Goal: Task Accomplishment & Management: Complete application form

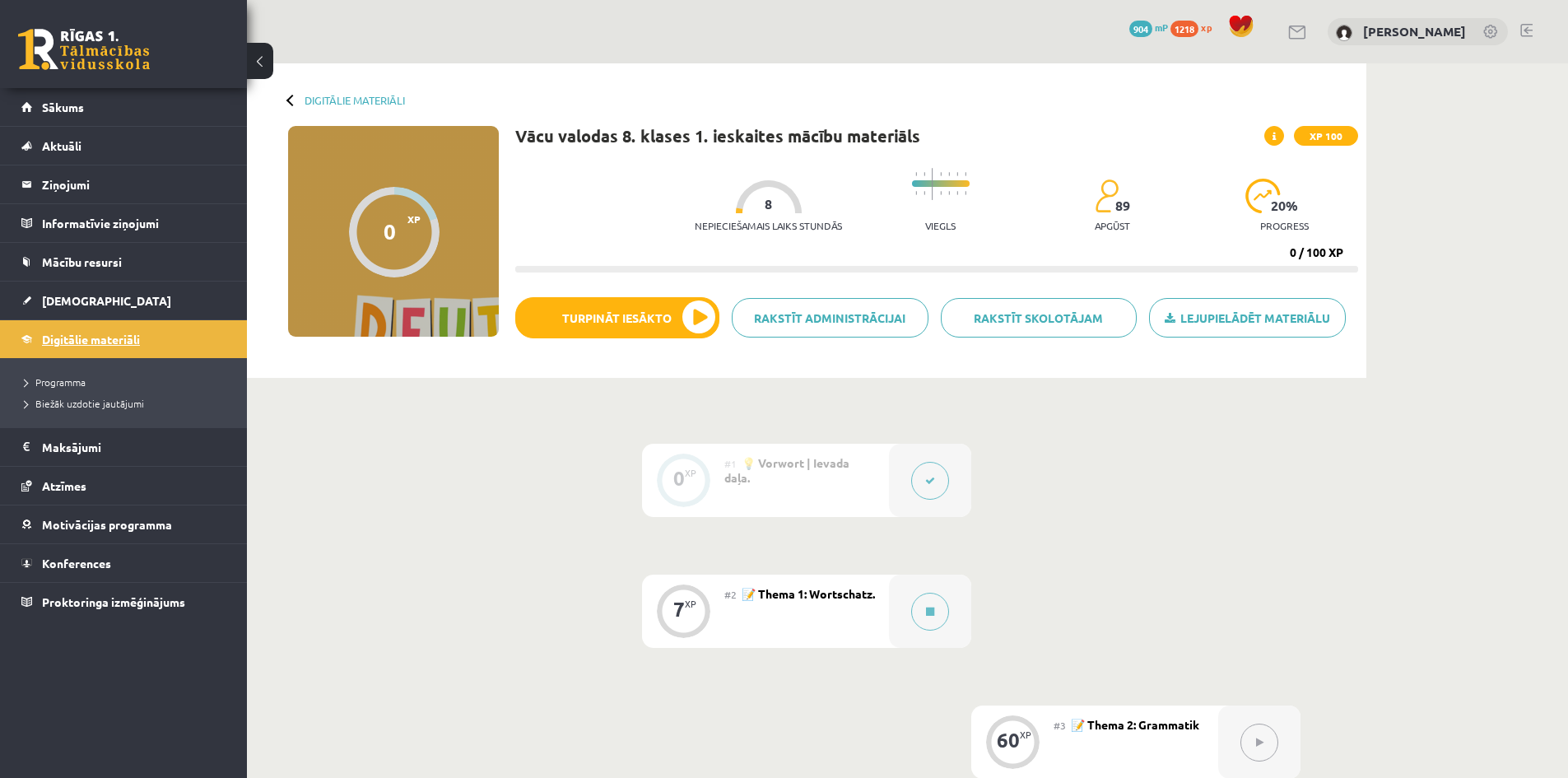
click at [72, 342] on span "Digitālie materiāli" at bounding box center [91, 339] width 98 height 15
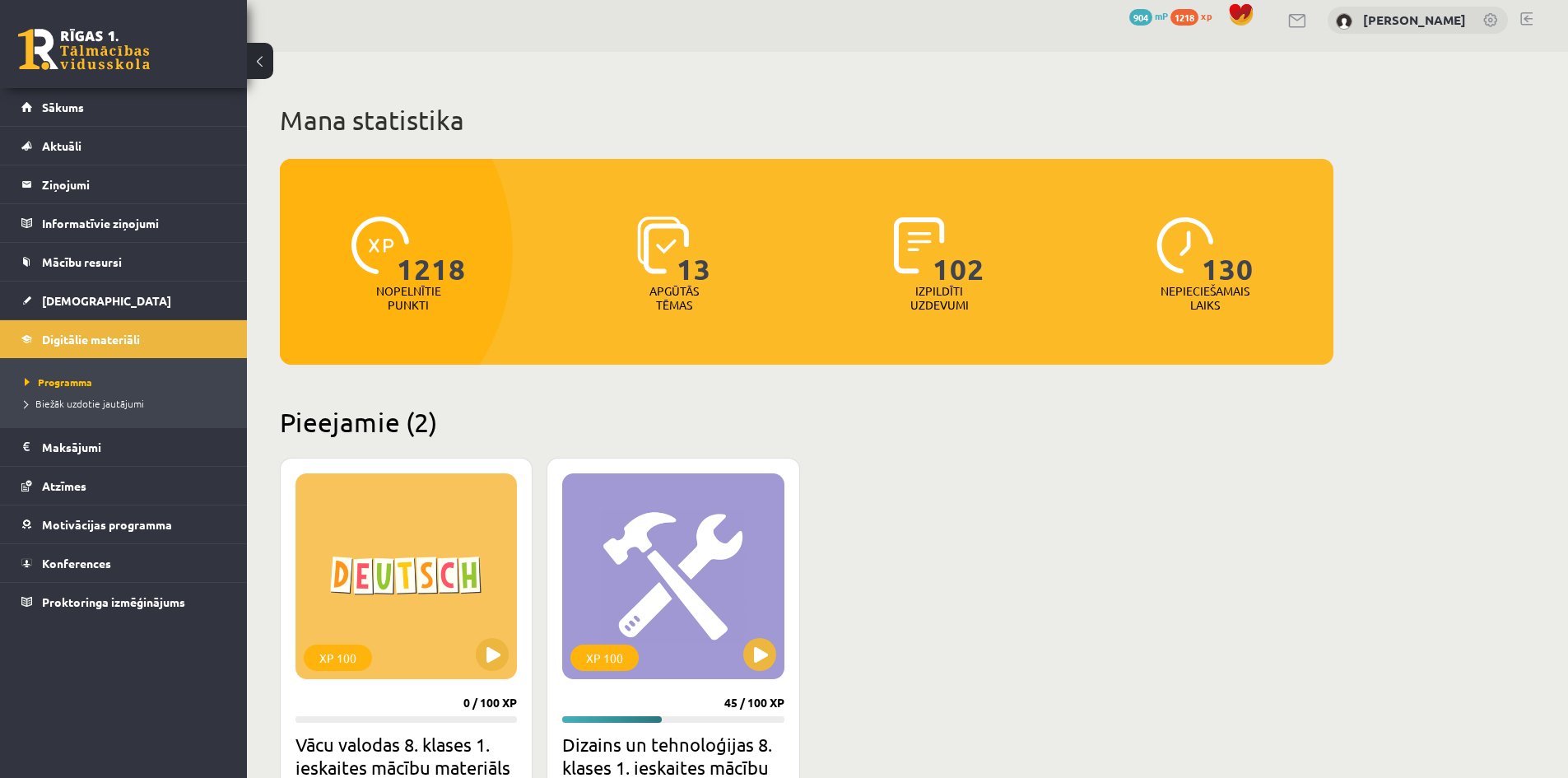
scroll to position [247, 0]
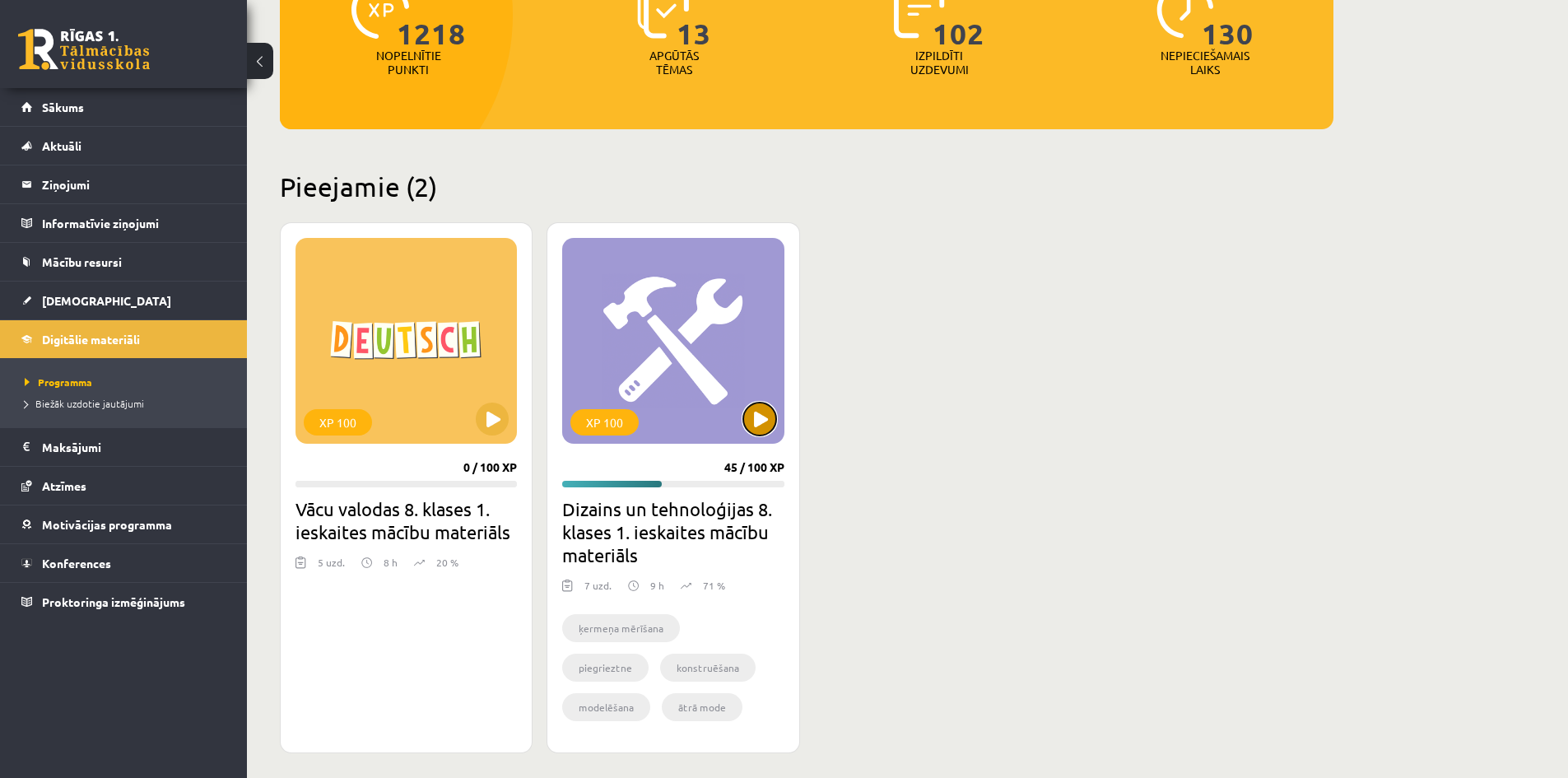
click at [758, 429] on button at bounding box center [760, 419] width 33 height 33
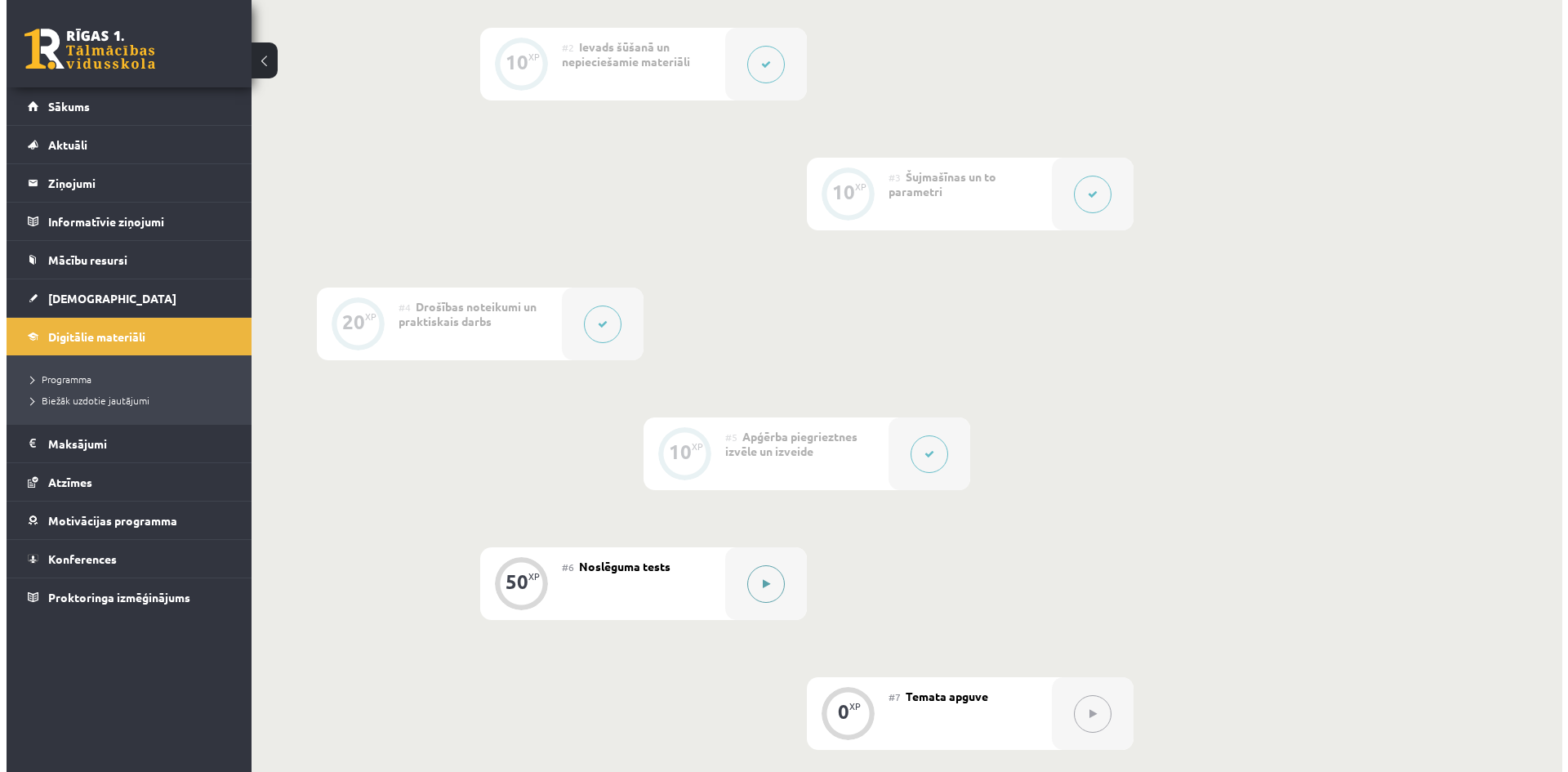
scroll to position [653, 0]
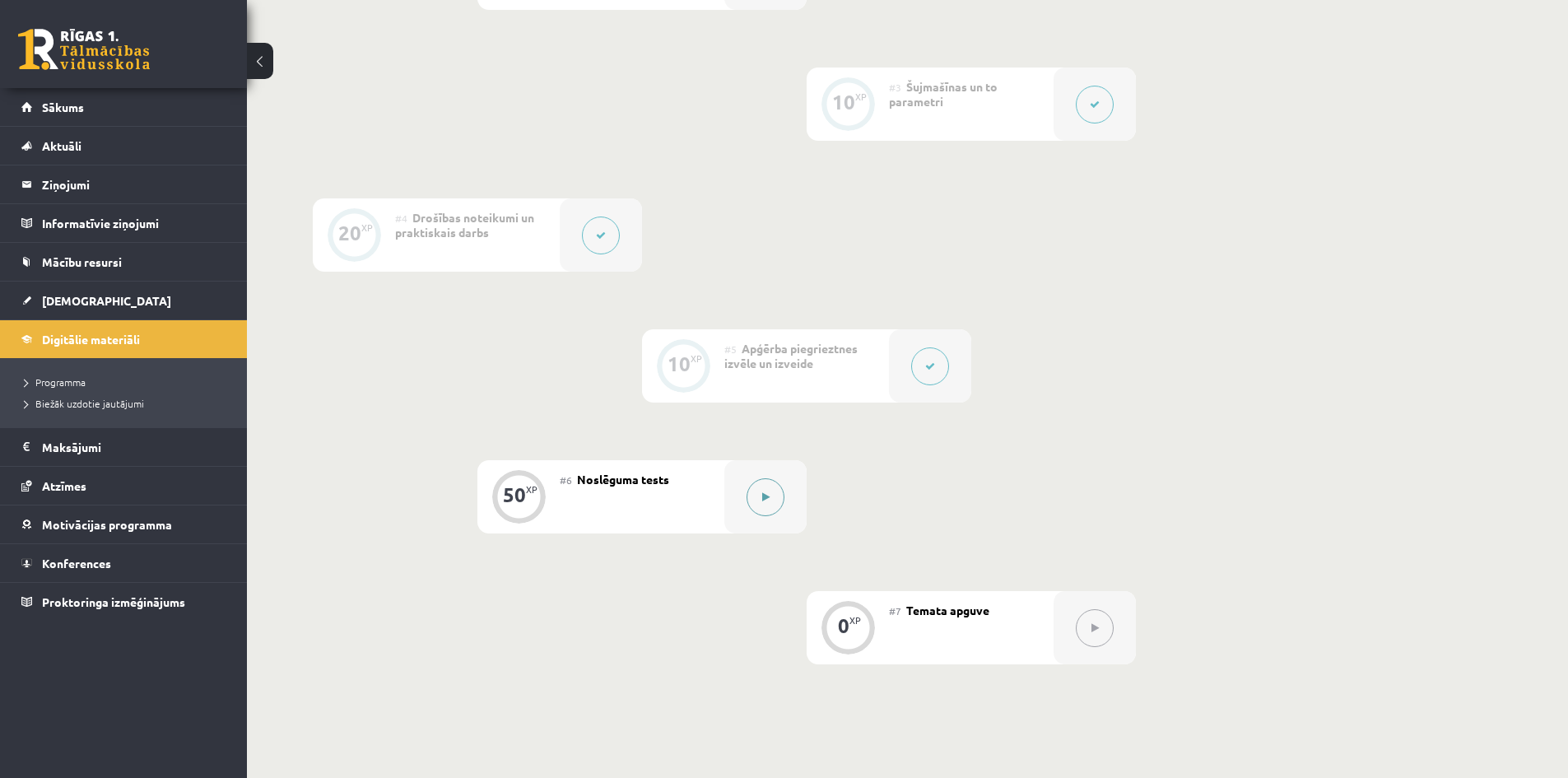
click at [768, 495] on icon at bounding box center [766, 496] width 8 height 9
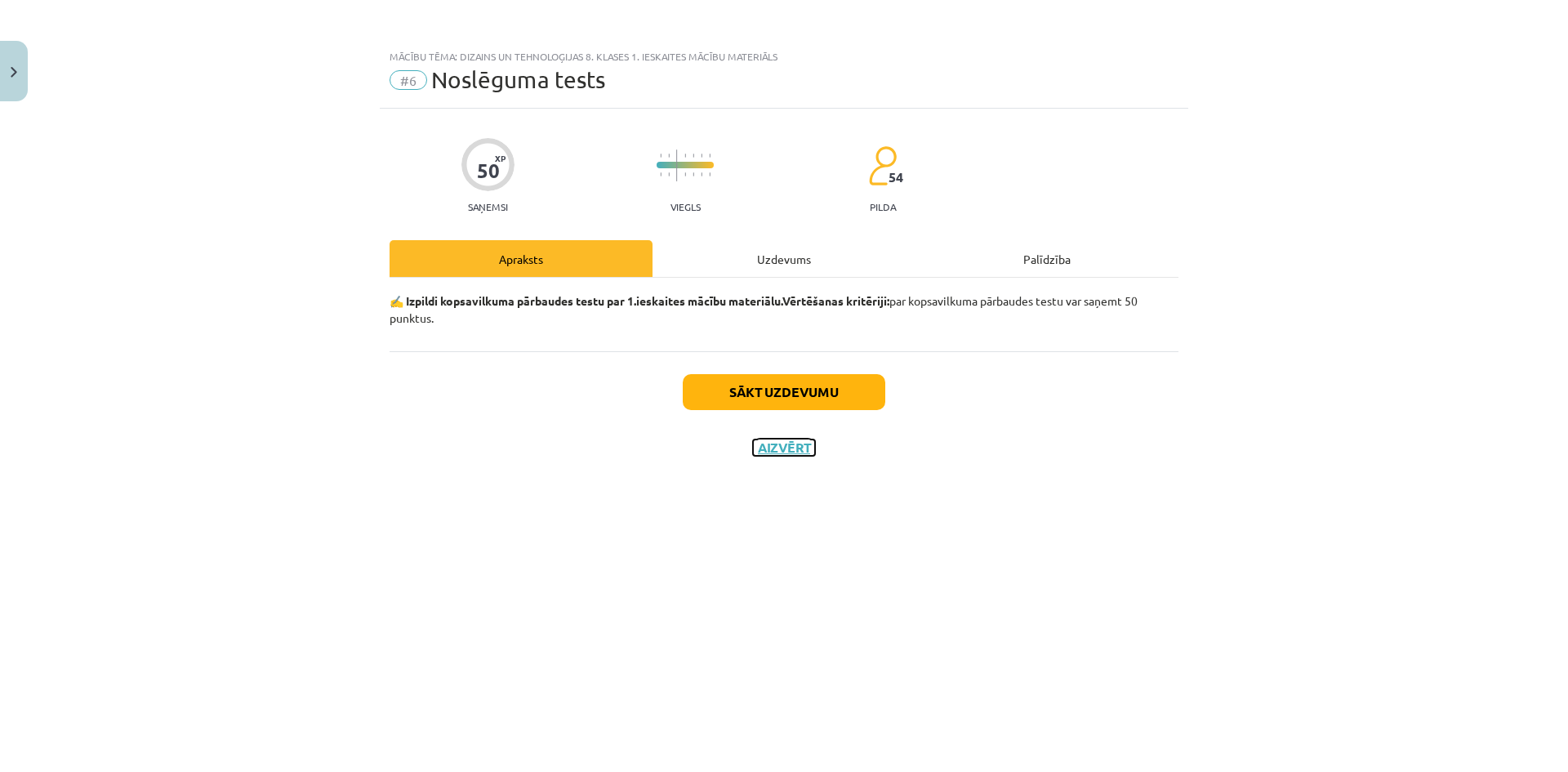
click at [814, 451] on button "Aizvērt" at bounding box center [784, 447] width 62 height 16
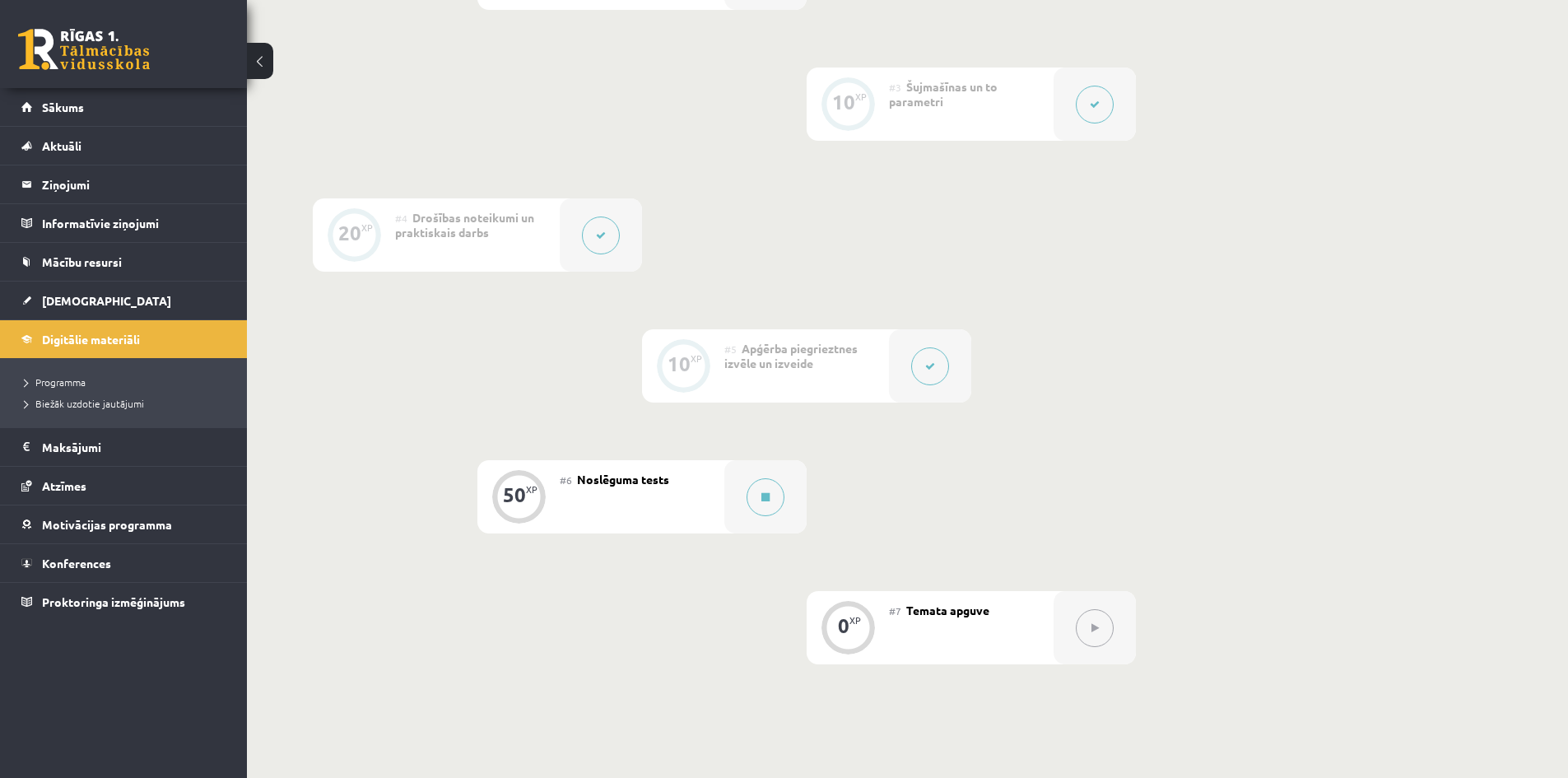
click at [947, 379] on div at bounding box center [930, 365] width 83 height 73
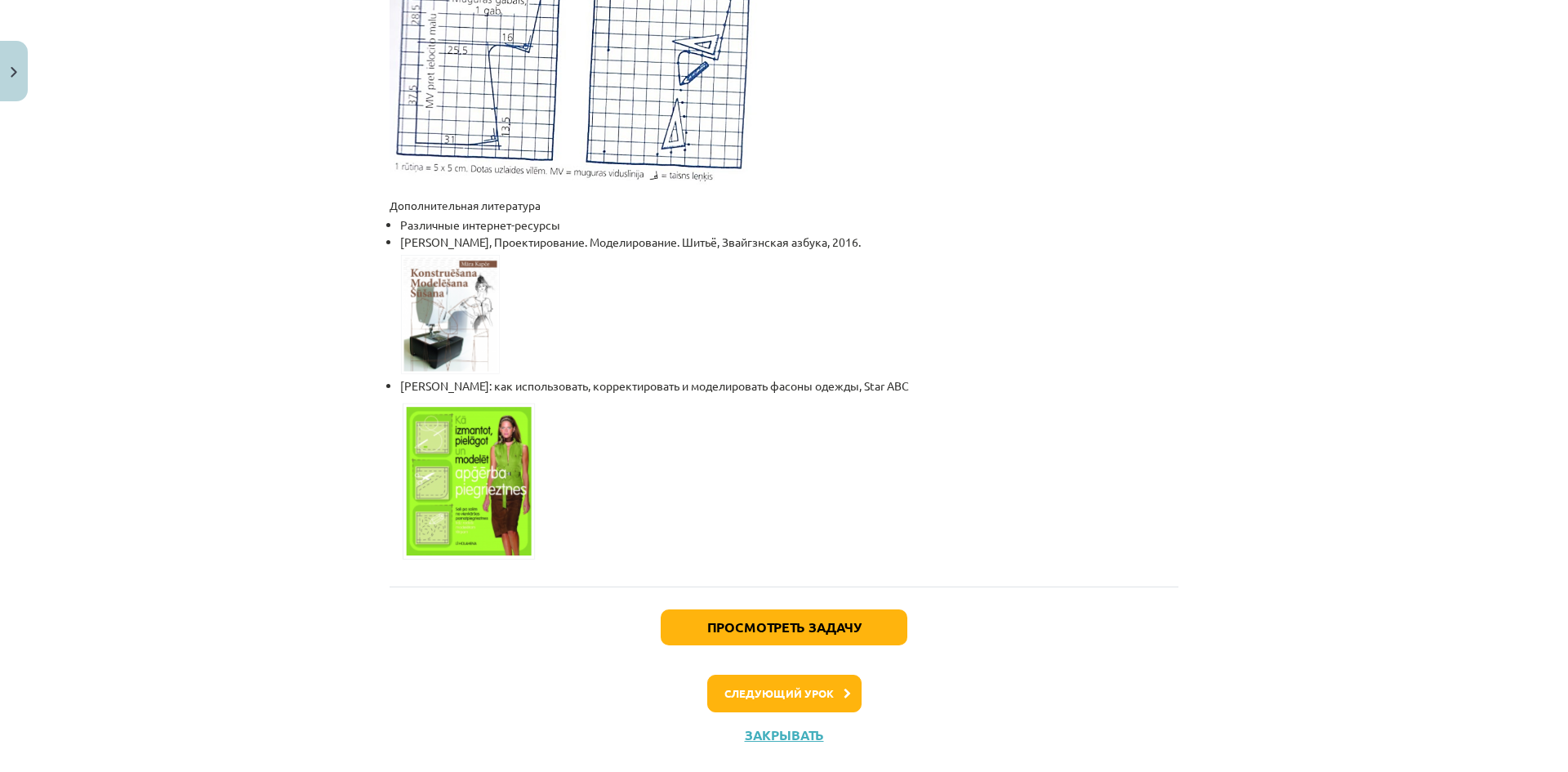
scroll to position [971, 0]
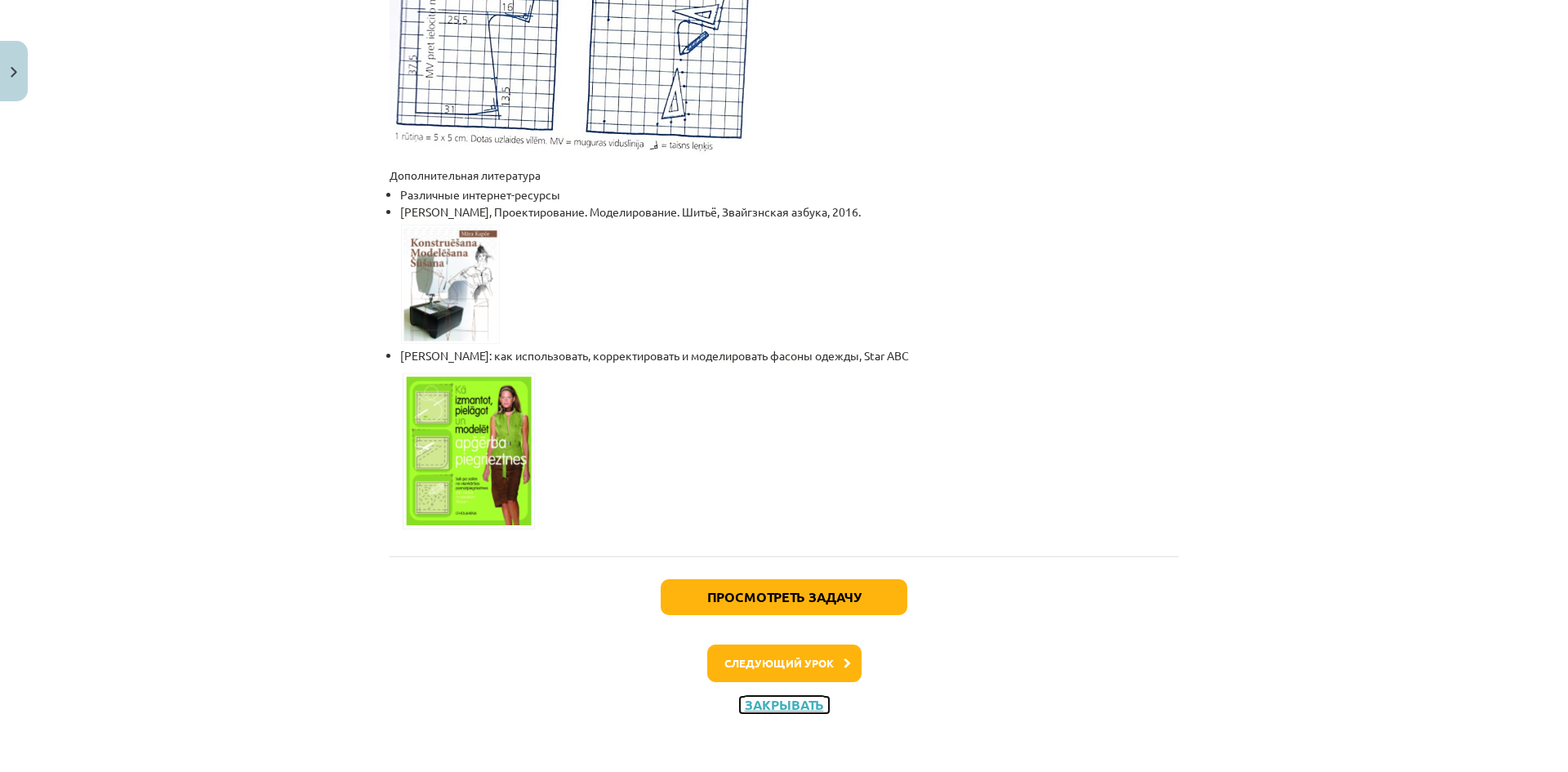
click at [781, 708] on font "Закрывать" at bounding box center [784, 704] width 80 height 17
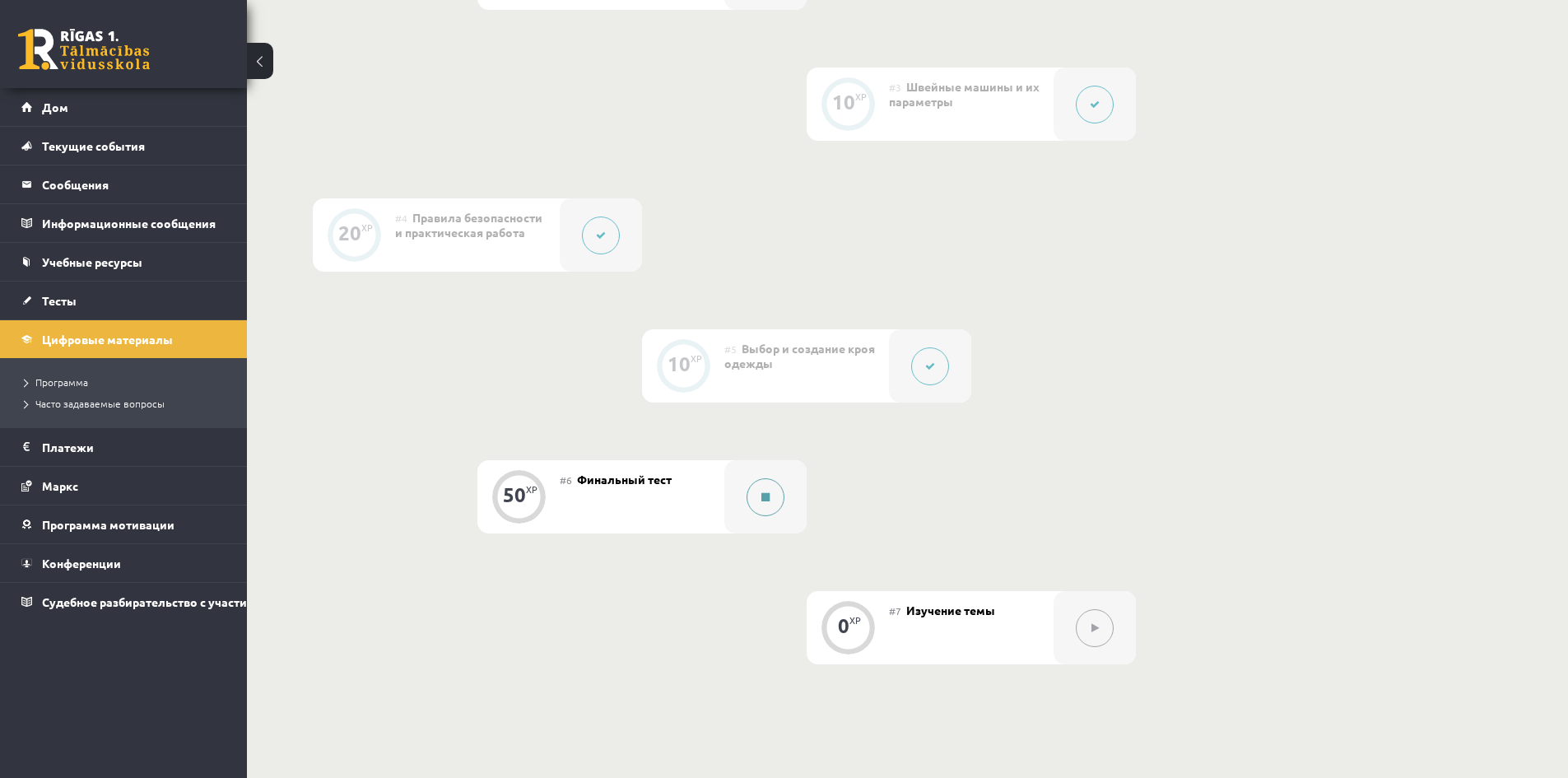
click at [758, 512] on button at bounding box center [765, 497] width 38 height 38
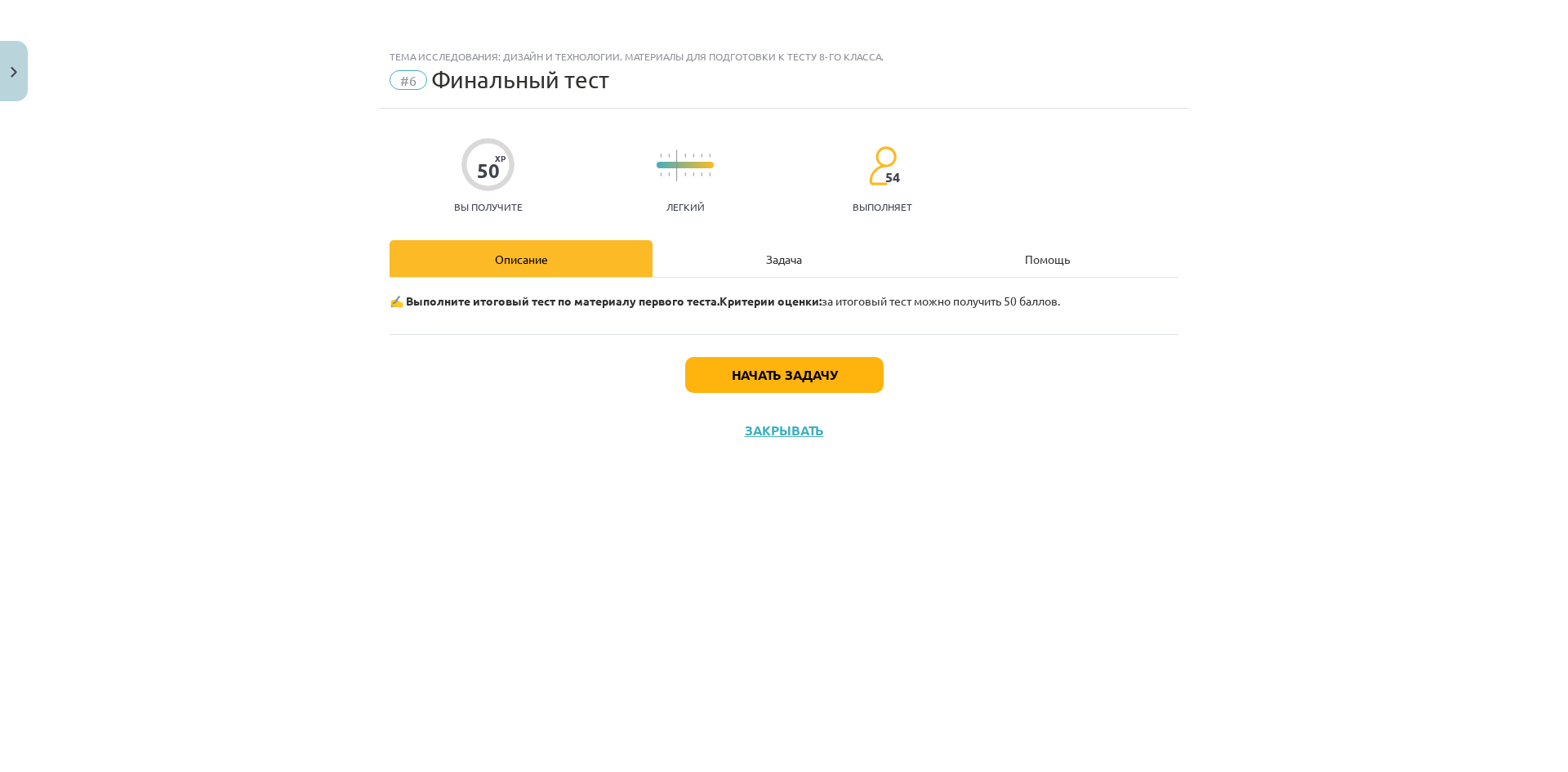
click at [820, 243] on div "Задача" at bounding box center [784, 258] width 263 height 37
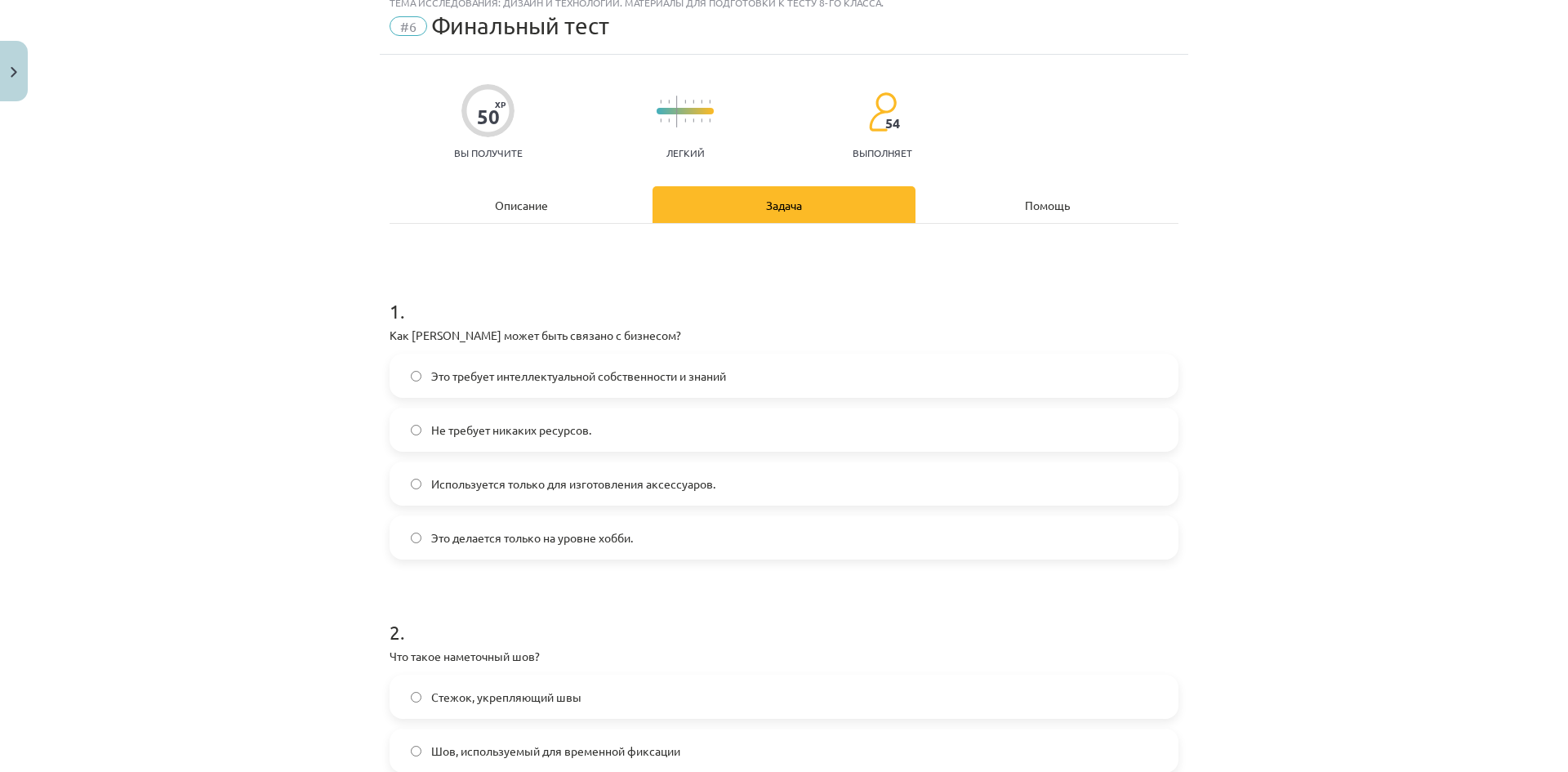
scroll to position [82, 0]
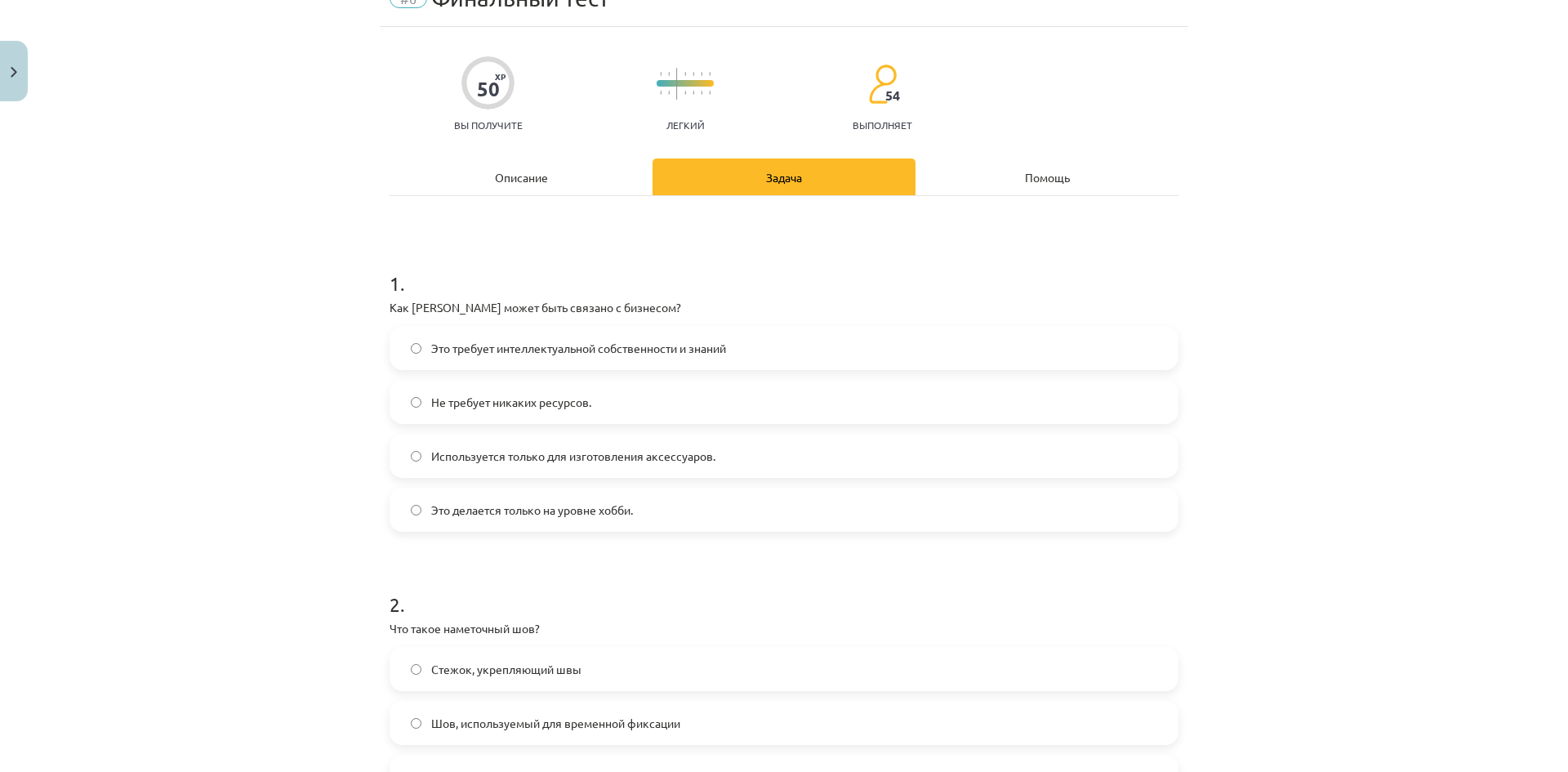
click at [637, 339] on span "Это требует интеллектуальной собственности и знаний" at bounding box center [578, 348] width 295 height 17
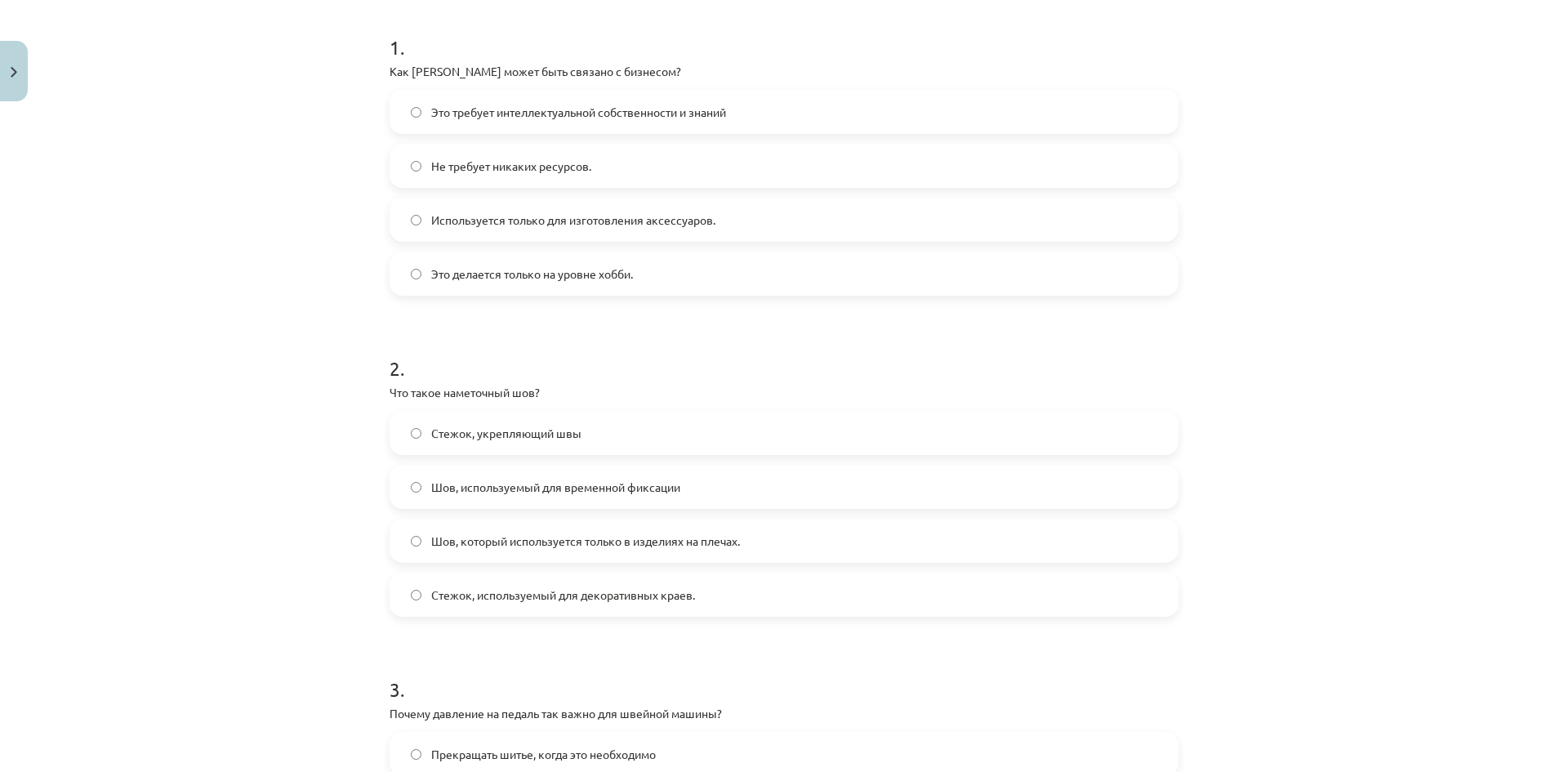
scroll to position [327, 0]
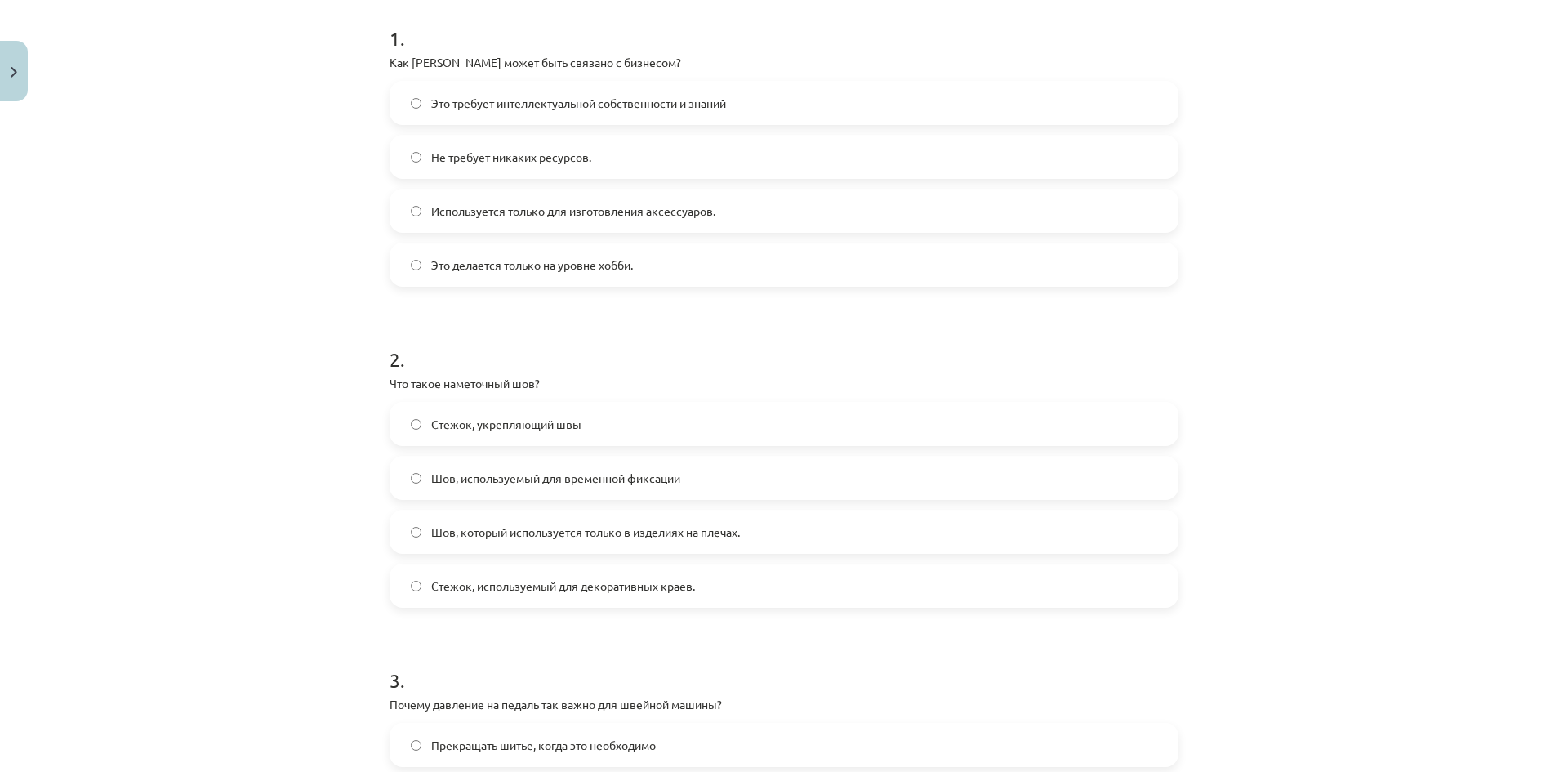
click at [498, 472] on font "Шов, используемый для временной фиксации" at bounding box center [555, 477] width 249 height 15
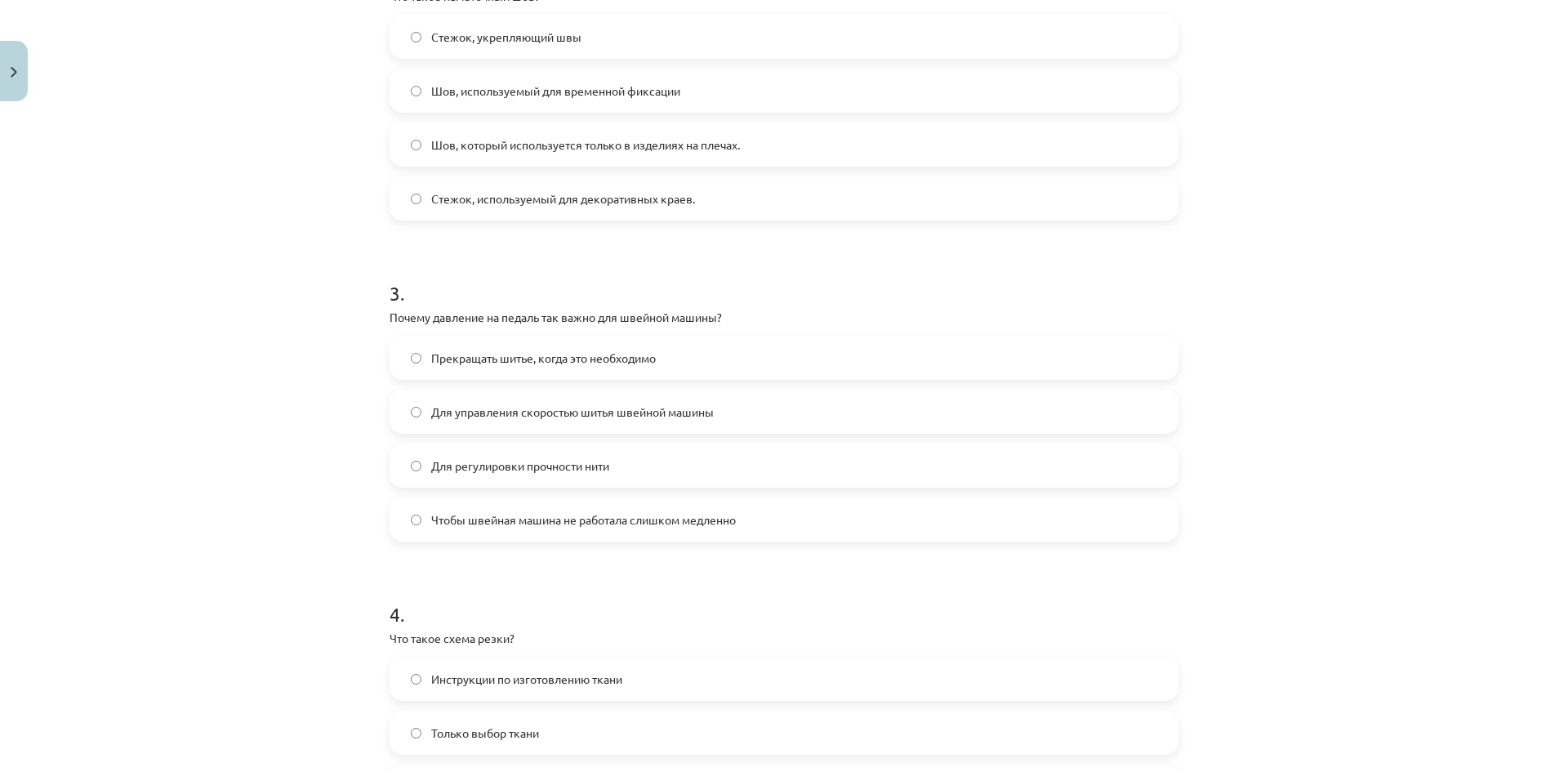
scroll to position [735, 0]
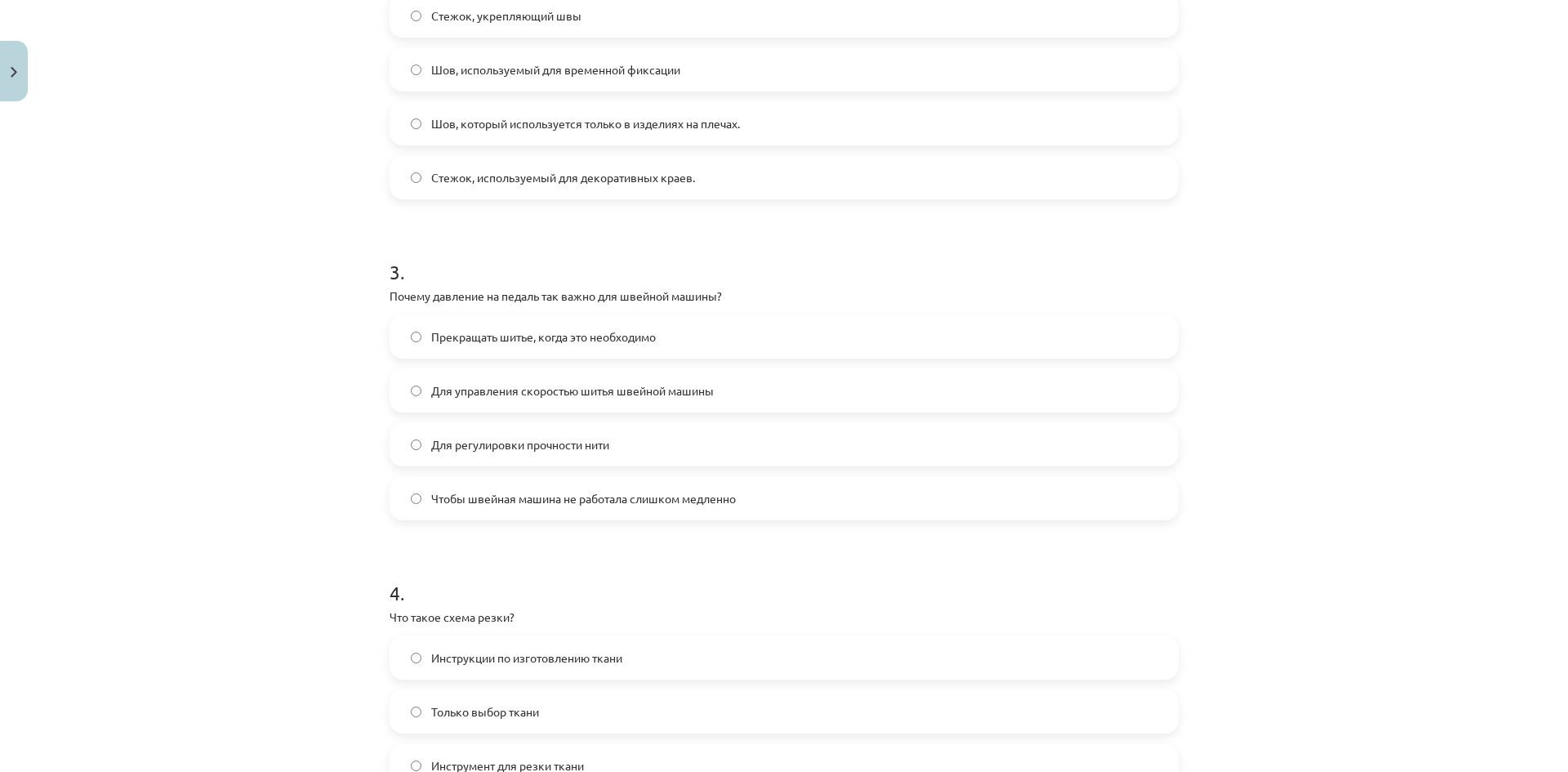
click at [411, 383] on label "Для управления скоростью шитья швейной машины" at bounding box center [784, 391] width 786 height 41
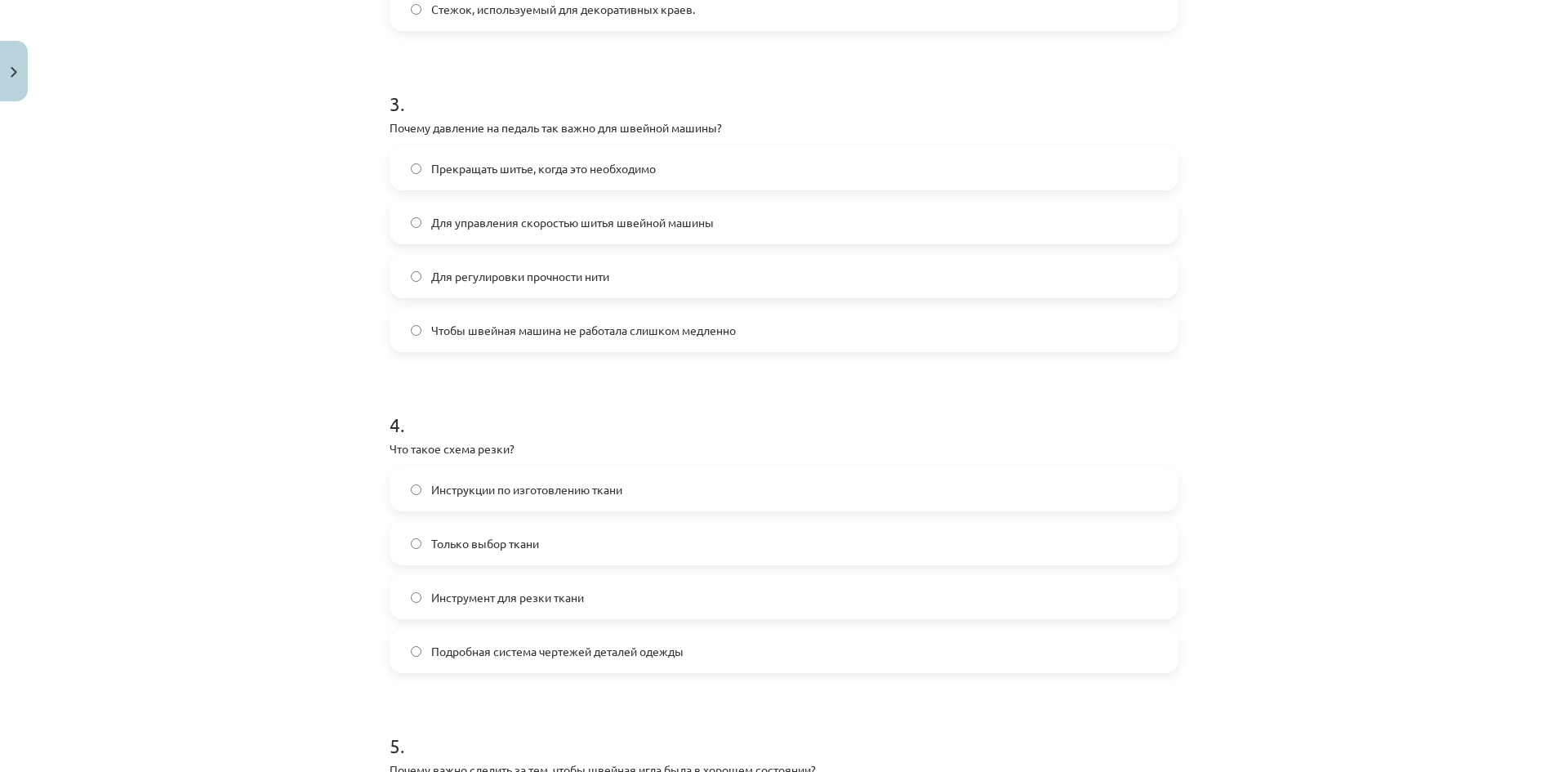
scroll to position [980, 0]
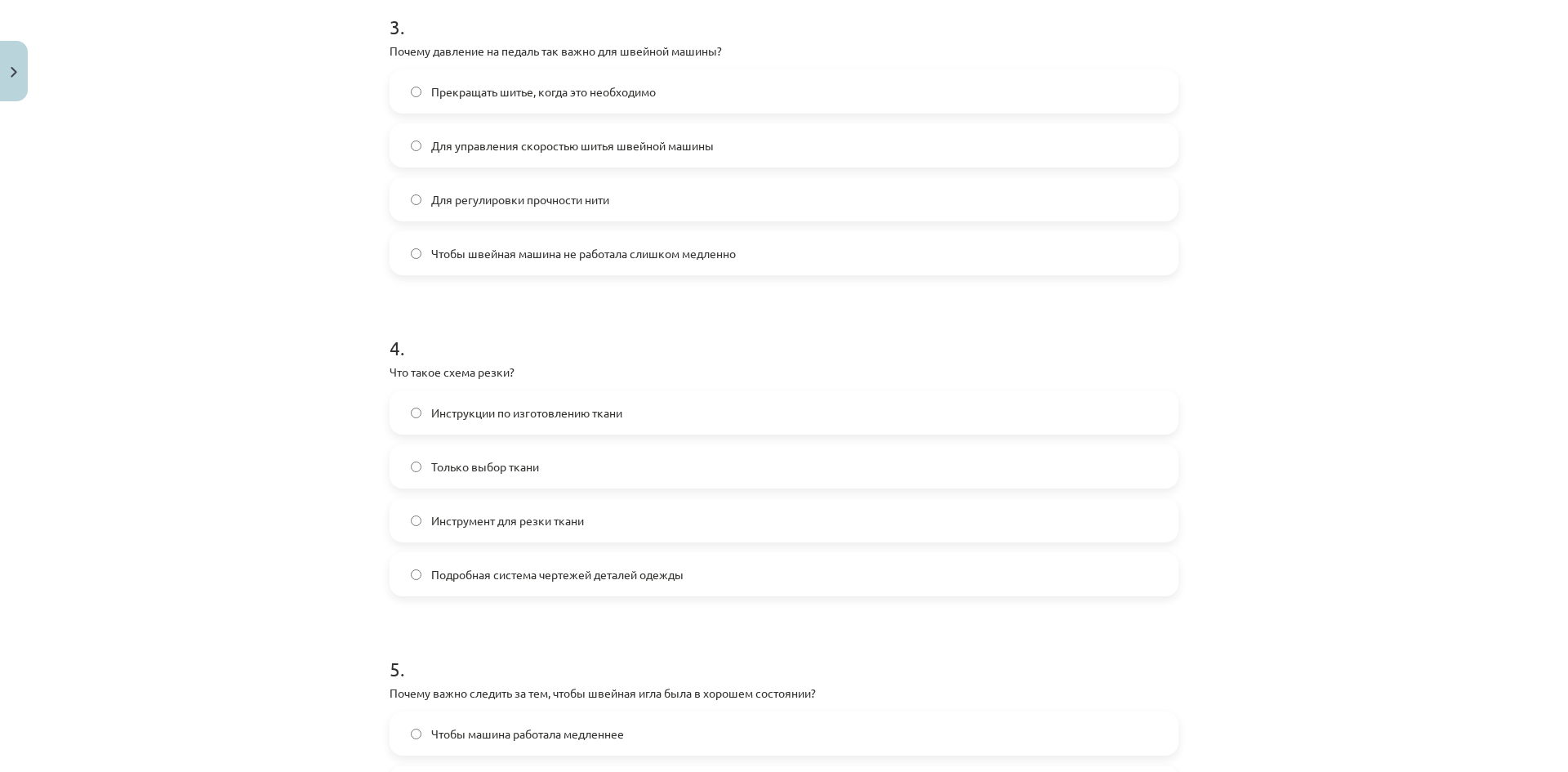
click at [565, 512] on span "Инструмент для резки ткани" at bounding box center [507, 521] width 153 height 17
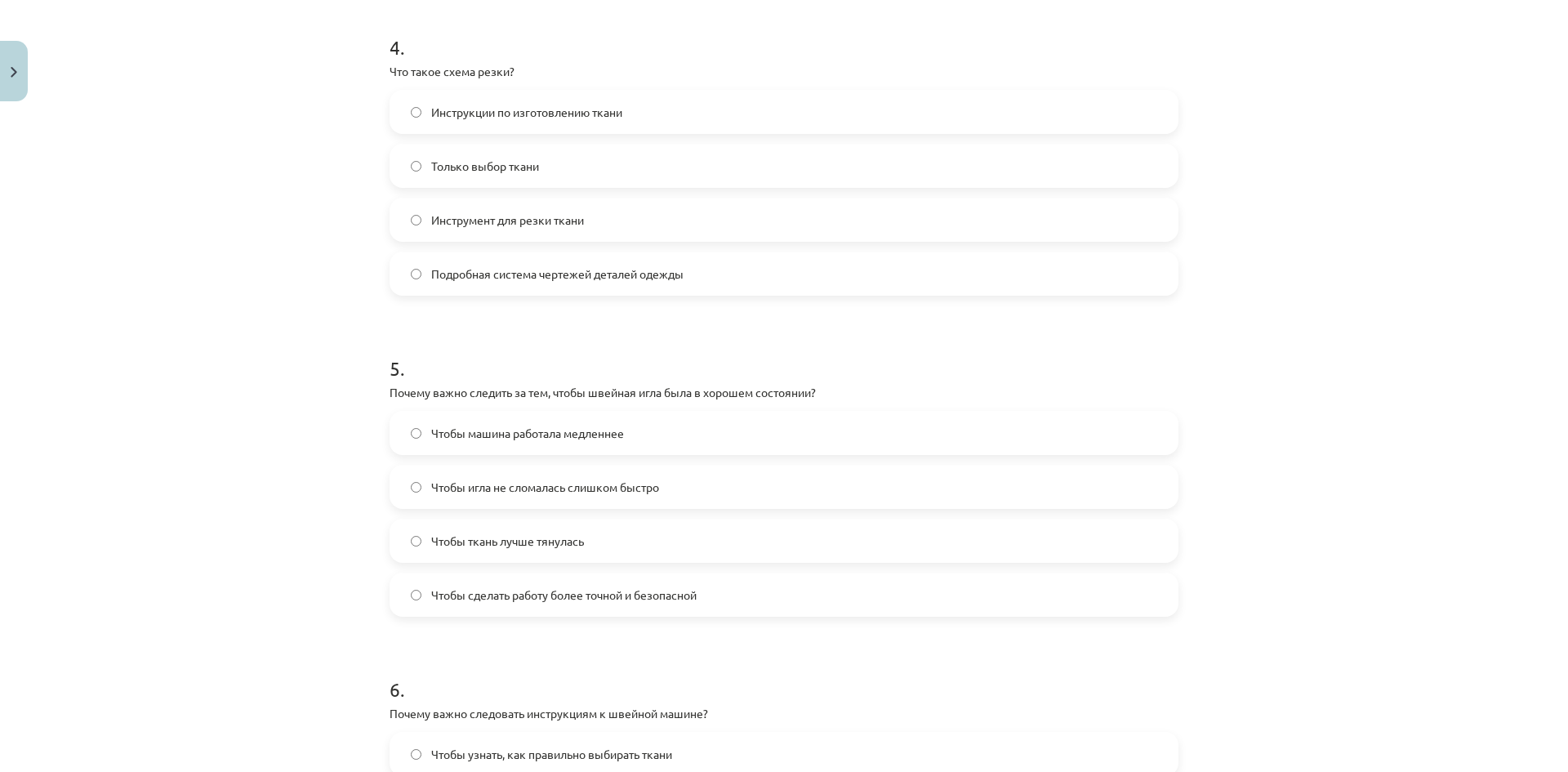
scroll to position [1307, 0]
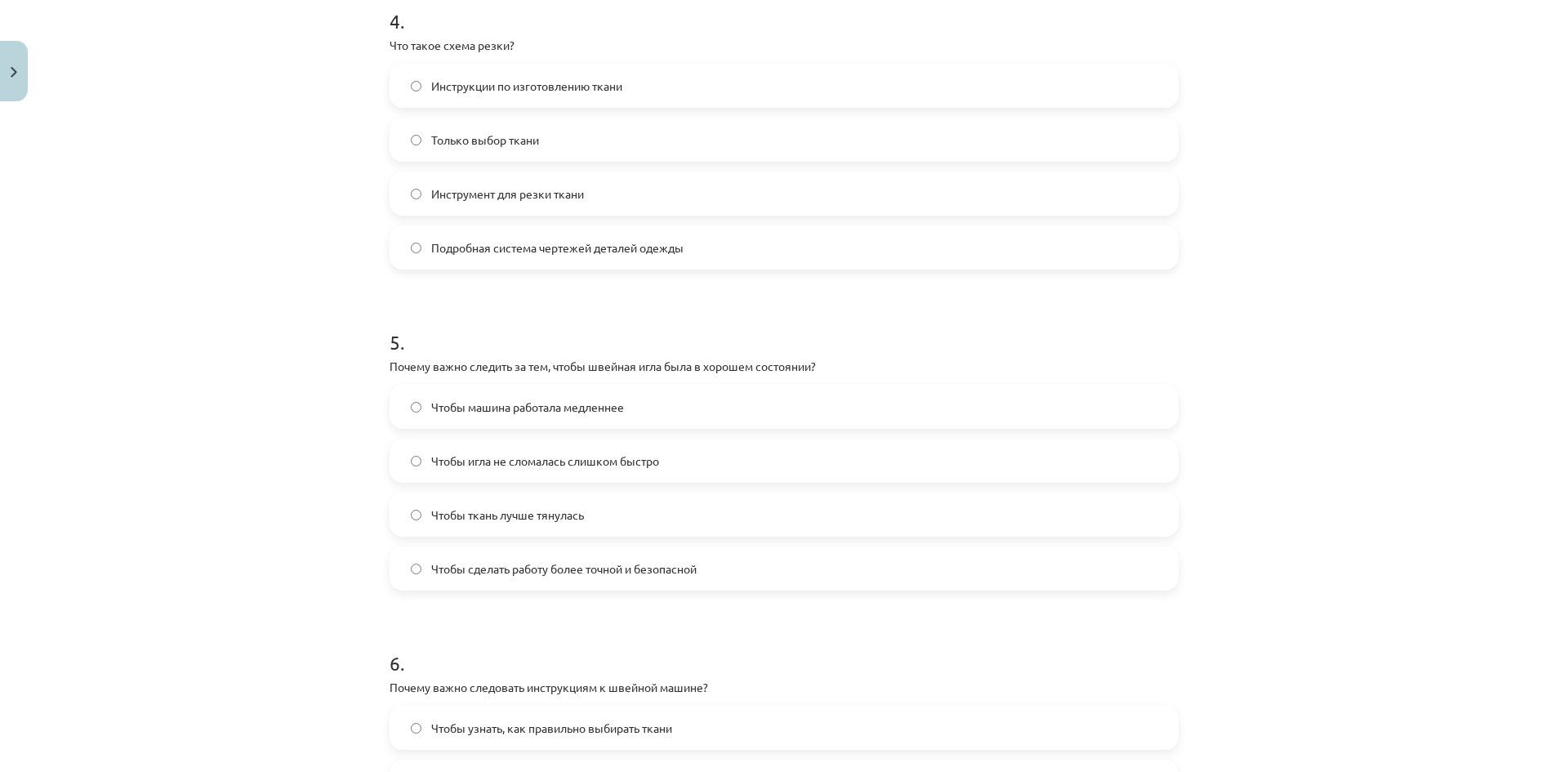
click at [568, 577] on label "Чтобы сделать работу более точной и безопасной" at bounding box center [784, 569] width 786 height 41
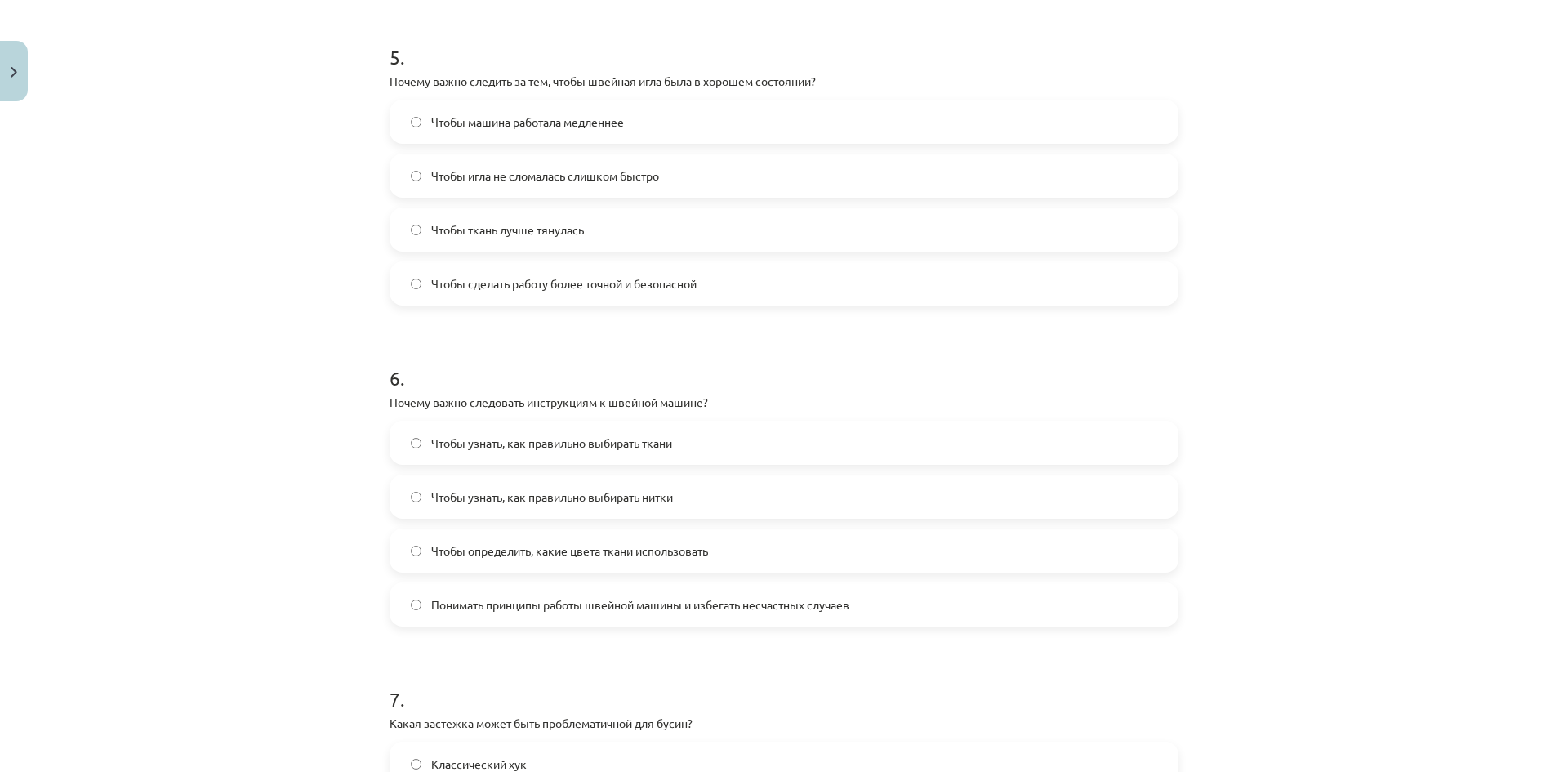
scroll to position [1634, 0]
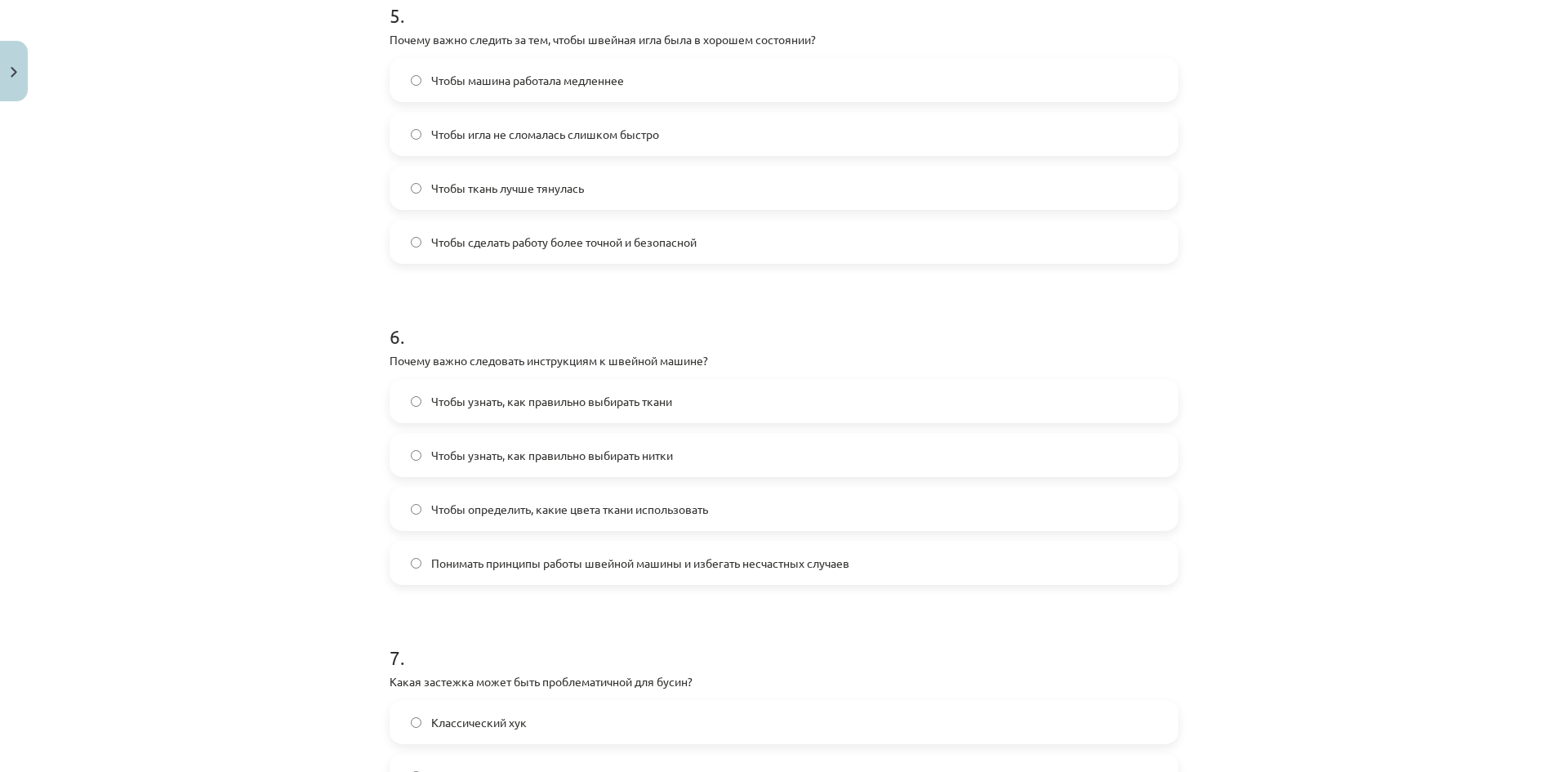
click at [475, 563] on font "Понимать принципы работы швейной машины и избегать несчастных случаев" at bounding box center [640, 563] width 418 height 15
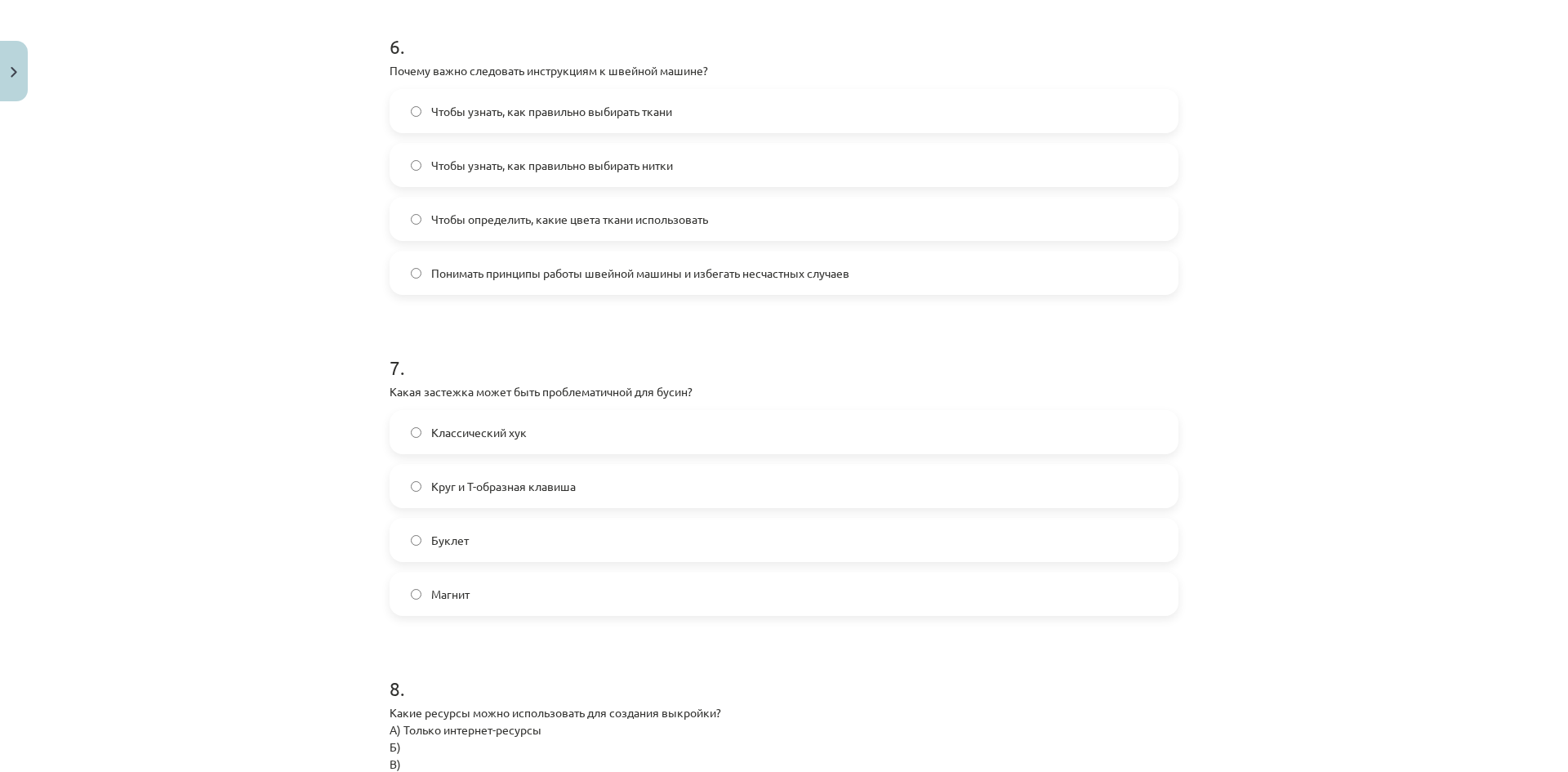
scroll to position [1960, 0]
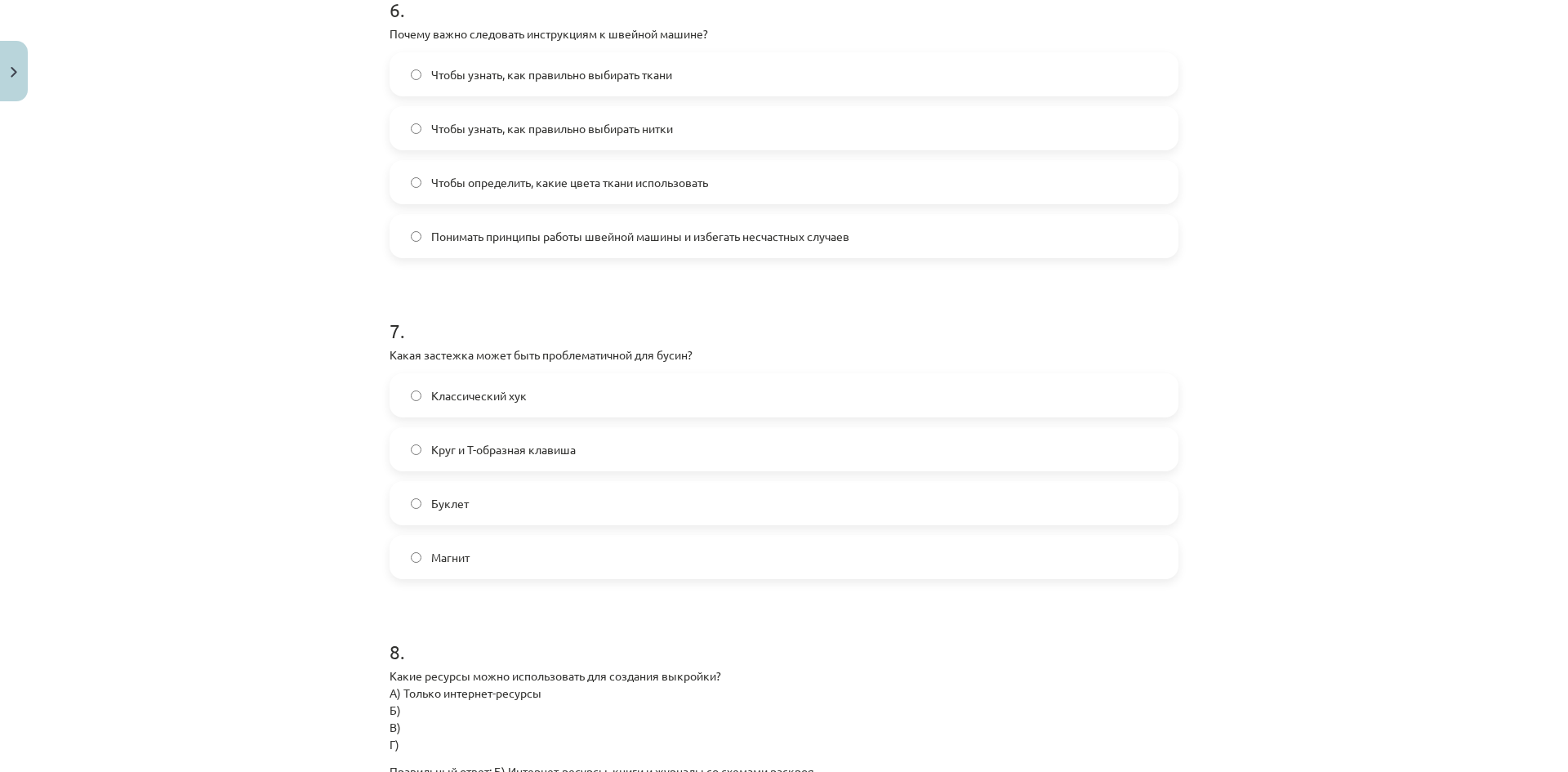
click at [542, 445] on font "Круг и Т-образная клавиша" at bounding box center [503, 449] width 144 height 15
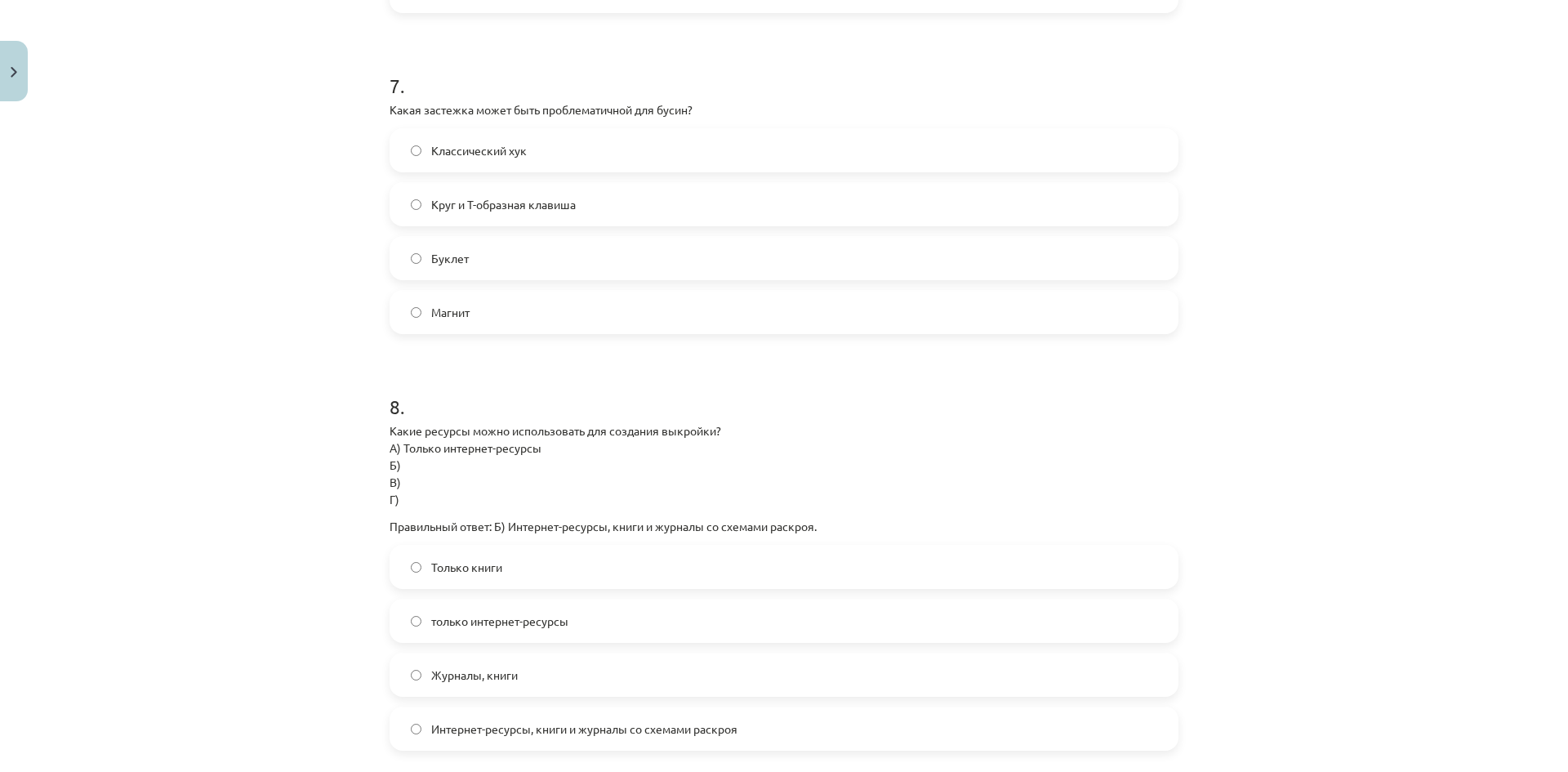
scroll to position [2287, 0]
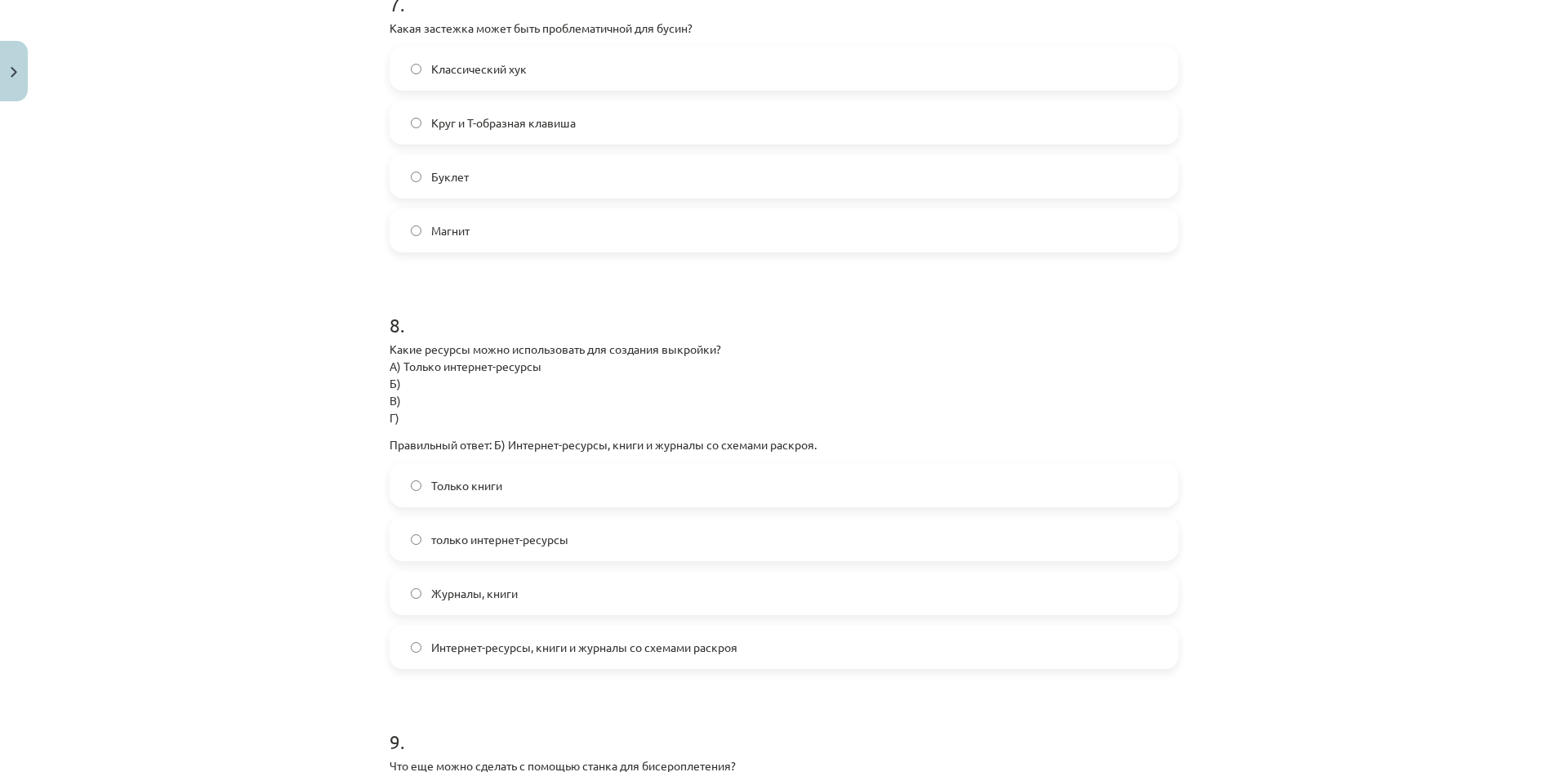
click at [791, 645] on label "Интернет-ресурсы, книги и журналы со схемами раскроя" at bounding box center [784, 647] width 786 height 41
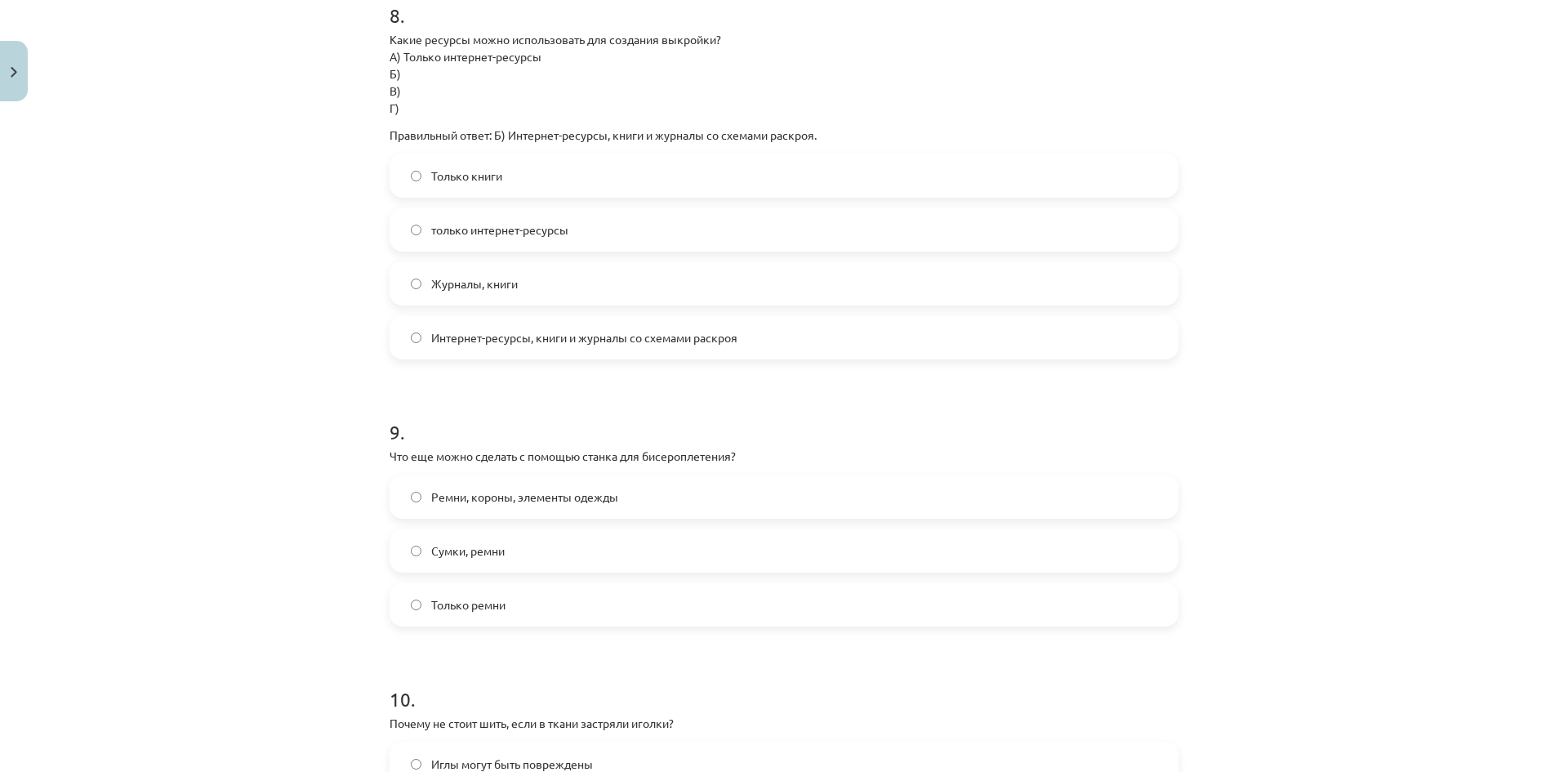
scroll to position [2614, 0]
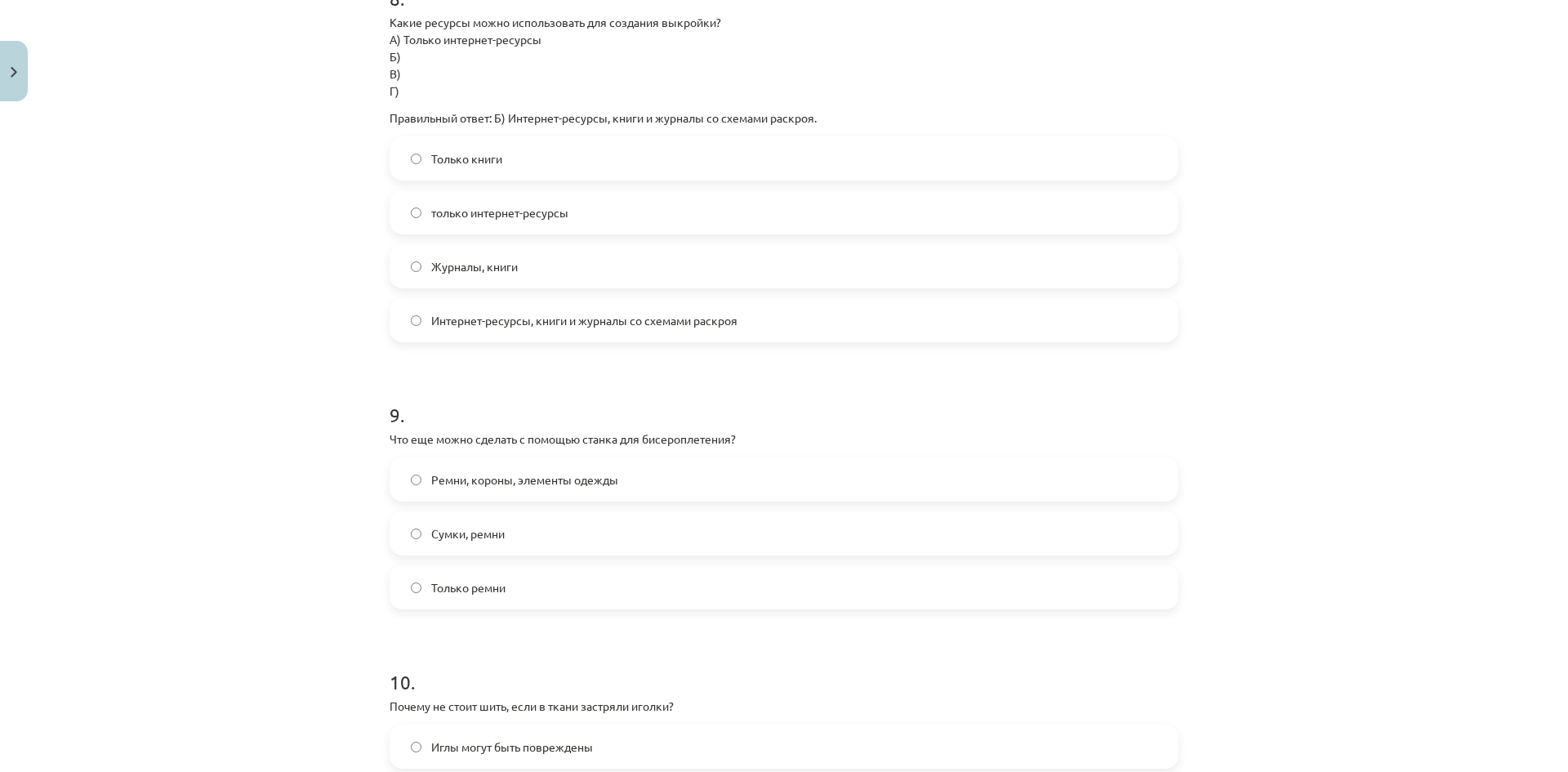
click at [485, 472] on font "Ремни, короны, элементы одежды" at bounding box center [524, 479] width 187 height 15
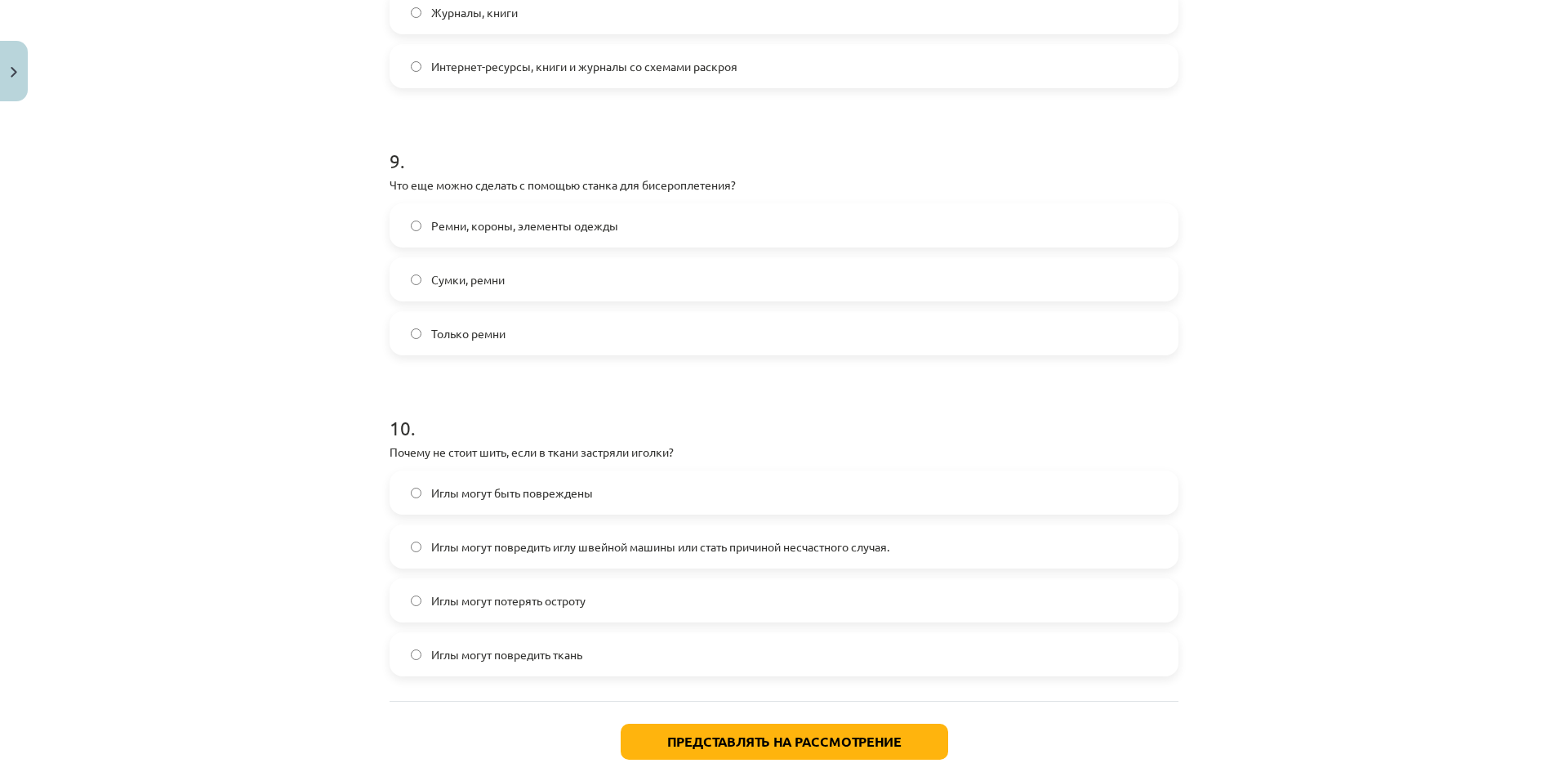
scroll to position [2961, 0]
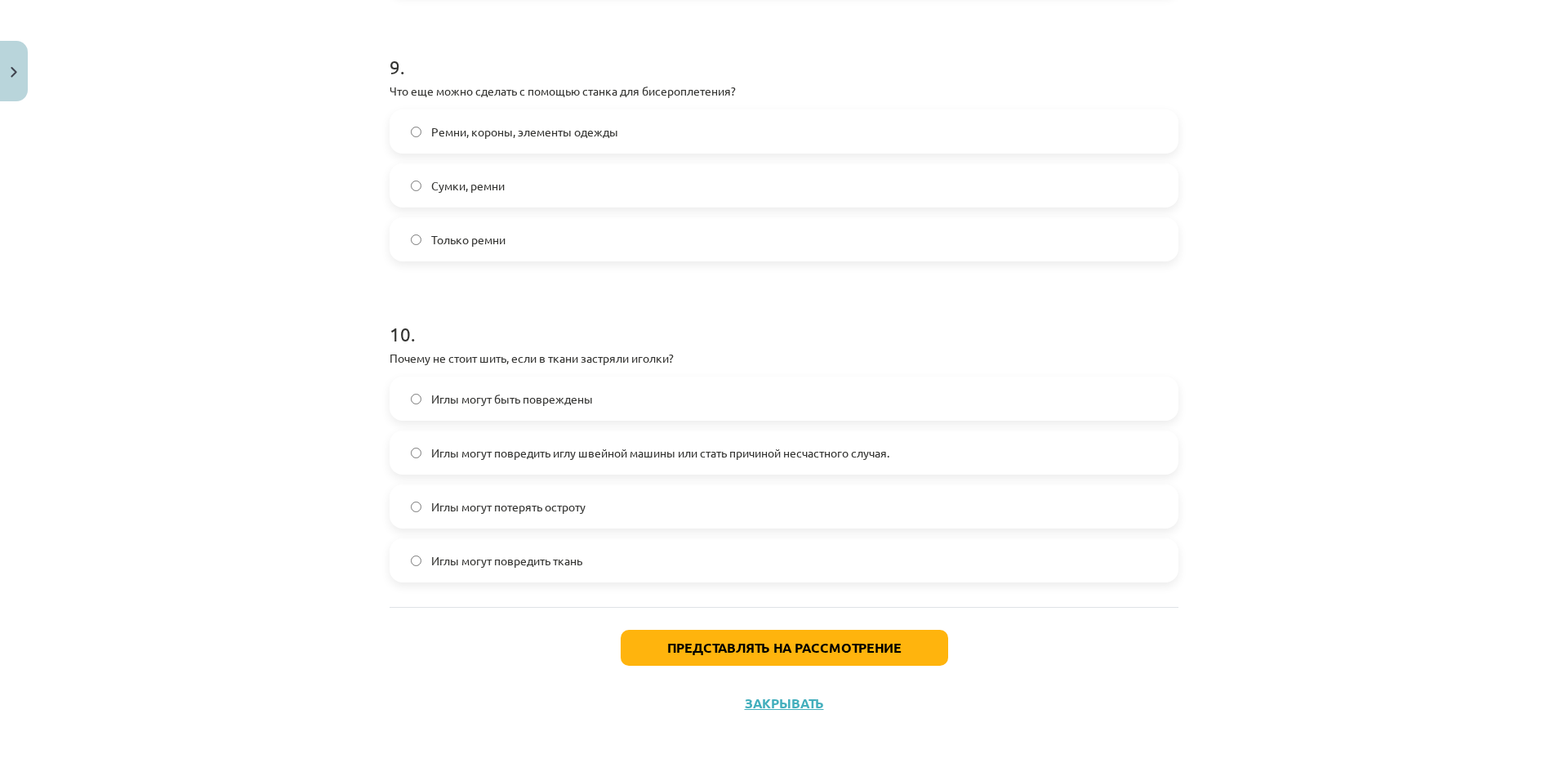
click at [463, 449] on font "Иглы могут повредить иглу швейной машины или стать причиной несчастного случая." at bounding box center [660, 452] width 458 height 15
click at [739, 643] on font "Представлять на рассмотрение" at bounding box center [785, 647] width 234 height 17
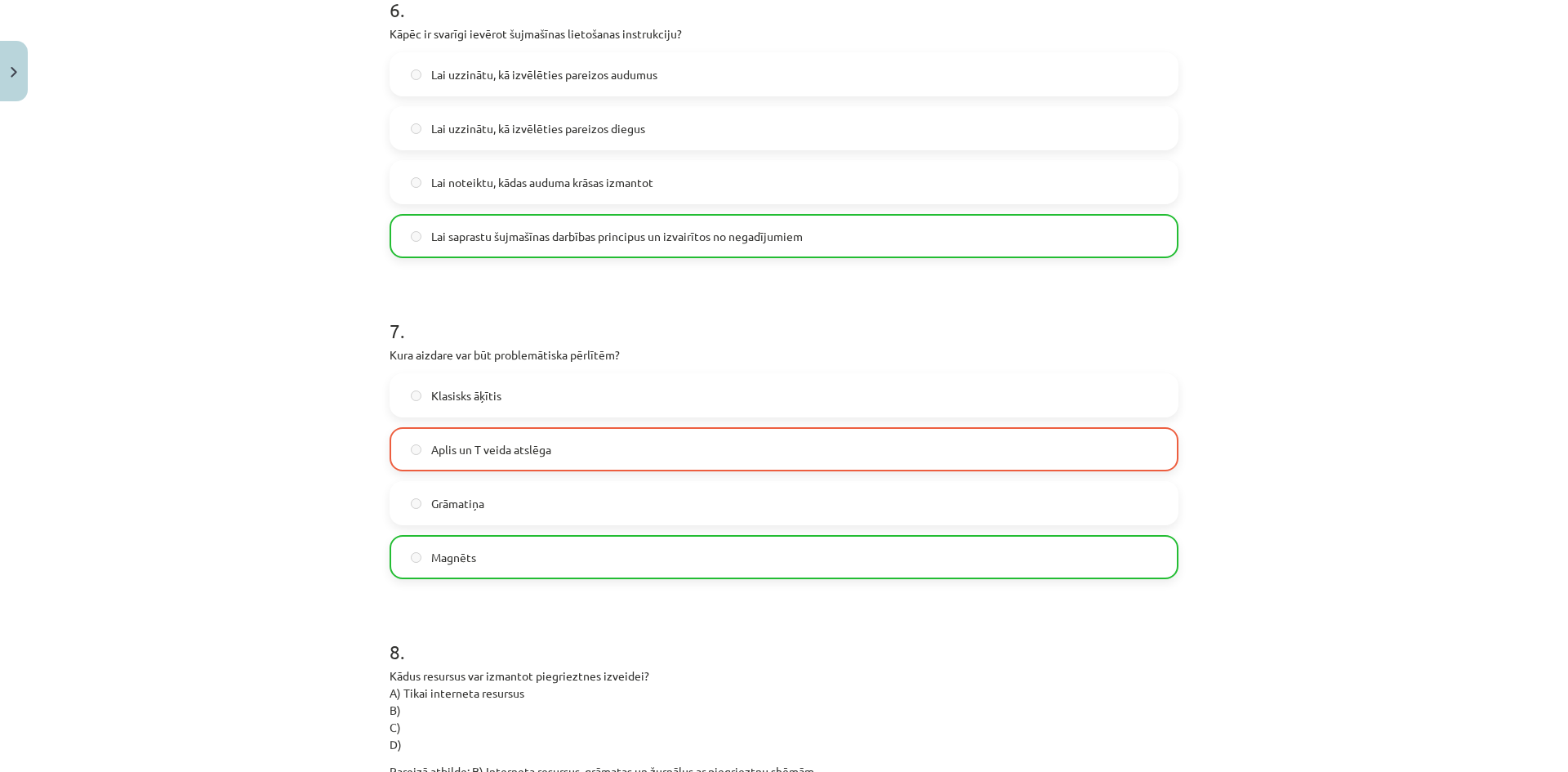
scroll to position [653, 0]
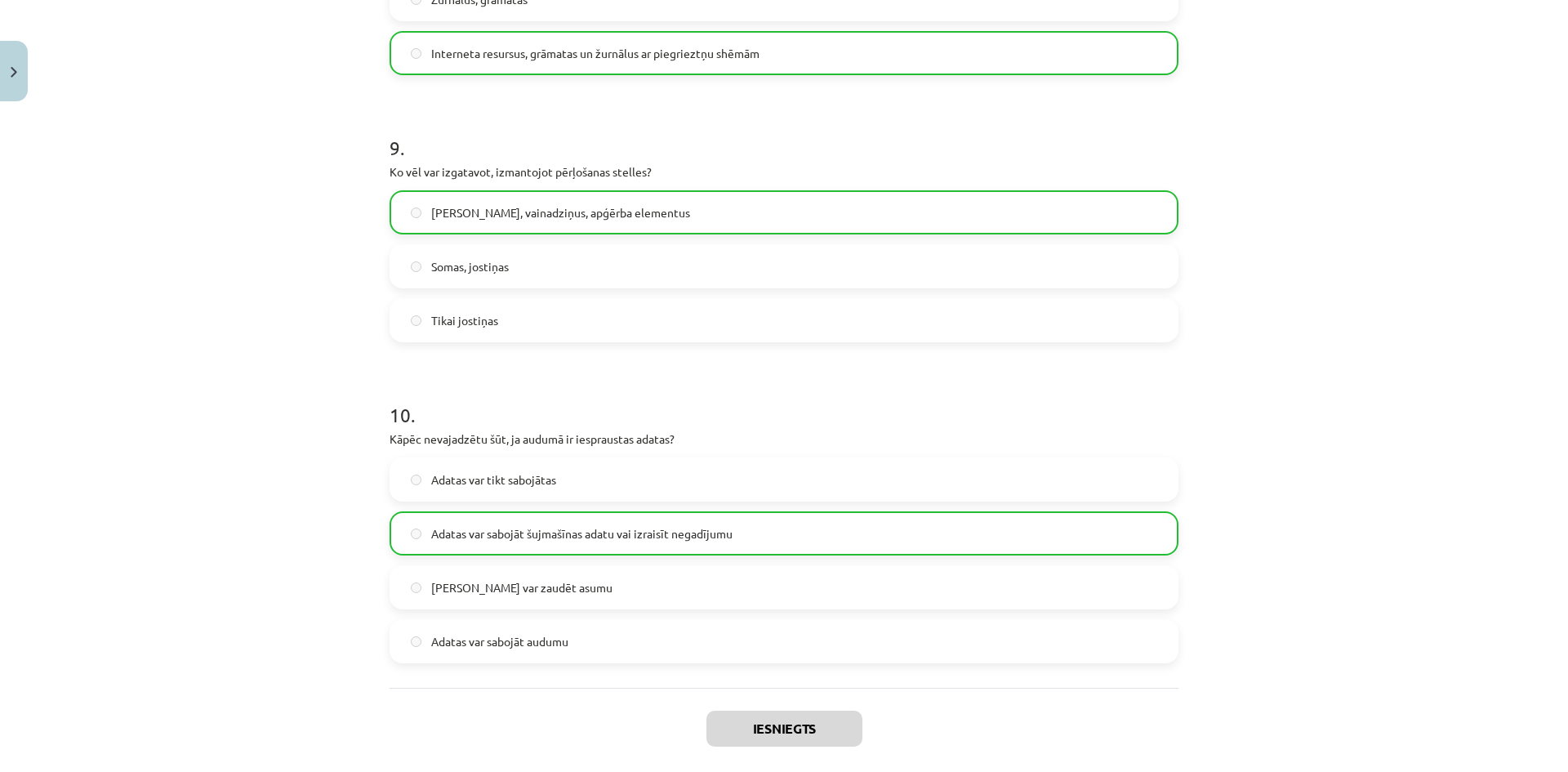
scroll to position [3014, 0]
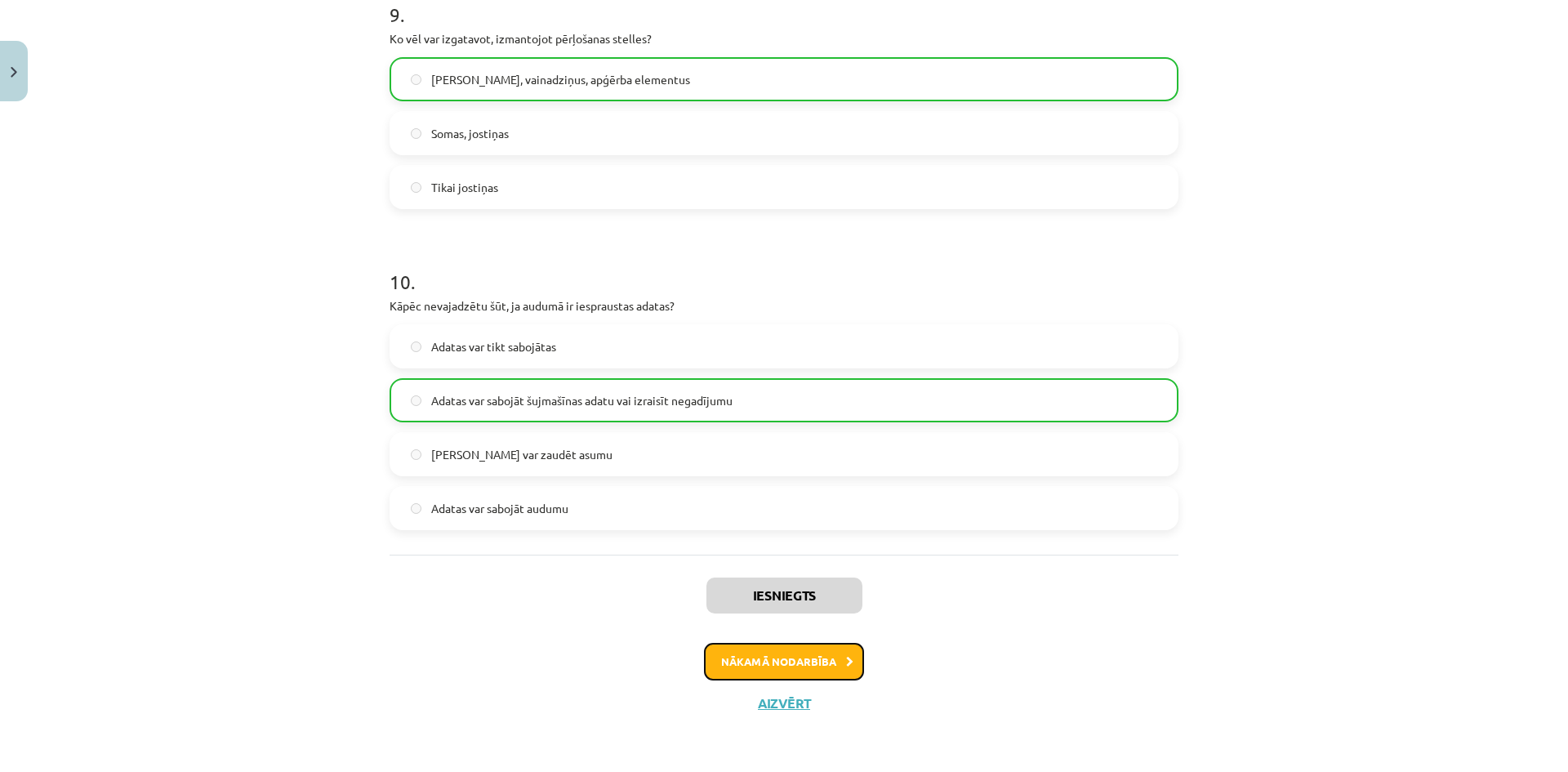
click at [782, 678] on button "Nākamā nodarbība" at bounding box center [784, 662] width 160 height 38
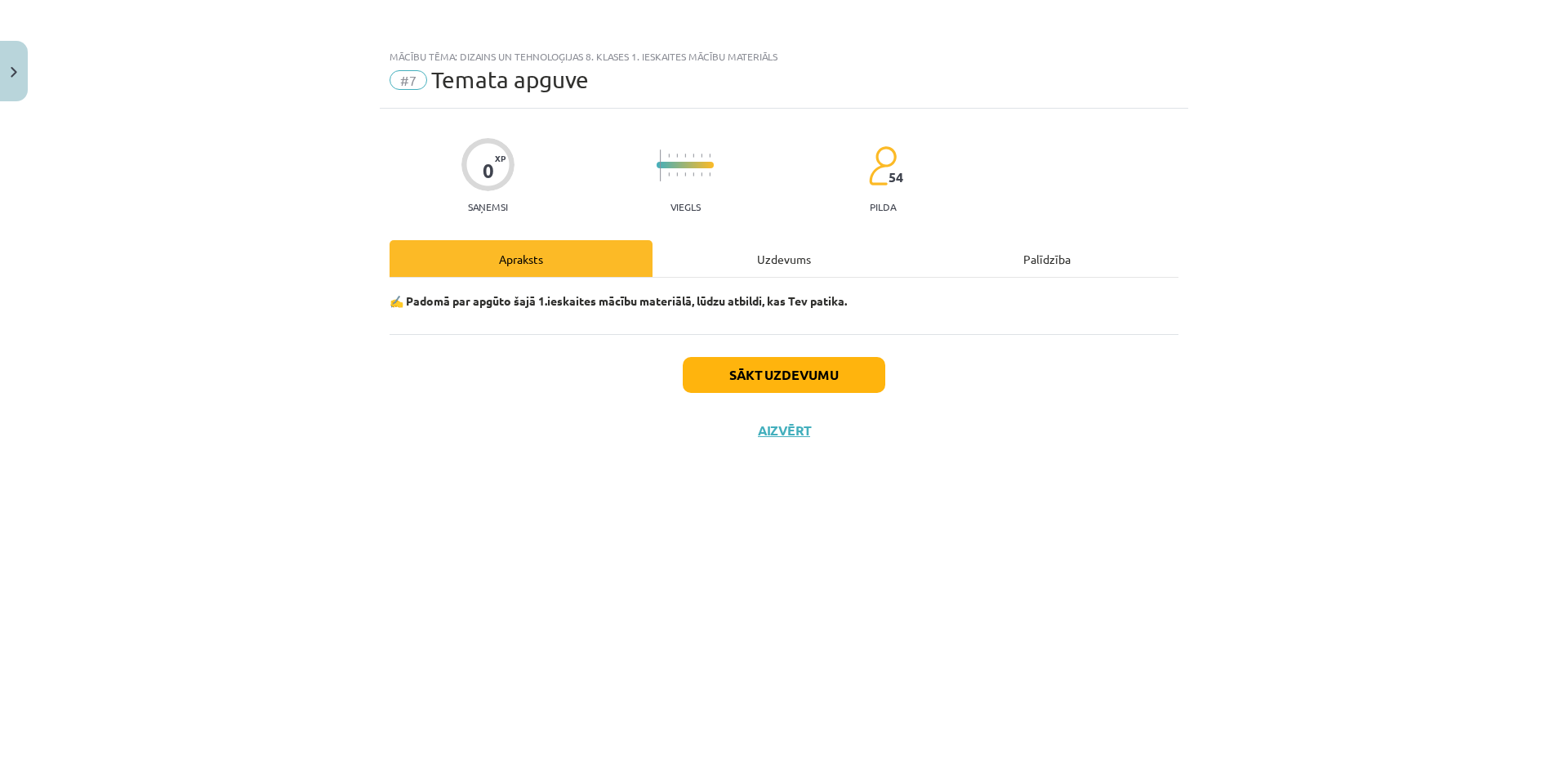
scroll to position [0, 0]
click at [781, 255] on div "Uzdevums" at bounding box center [784, 258] width 263 height 37
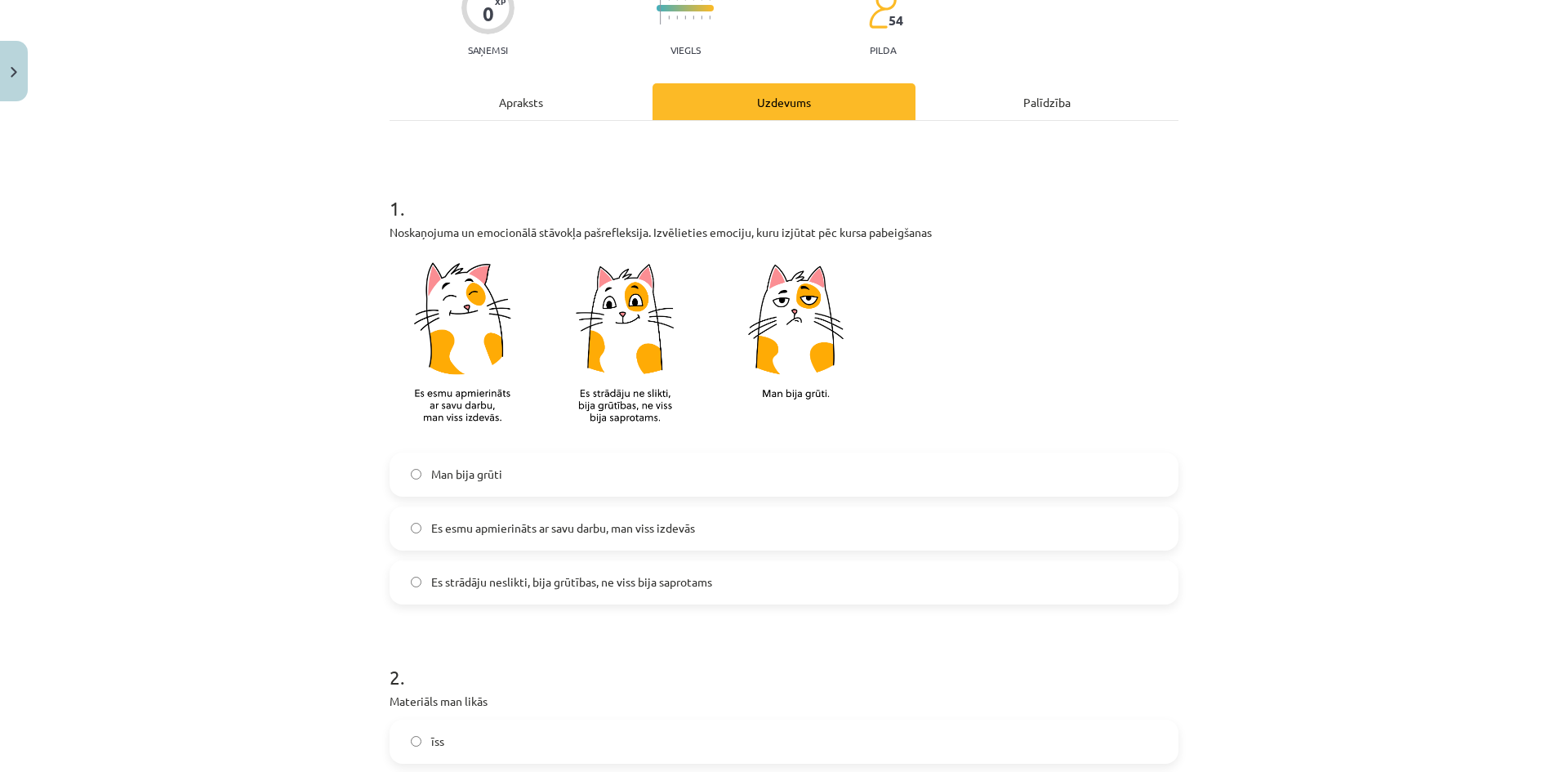
scroll to position [163, 0]
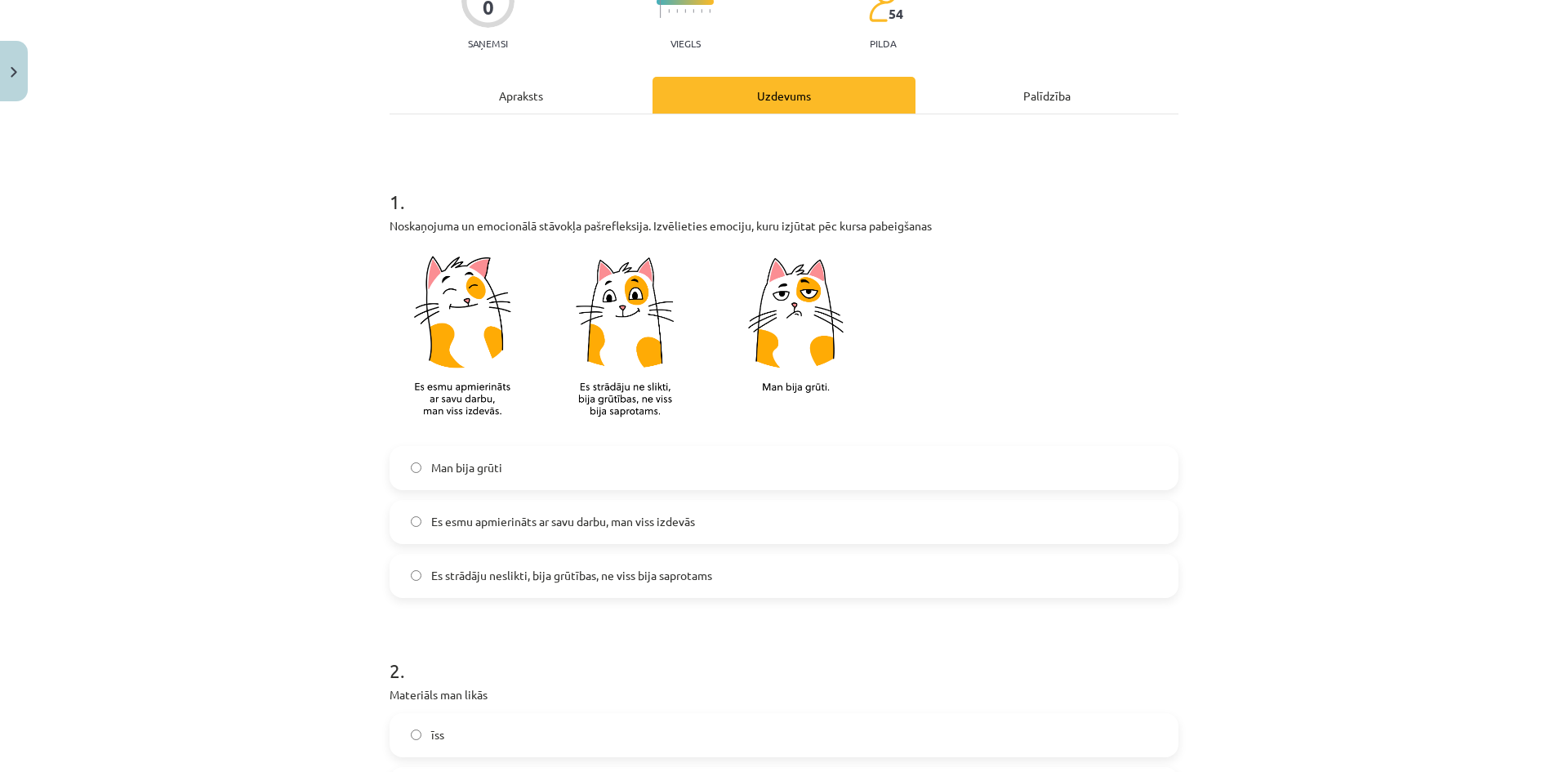
click at [581, 528] on span "Es esmu apmierināts ar savu darbu, man viss izdevās" at bounding box center [563, 522] width 264 height 17
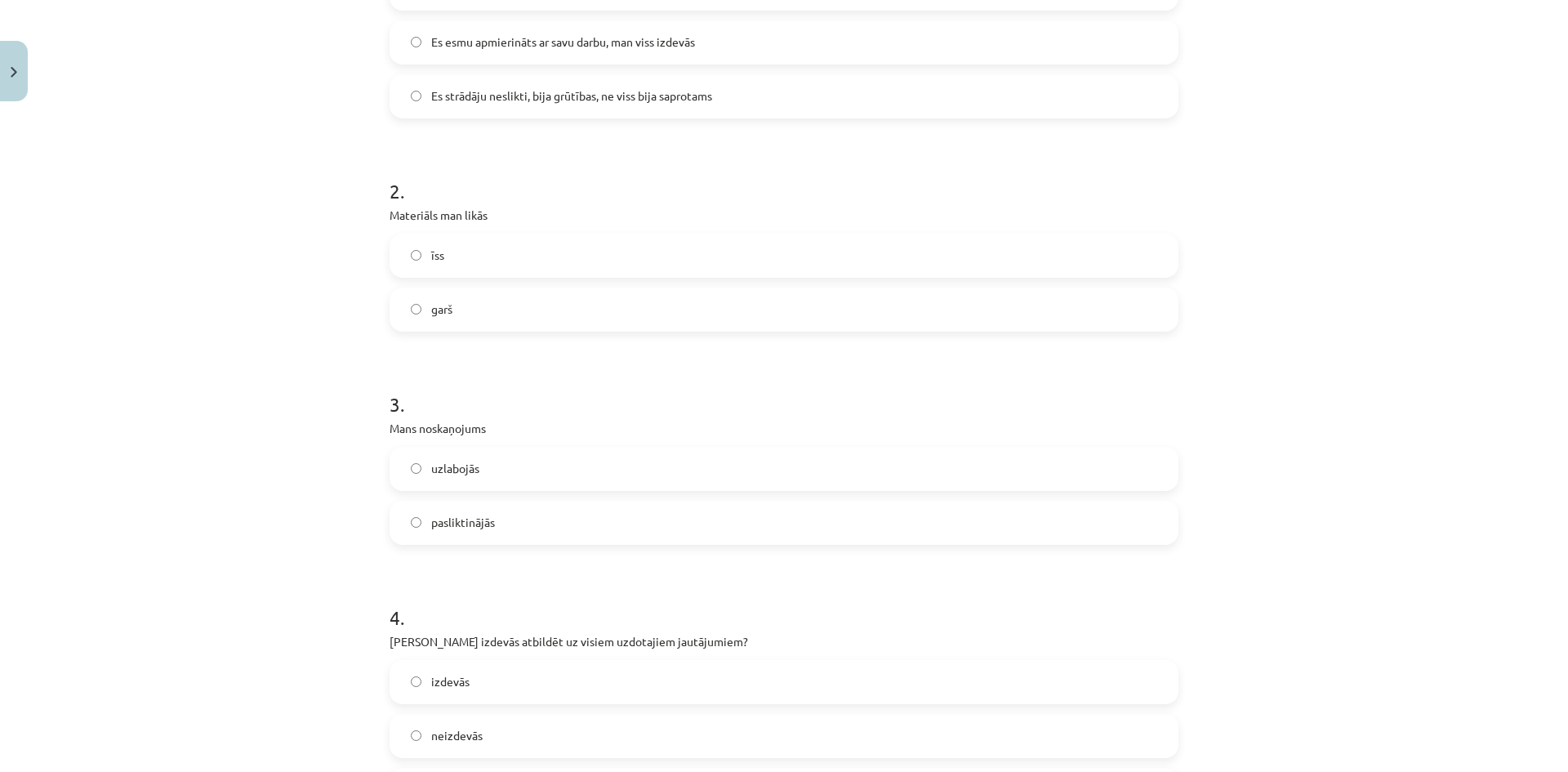
scroll to position [653, 0]
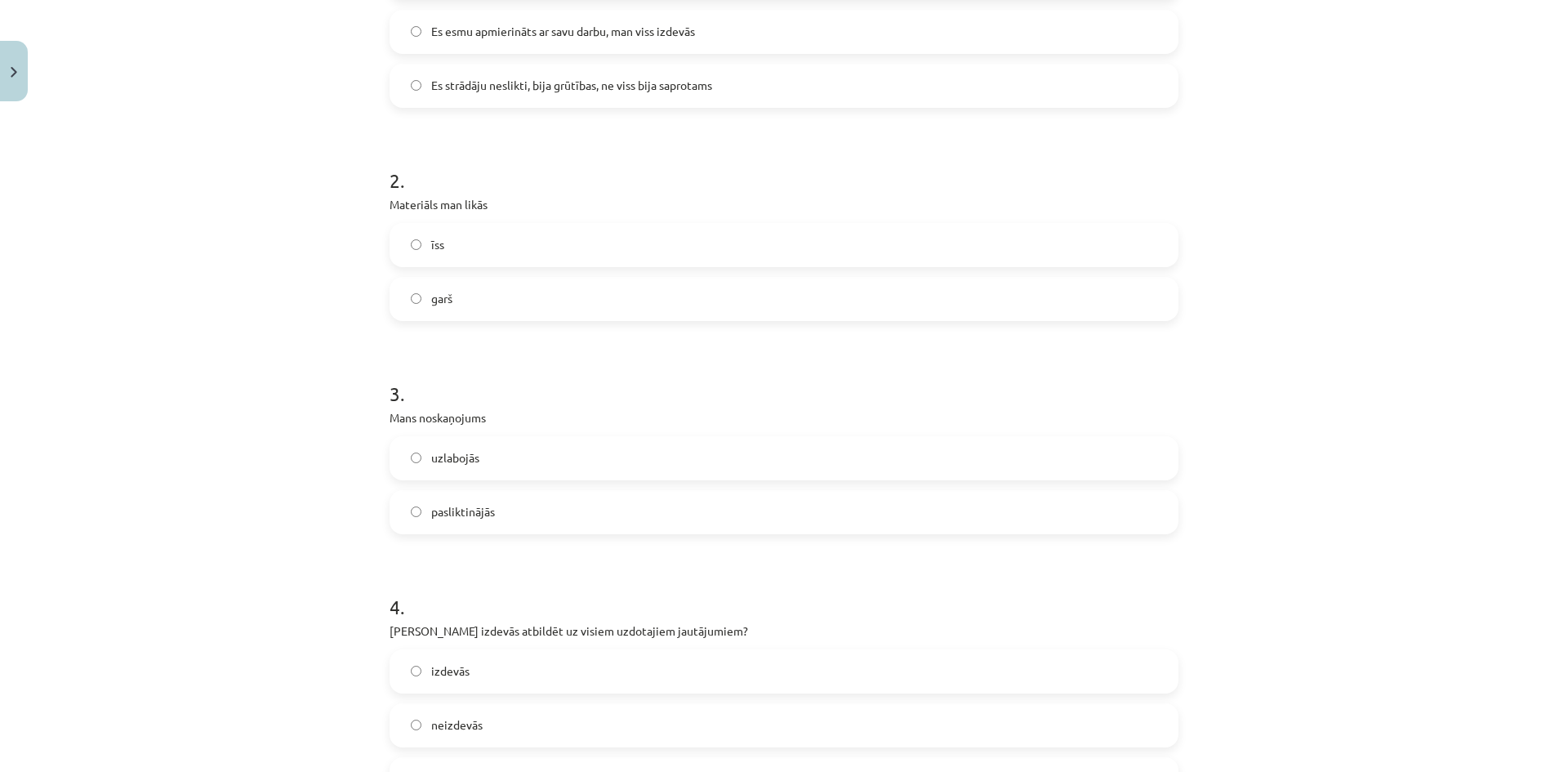
click at [469, 309] on label "garš" at bounding box center [784, 299] width 786 height 41
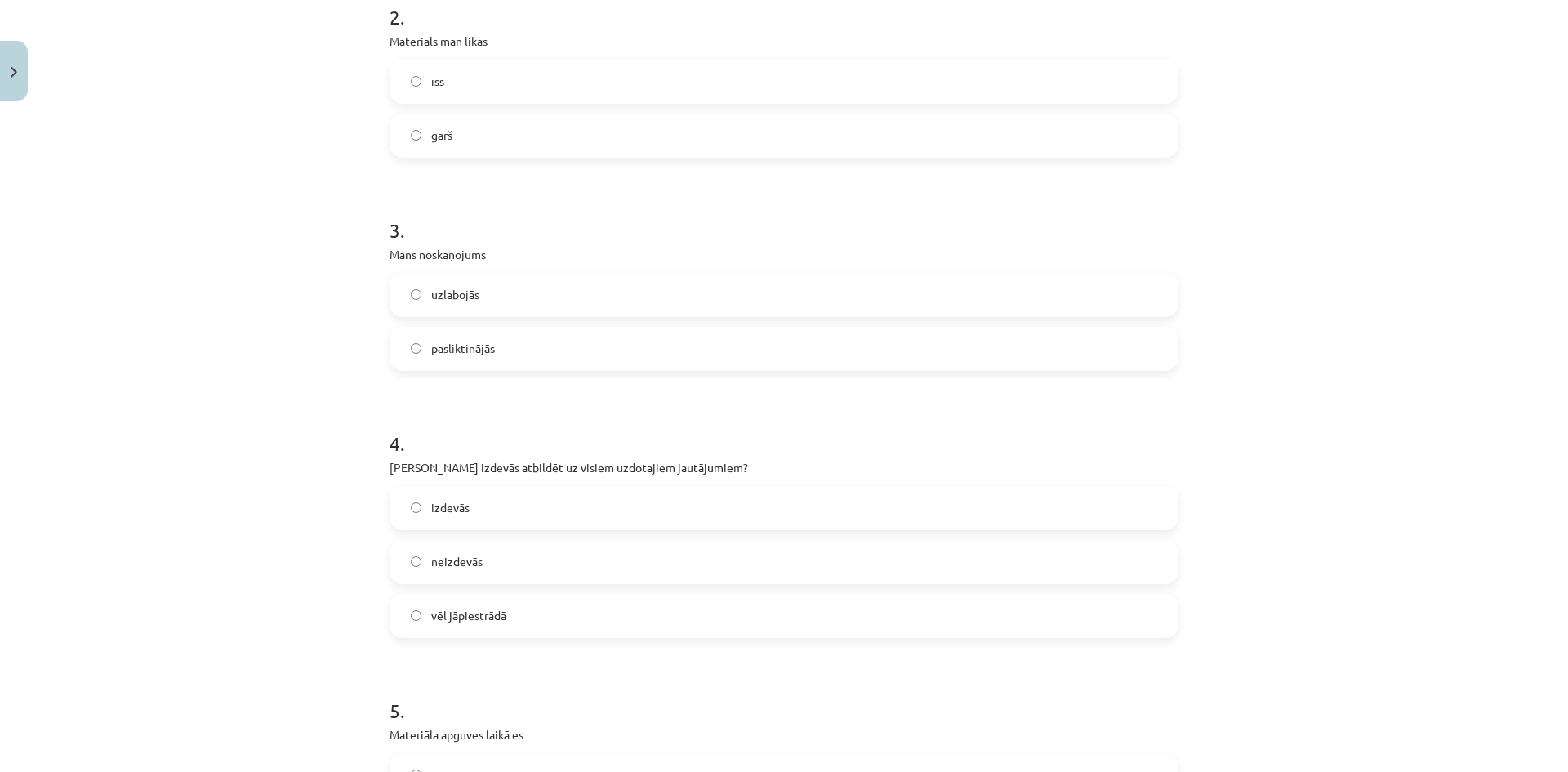
click at [478, 312] on label "uzlabojās" at bounding box center [784, 295] width 786 height 41
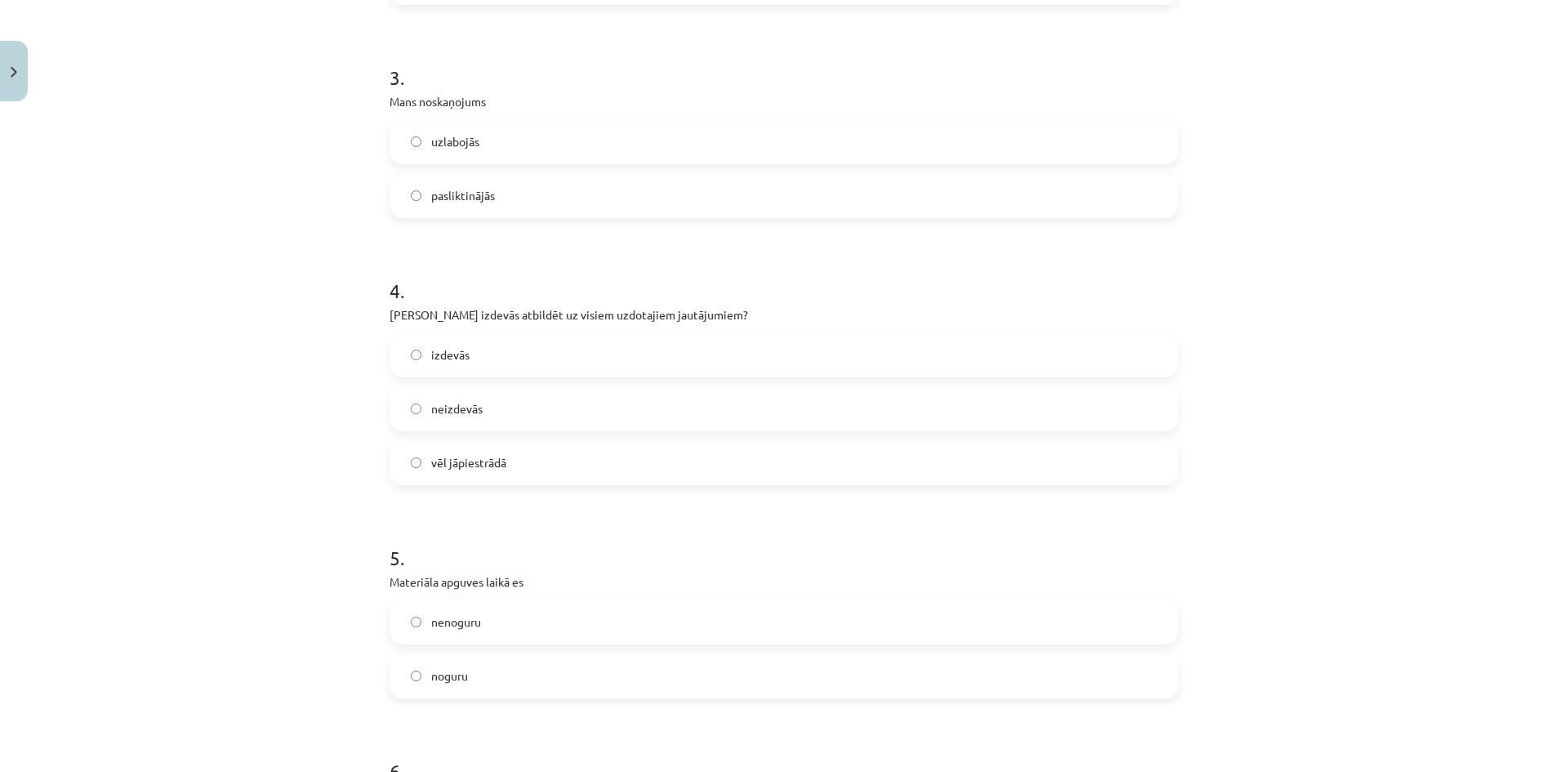
scroll to position [980, 0]
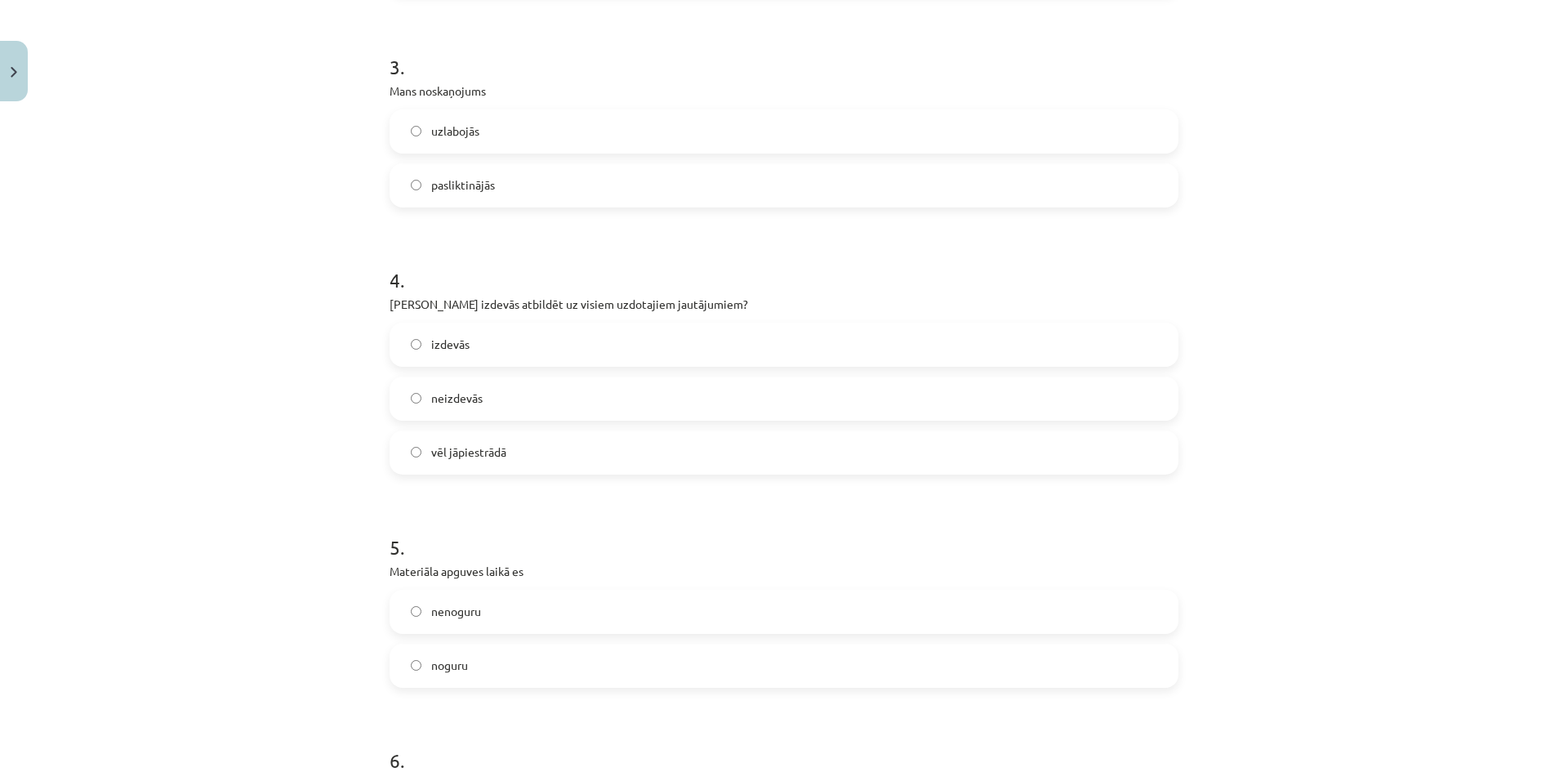
click at [470, 329] on label "izdevās" at bounding box center [784, 345] width 786 height 41
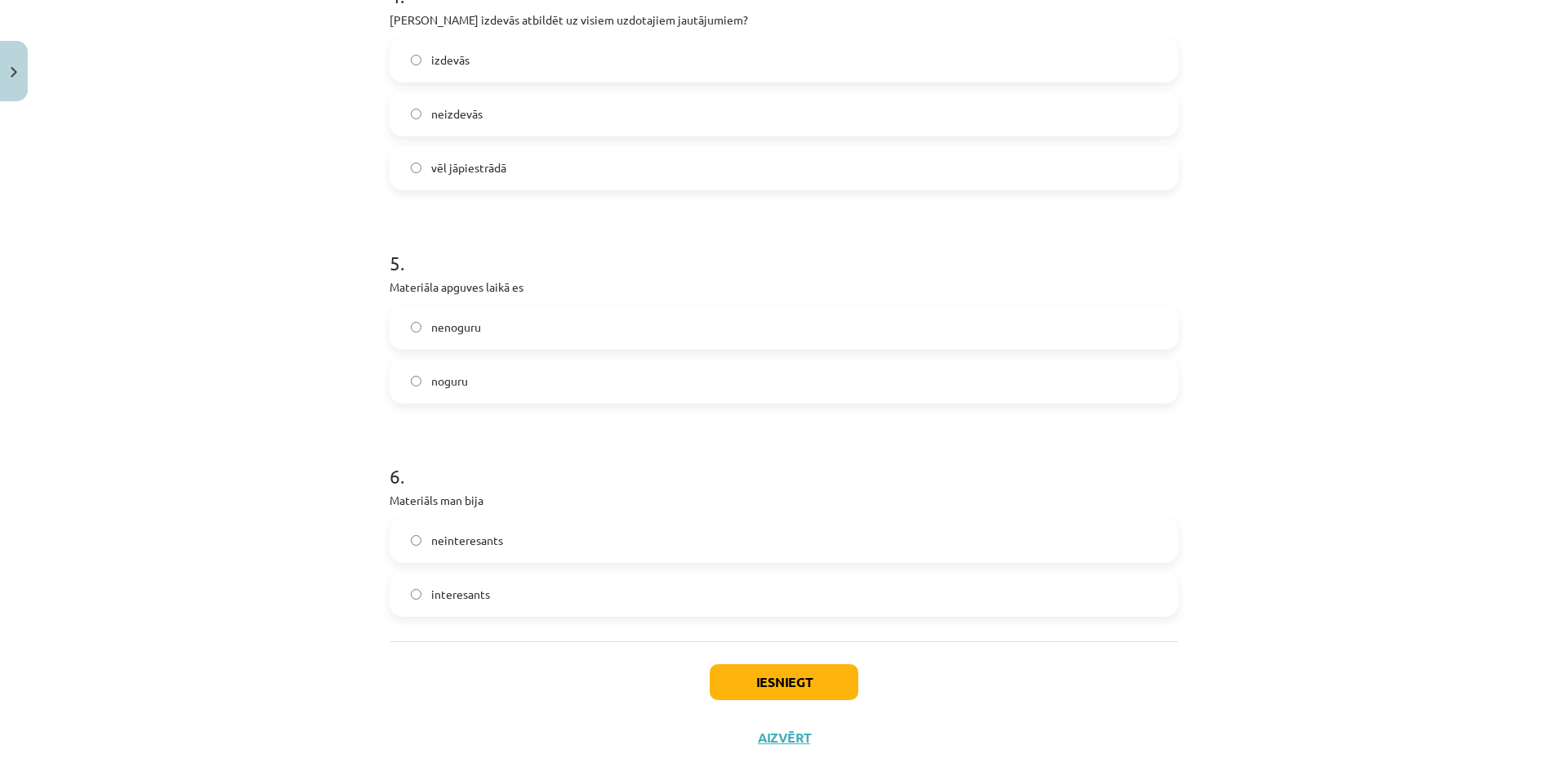
scroll to position [1299, 0]
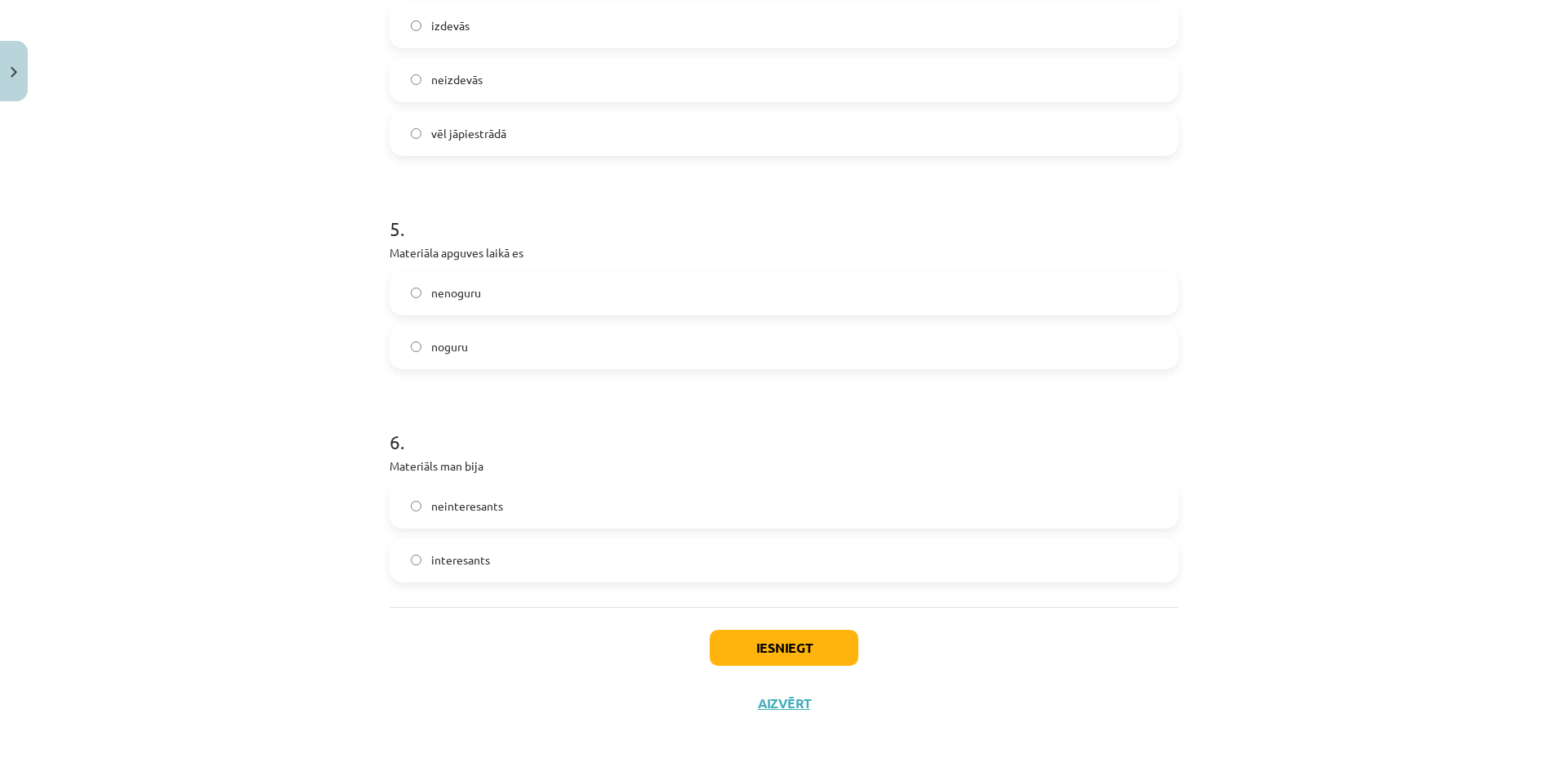
click at [454, 345] on span "noguru" at bounding box center [449, 347] width 37 height 17
click at [467, 284] on span "nenoguru" at bounding box center [456, 292] width 50 height 17
click at [474, 556] on span "interesants" at bounding box center [460, 560] width 59 height 17
click at [755, 645] on button "Iesniegt" at bounding box center [784, 648] width 149 height 36
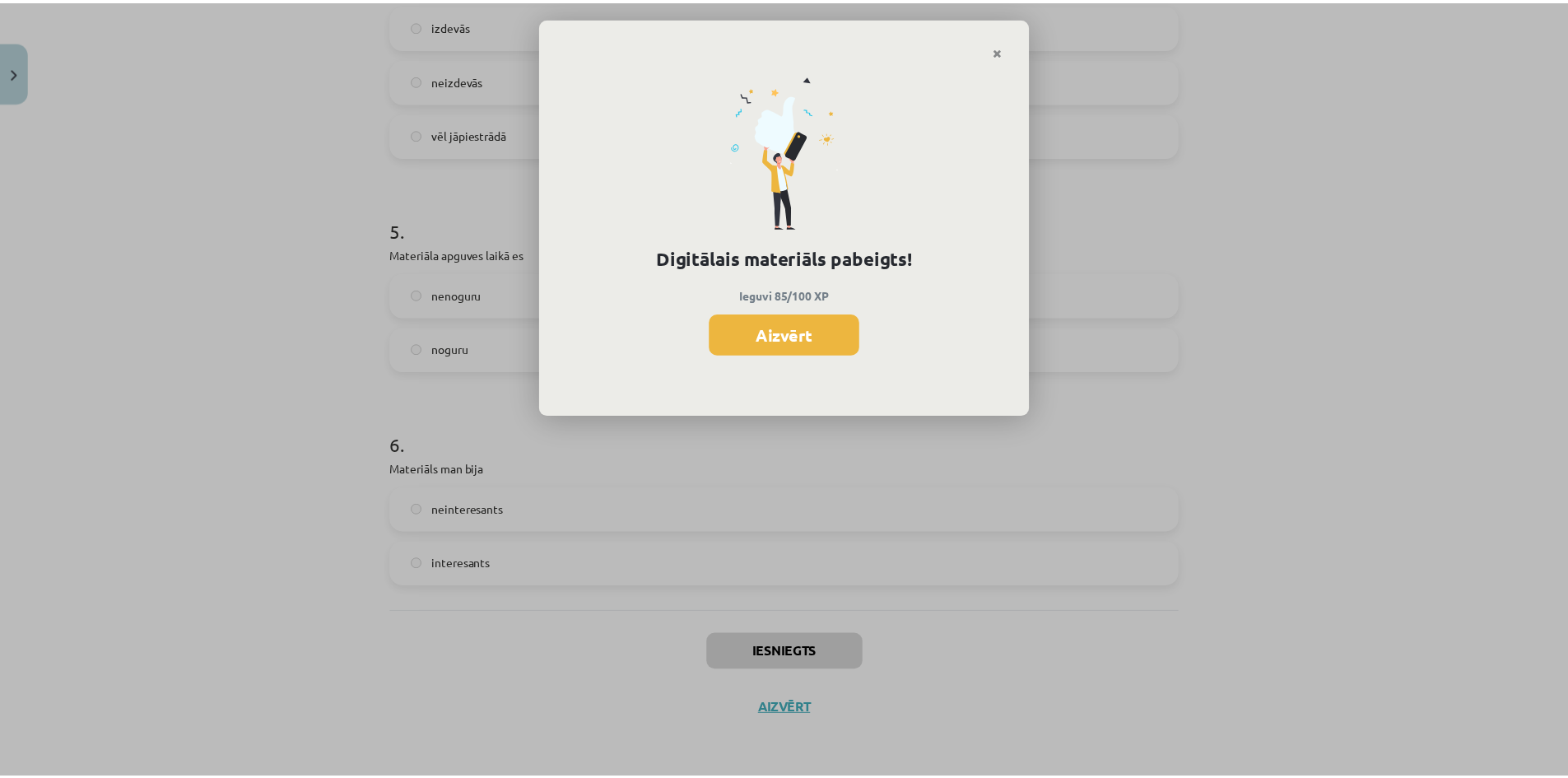
scroll to position [657, 0]
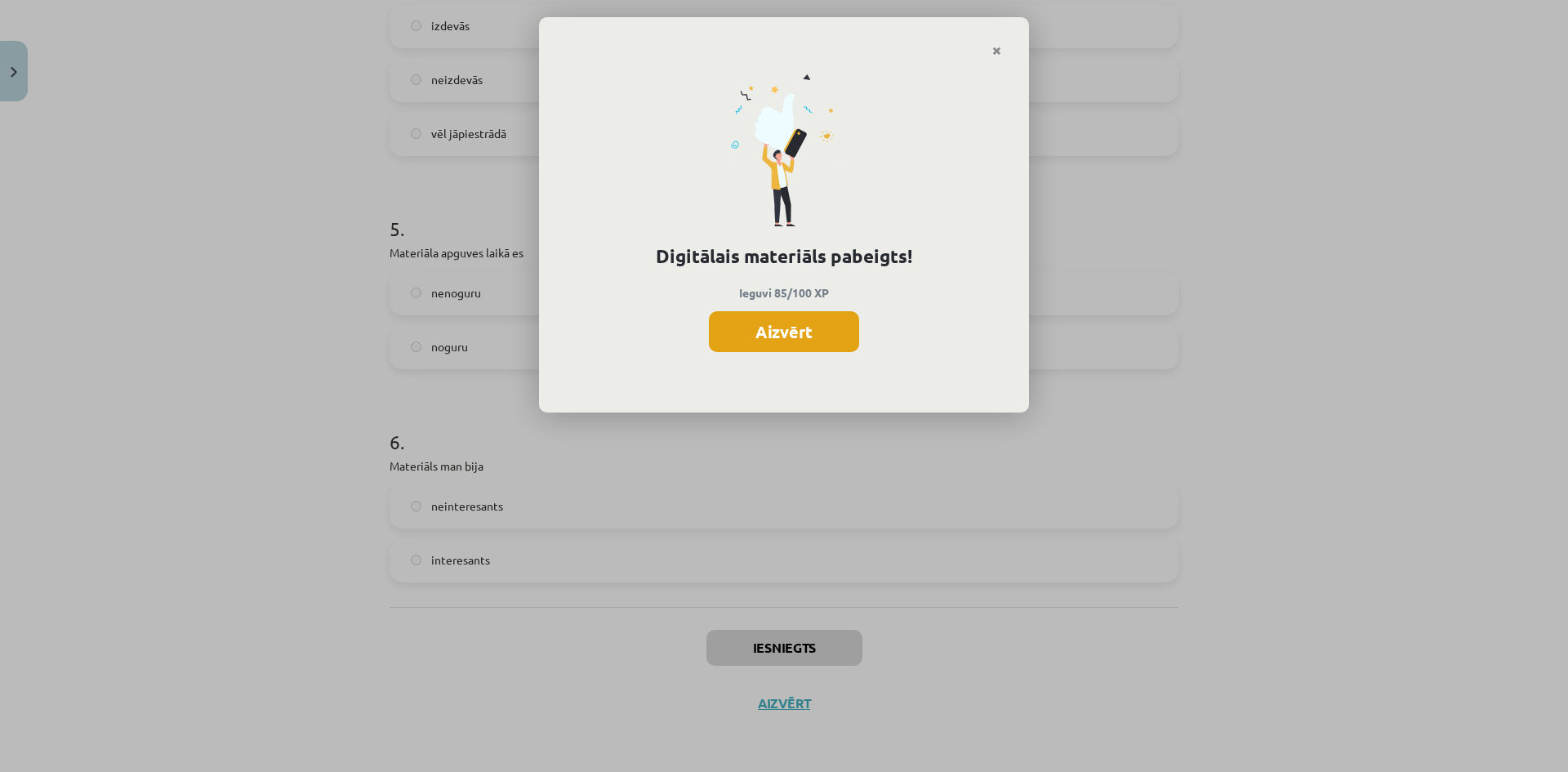
click at [785, 326] on button "Aizvērt" at bounding box center [784, 332] width 150 height 41
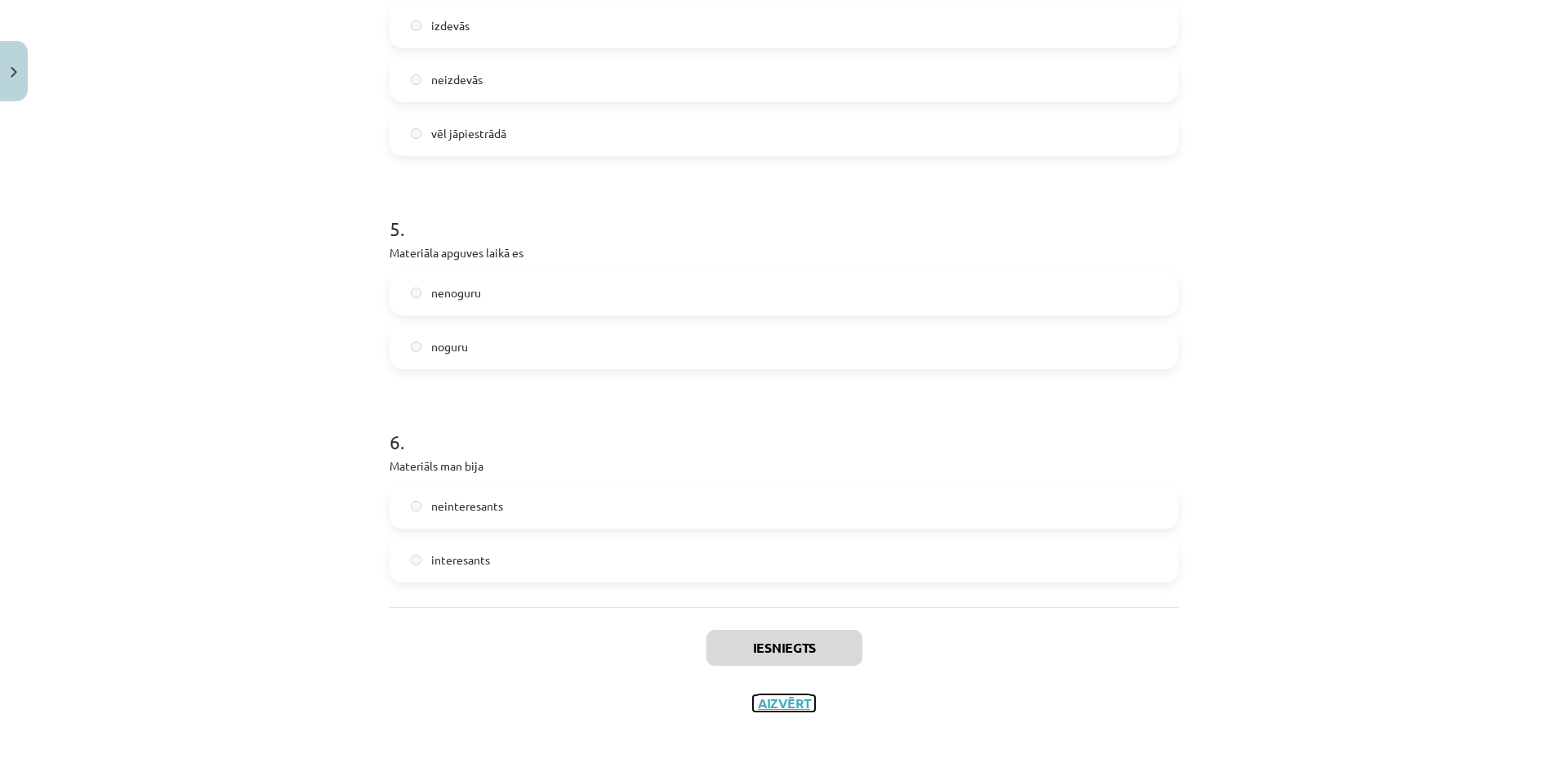
click at [783, 709] on button "Aizvērt" at bounding box center [784, 703] width 62 height 16
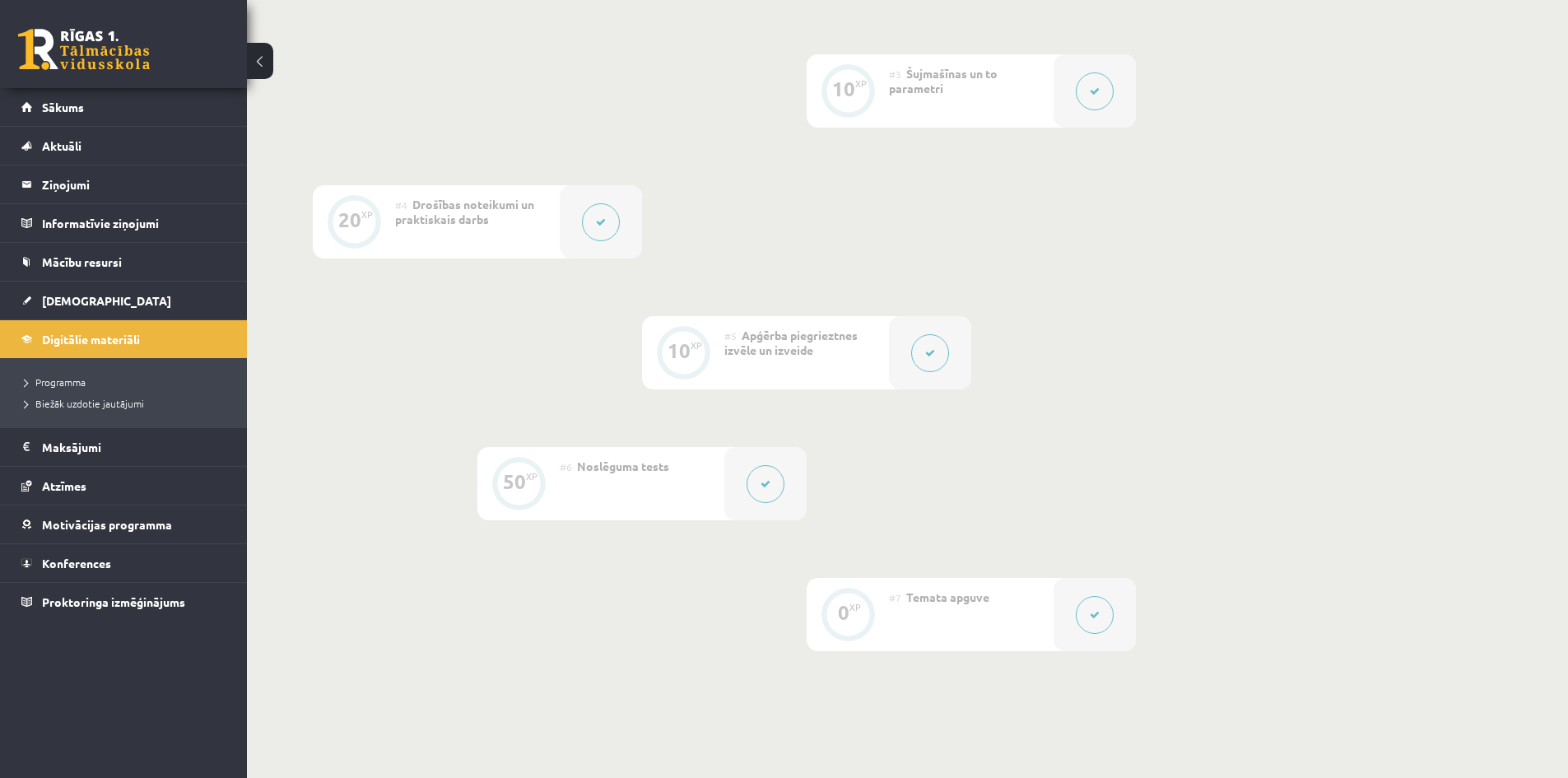
scroll to position [823, 0]
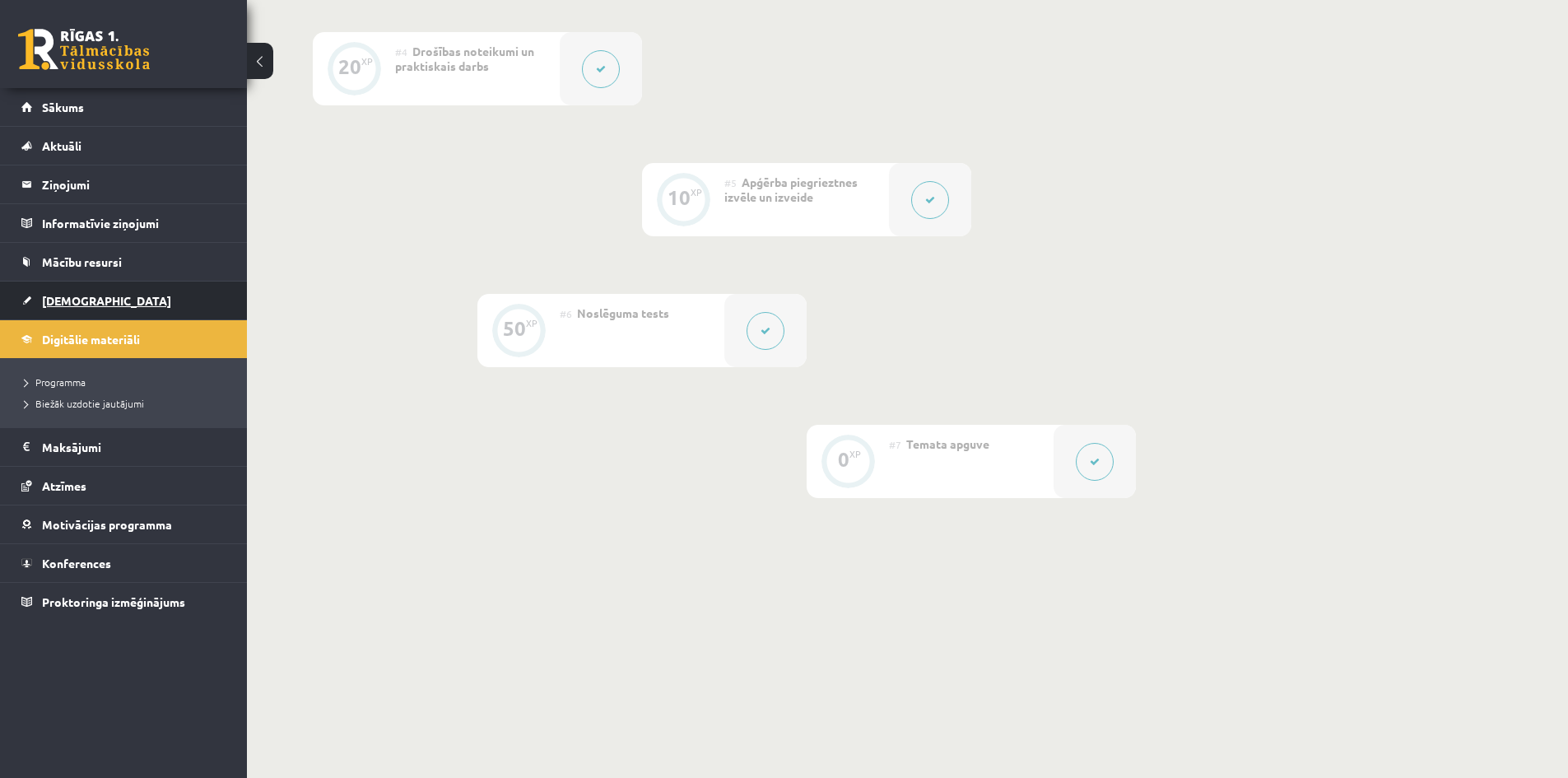
click at [65, 298] on span "[DEMOGRAPHIC_DATA]" at bounding box center [107, 300] width 129 height 15
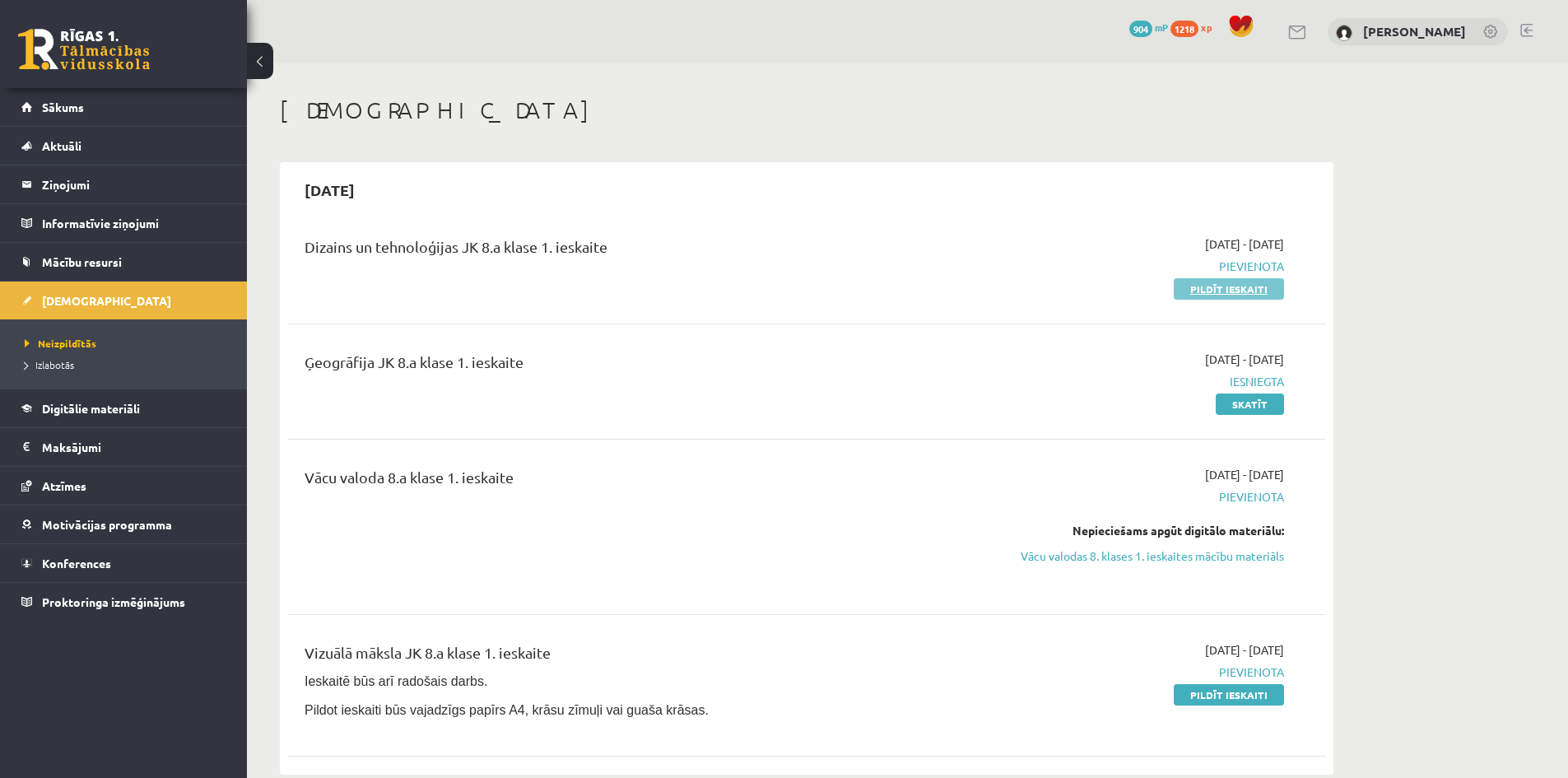
click at [1216, 296] on link "Pildīt ieskaiti" at bounding box center [1229, 289] width 110 height 22
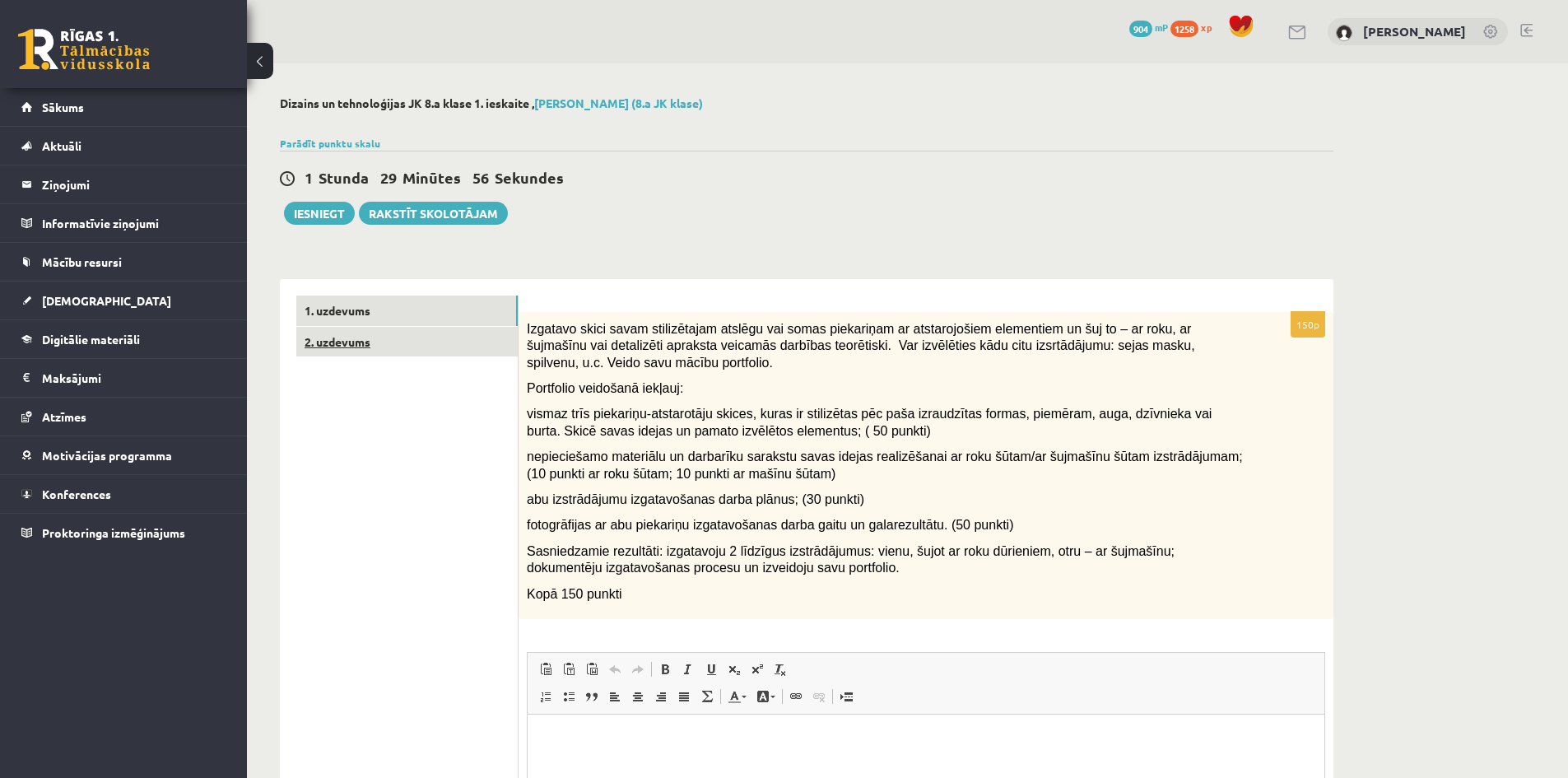
click at [345, 339] on link "2. uzdevums" at bounding box center [407, 341] width 221 height 30
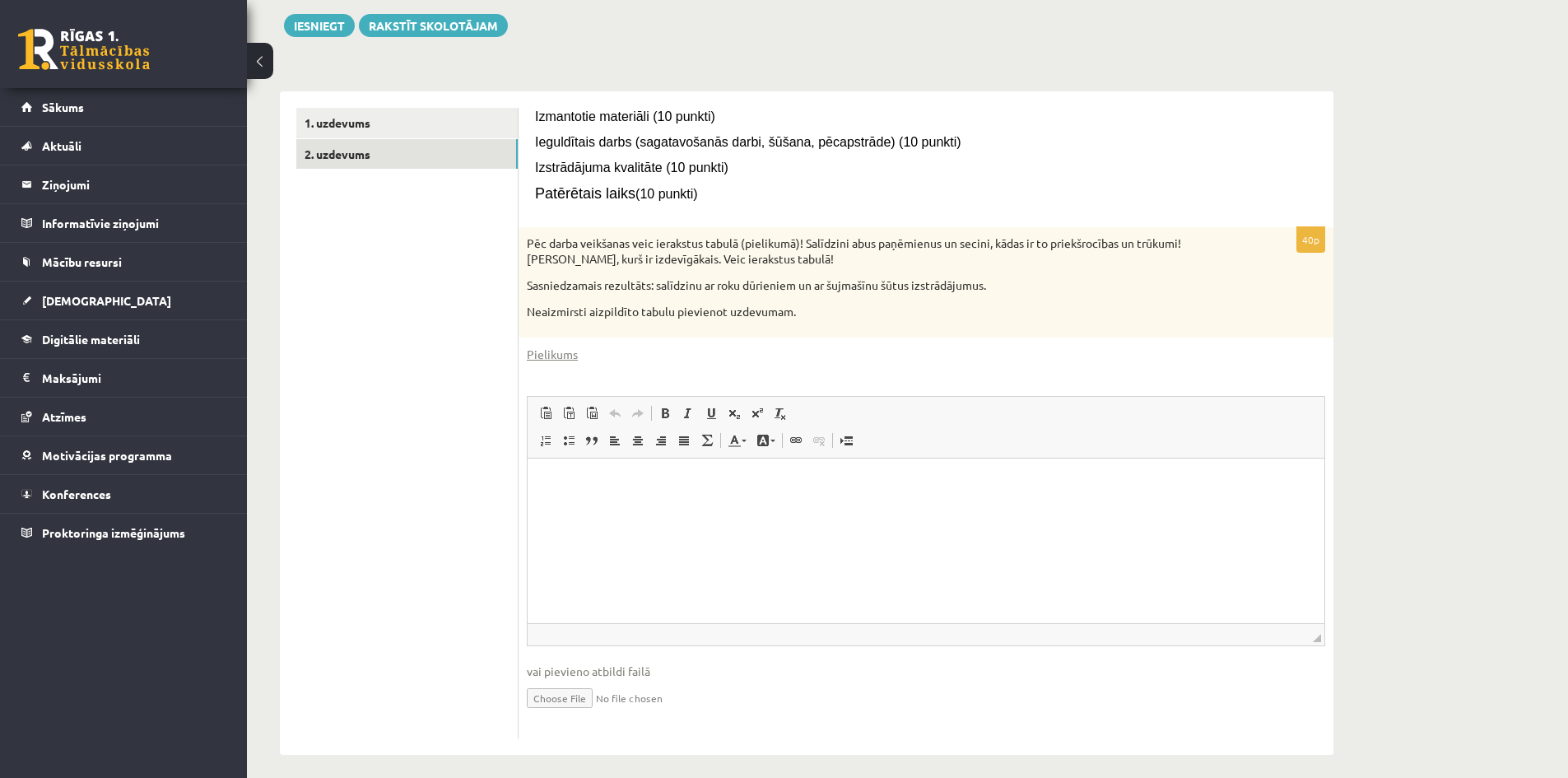
scroll to position [199, 0]
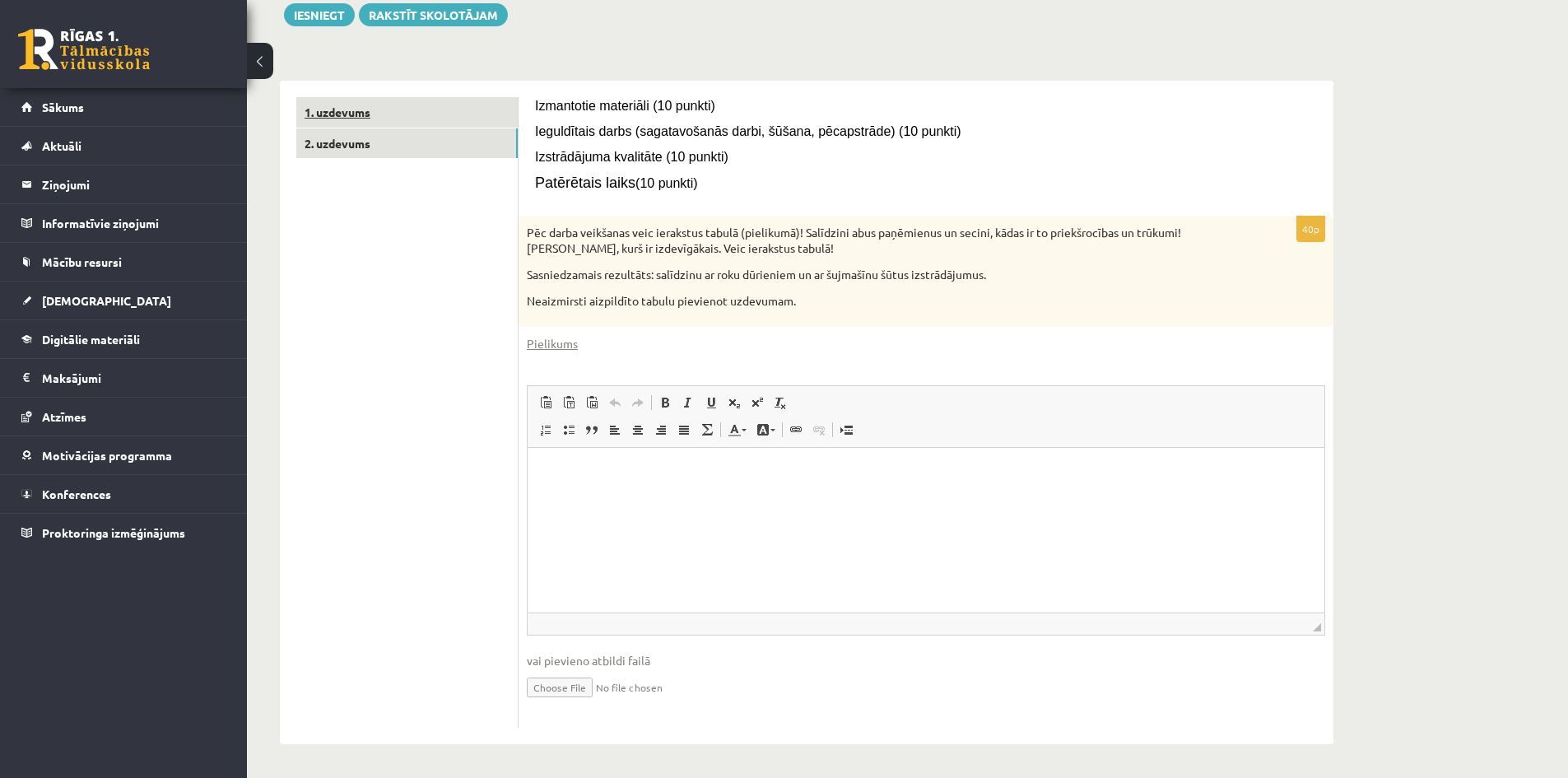
click at [432, 109] on link "1. uzdevums" at bounding box center [407, 112] width 221 height 30
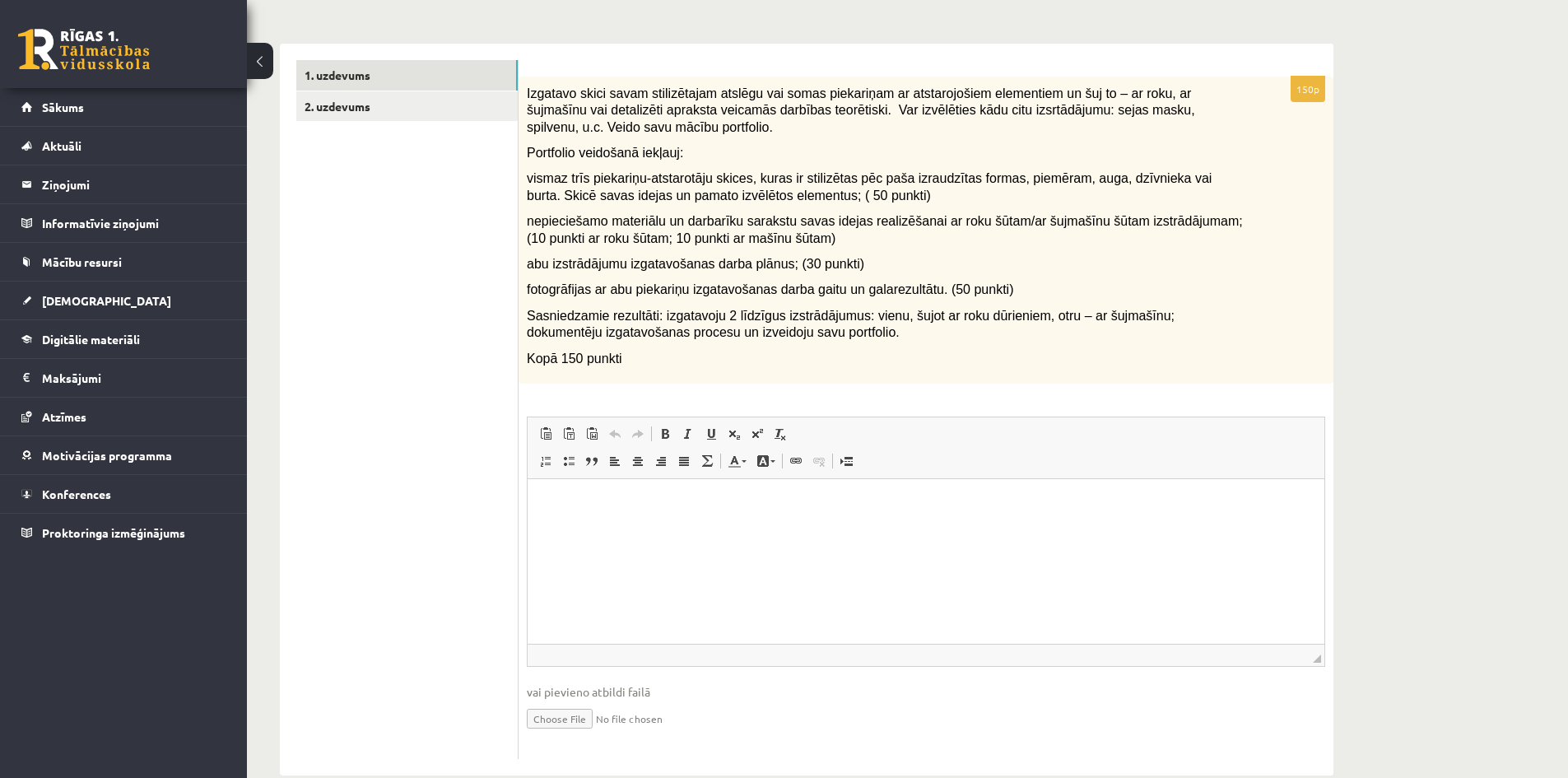
scroll to position [267, 0]
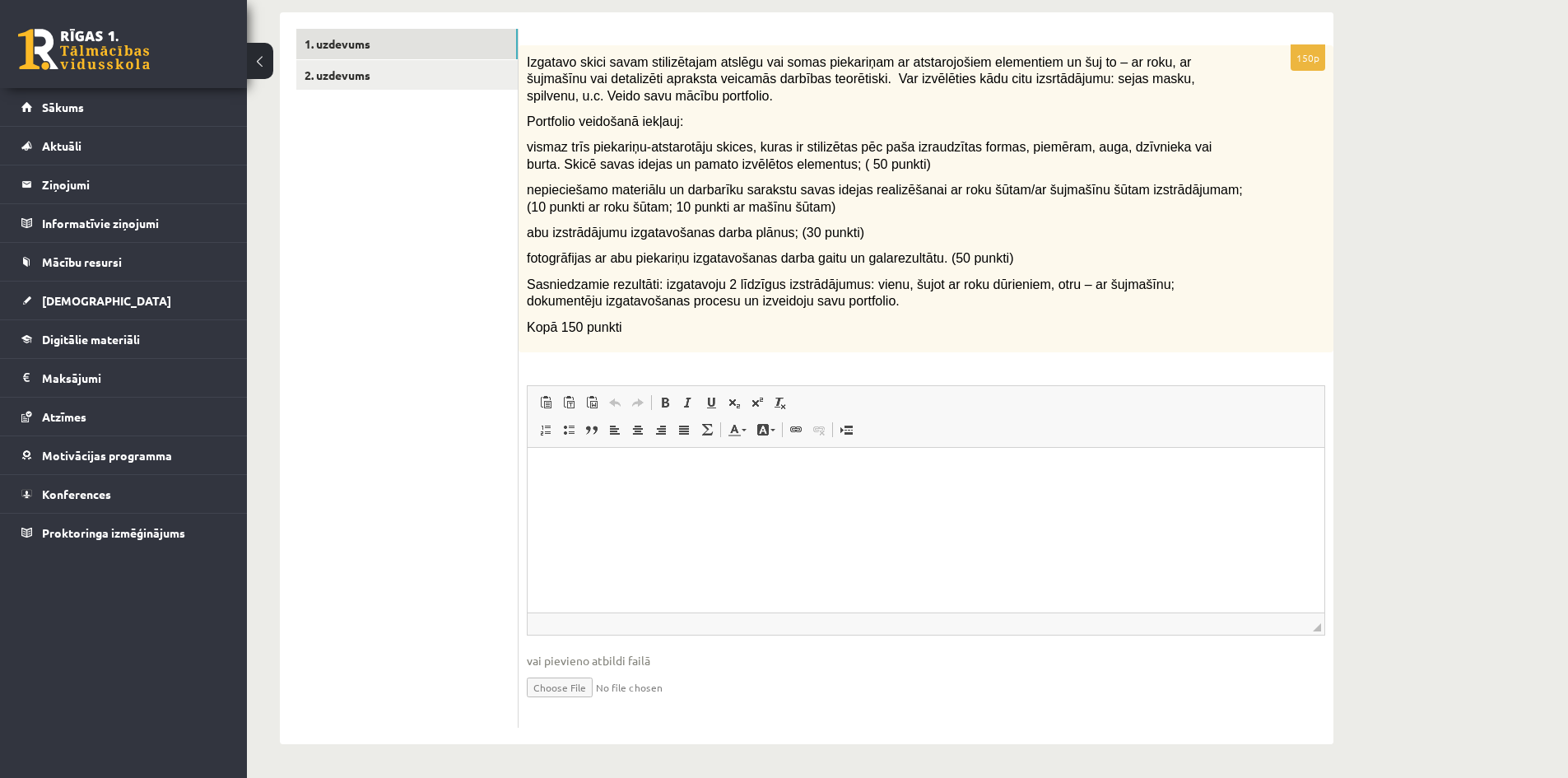
click at [603, 684] on input "file" at bounding box center [925, 686] width 799 height 34
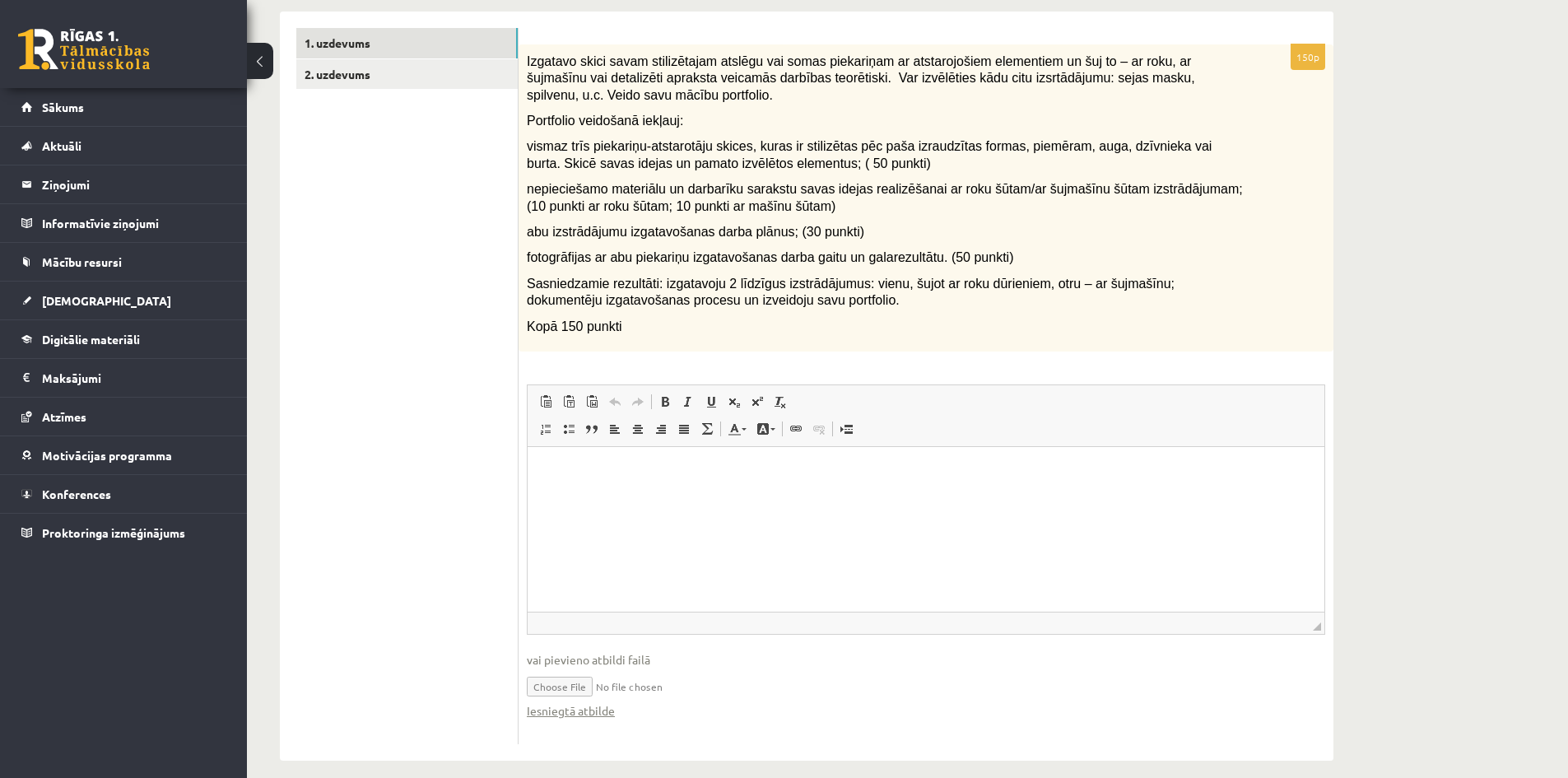
click at [572, 691] on input "file" at bounding box center [925, 685] width 799 height 34
type input "**********"
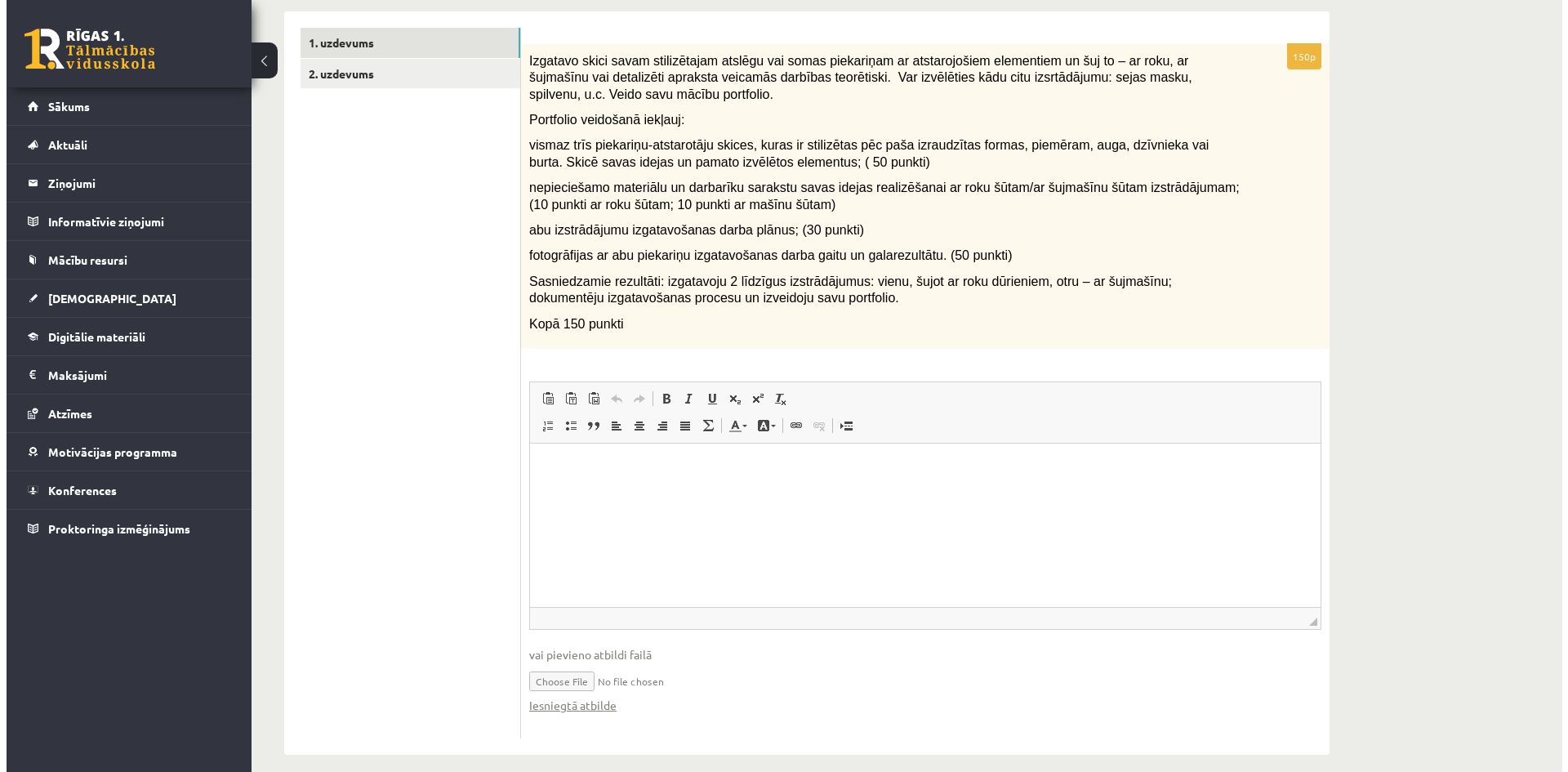
scroll to position [283, 0]
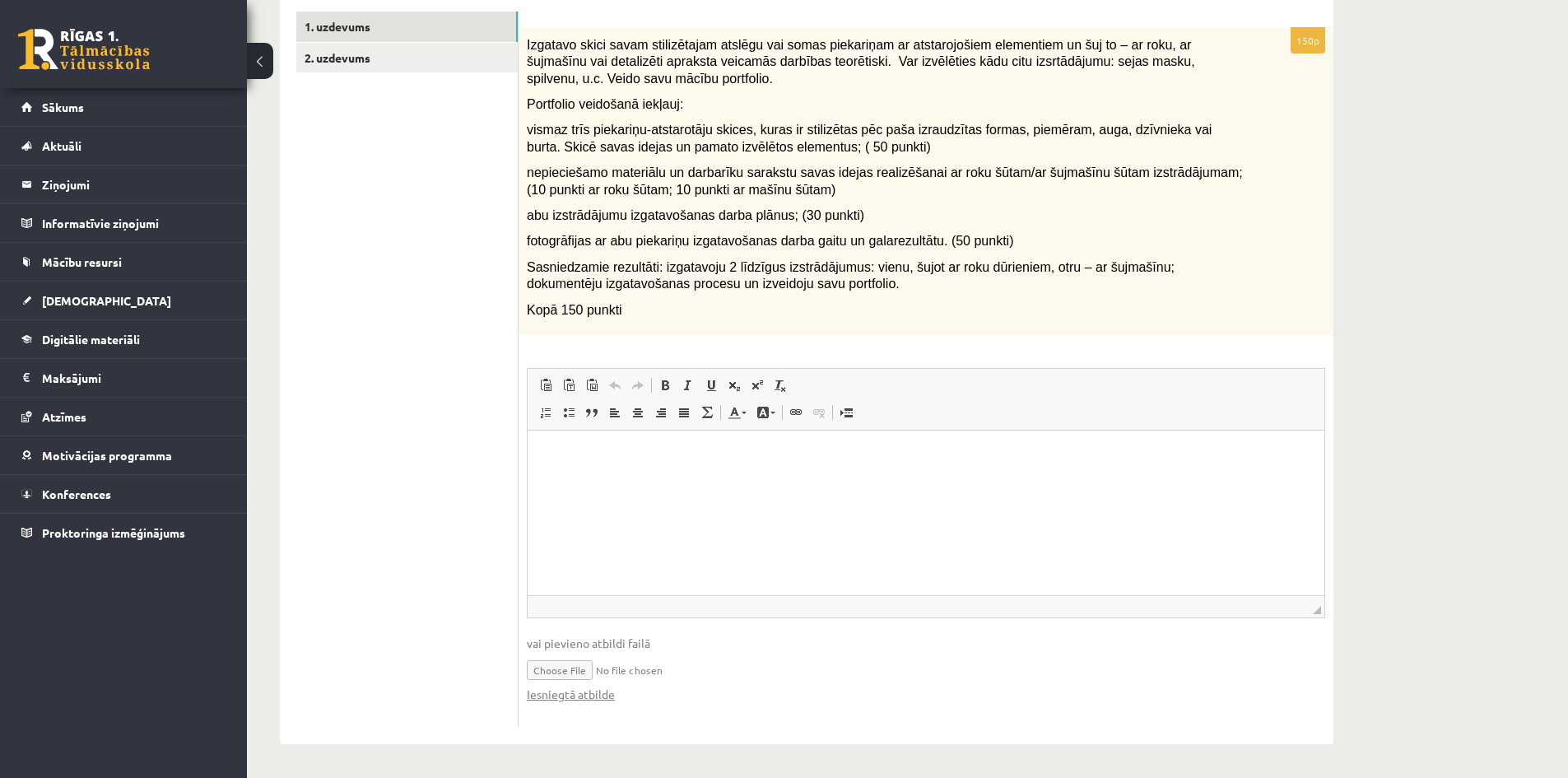
click at [695, 671] on input "file" at bounding box center [925, 669] width 799 height 34
drag, startPoint x: 1117, startPoint y: 44, endPoint x: 1185, endPoint y: 46, distance: 68.0
click at [1185, 46] on span "Izgatavo skici savam stilizētajam atslēgu vai somas piekariņam ar atstarojošiem…" at bounding box center [861, 61] width 669 height 47
copy span "ar šujmašīnu"
click at [636, 437] on html at bounding box center [925, 455] width 797 height 50
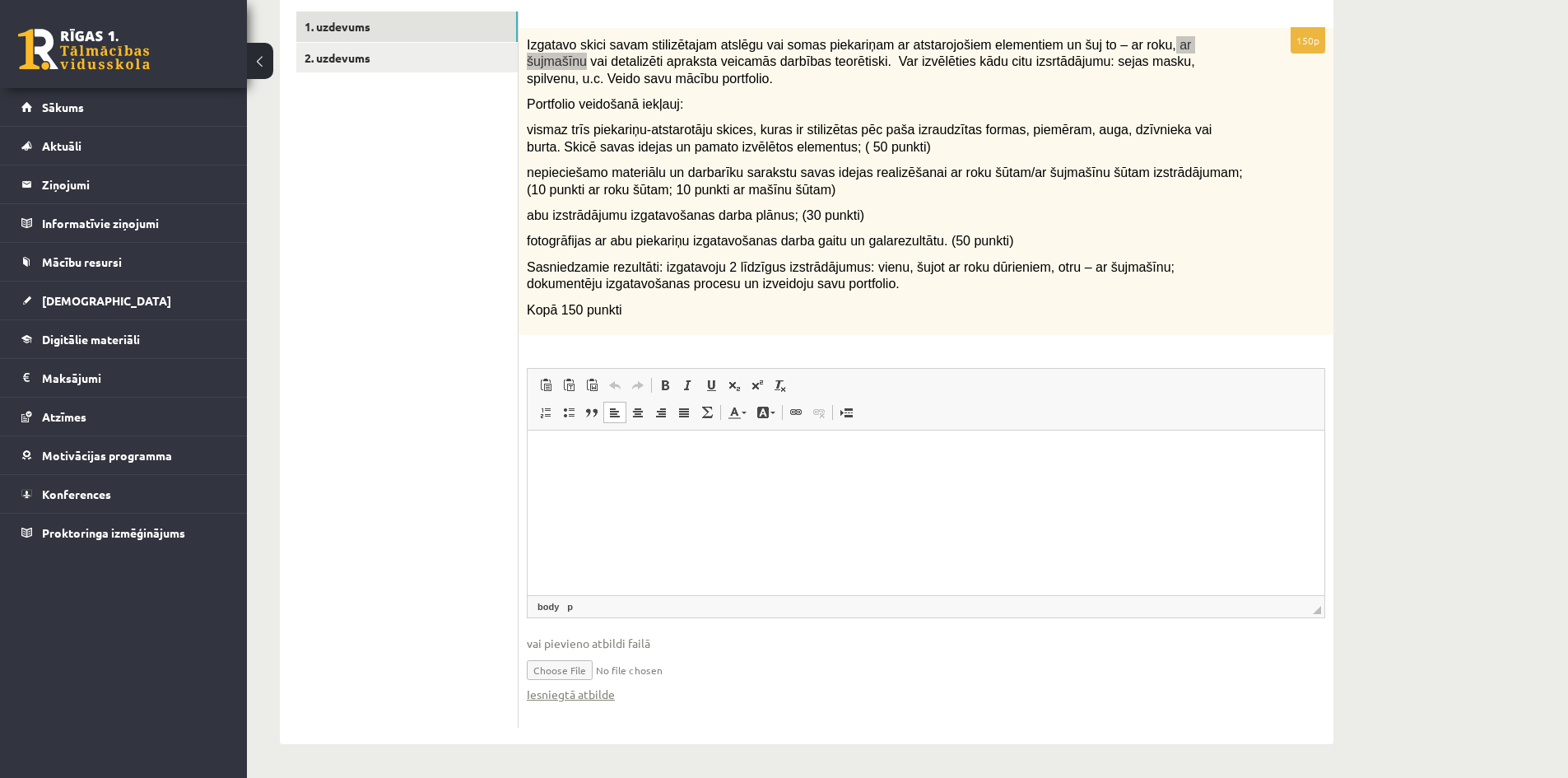
paste body "Визуальный текстовый редактор, wiswyg-editor-user-answer-47434012805180"
click at [801, 414] on span at bounding box center [795, 412] width 13 height 13
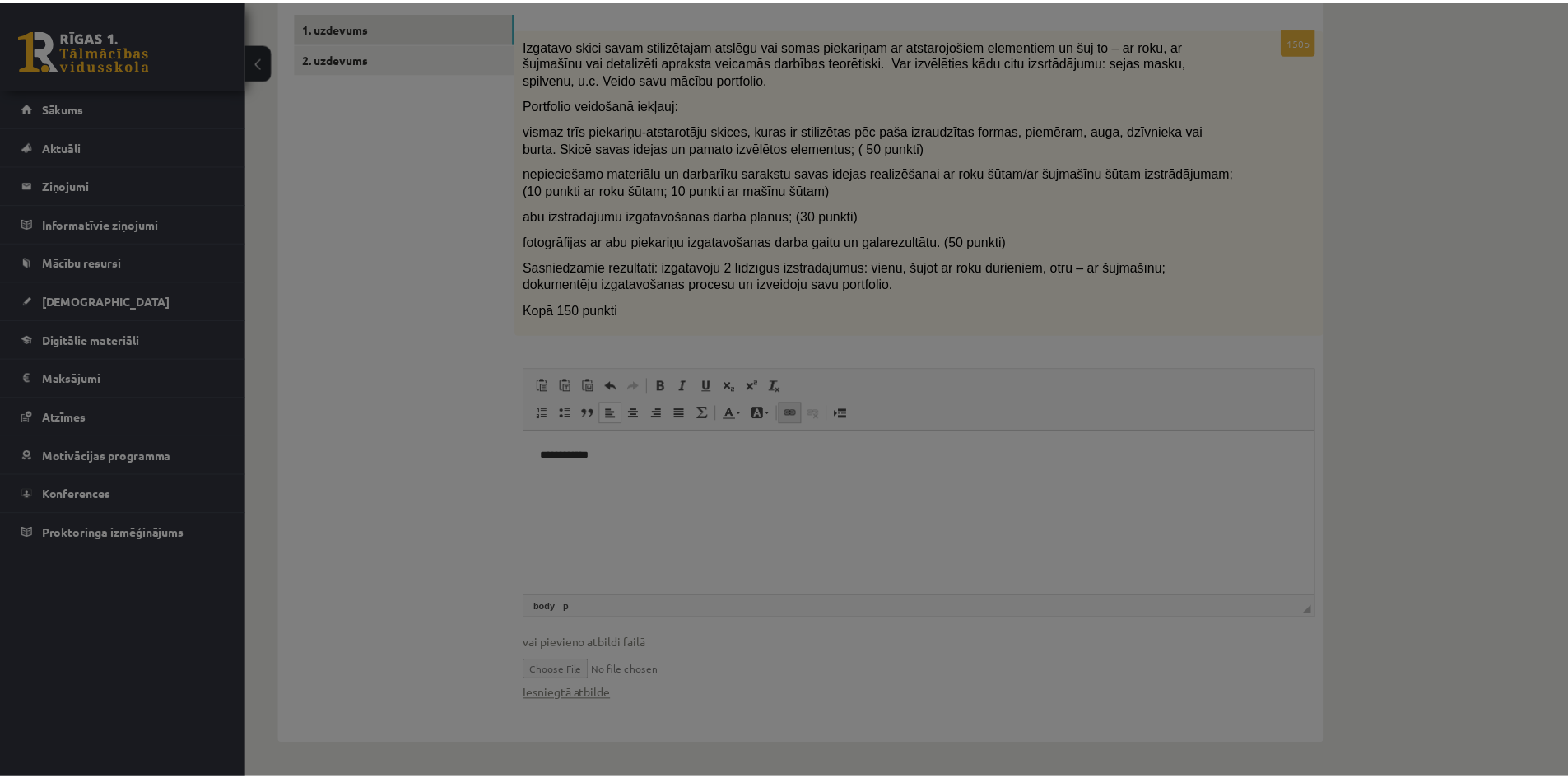
scroll to position [0, 0]
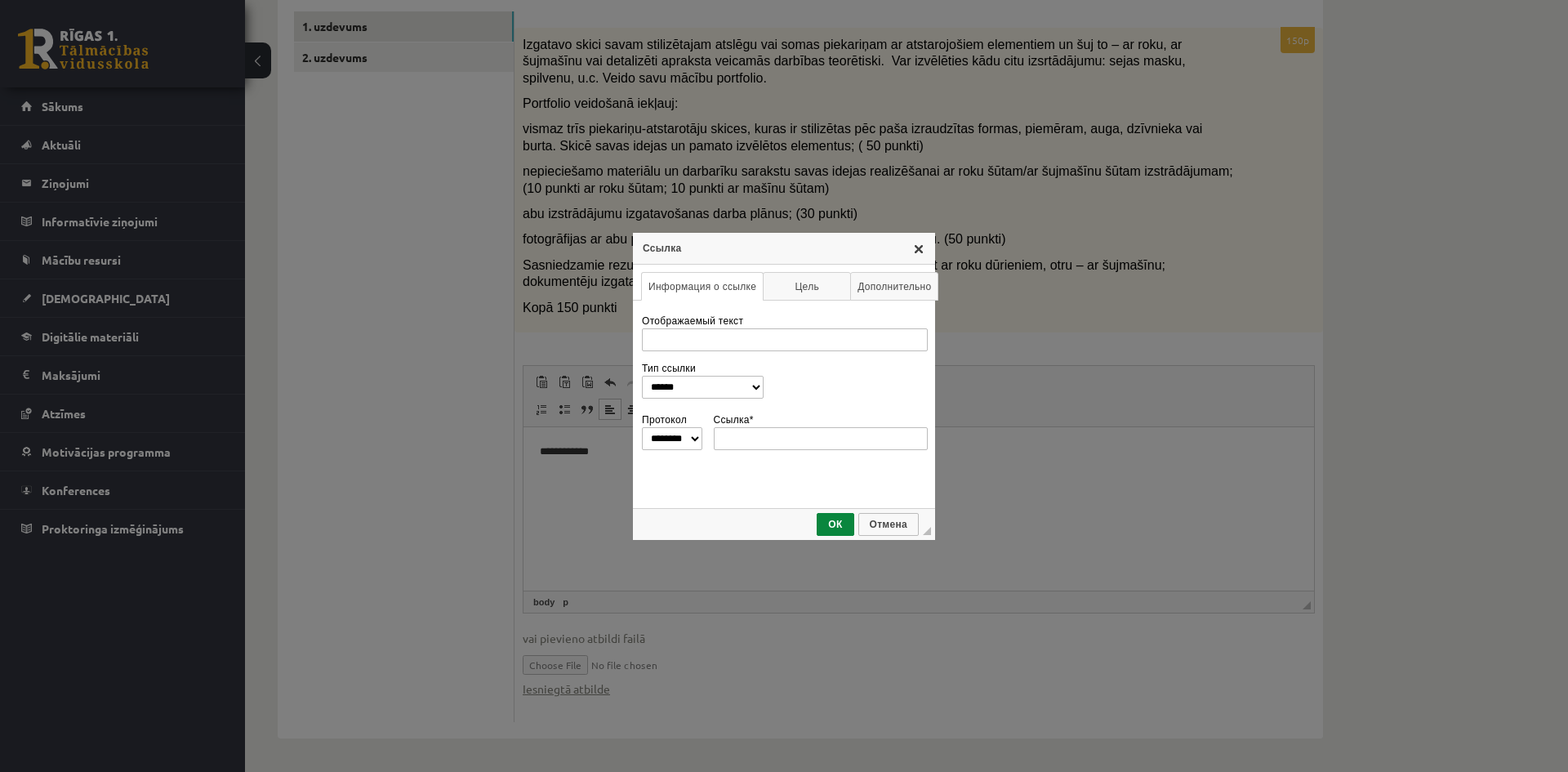
click at [918, 248] on link "X" at bounding box center [918, 248] width 13 height 13
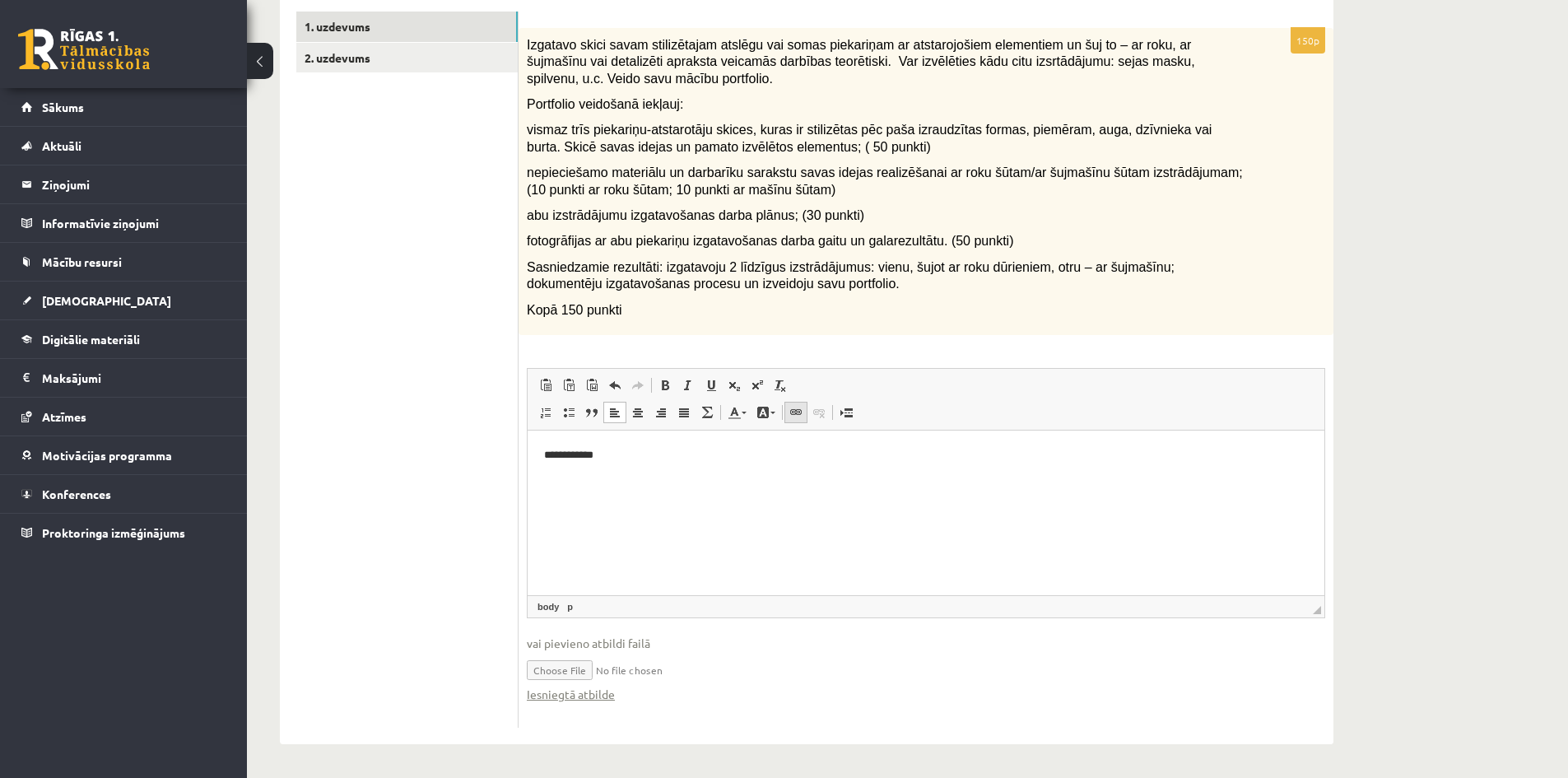
click at [790, 414] on span at bounding box center [795, 412] width 13 height 13
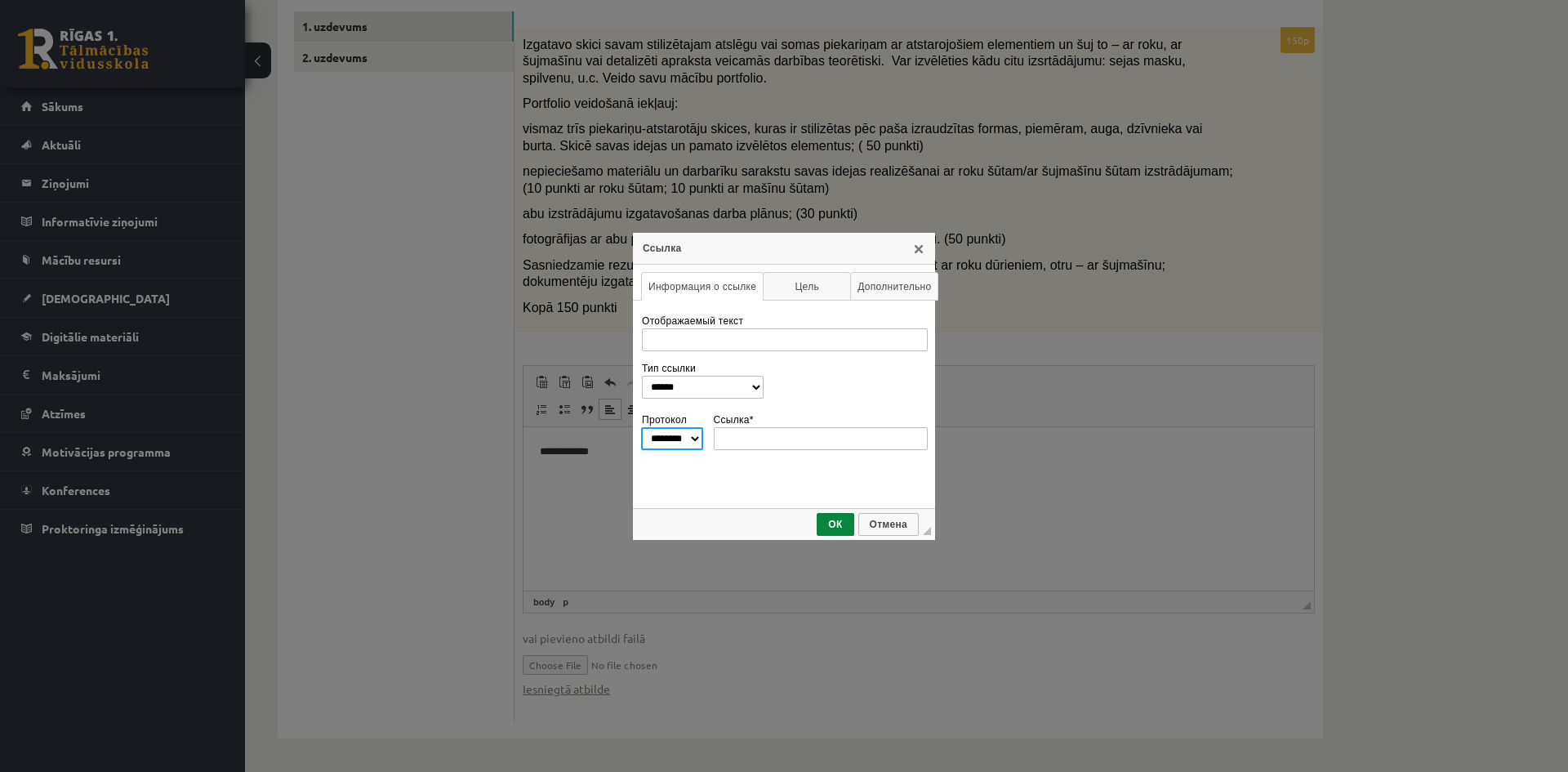
click at [696, 440] on select "******** ********* ******* ******** ********" at bounding box center [672, 439] width 62 height 23
click at [893, 518] on link "Отмена" at bounding box center [888, 524] width 61 height 23
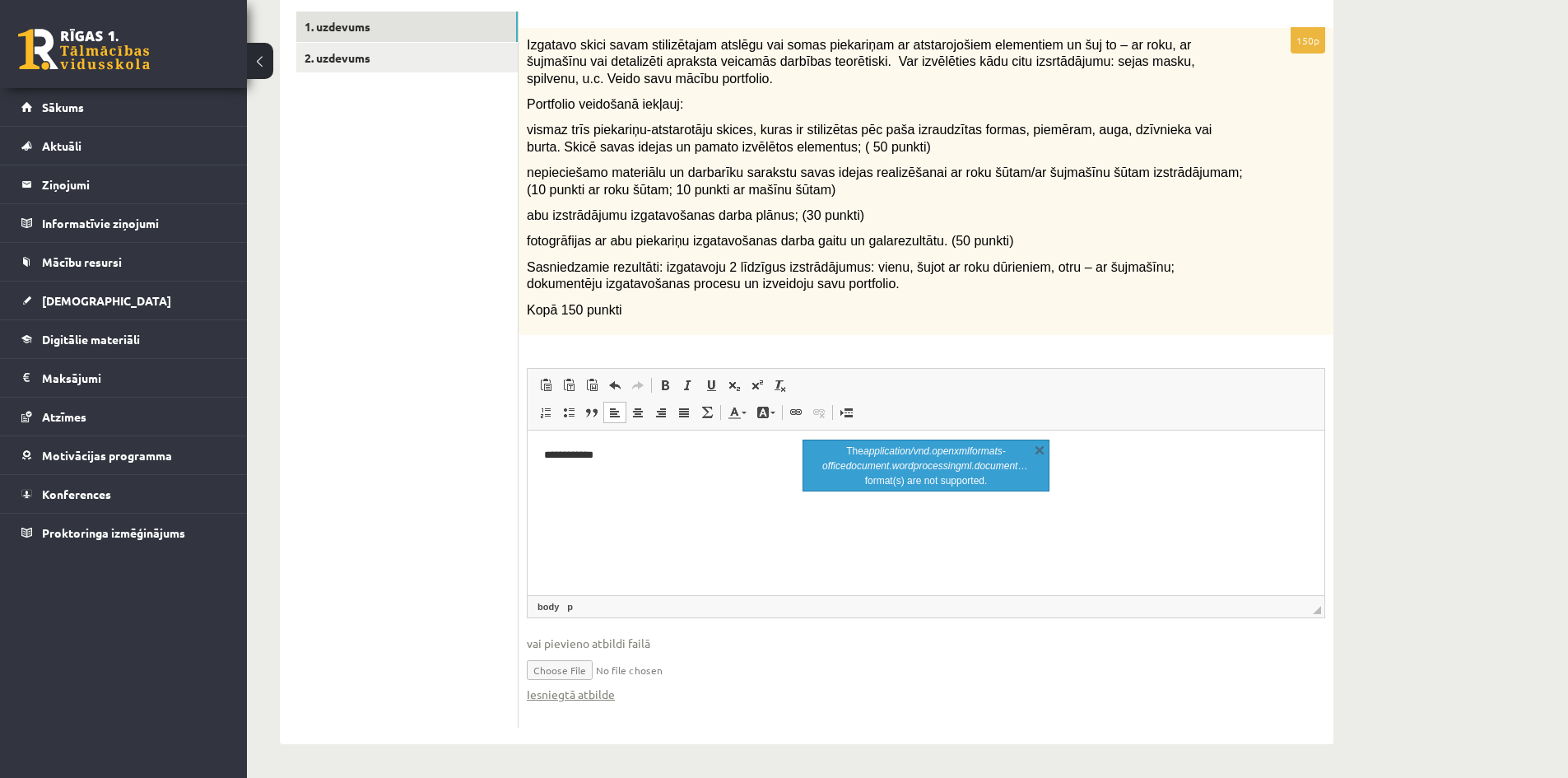
click at [574, 667] on input "file" at bounding box center [925, 669] width 799 height 34
type input "**********"
click at [1040, 446] on link "X" at bounding box center [1039, 449] width 16 height 16
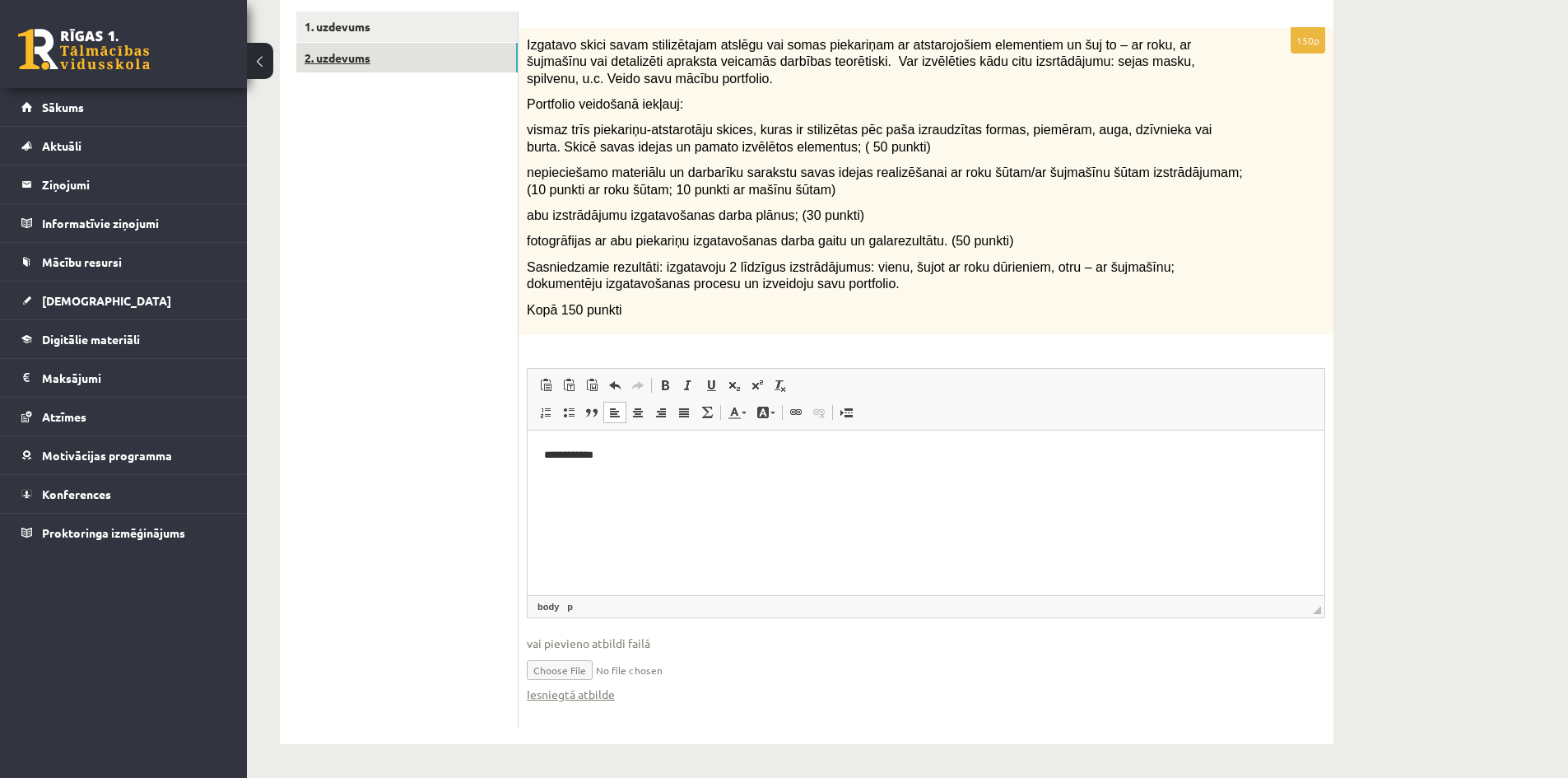
click at [385, 62] on link "2. uzdevums" at bounding box center [407, 58] width 221 height 30
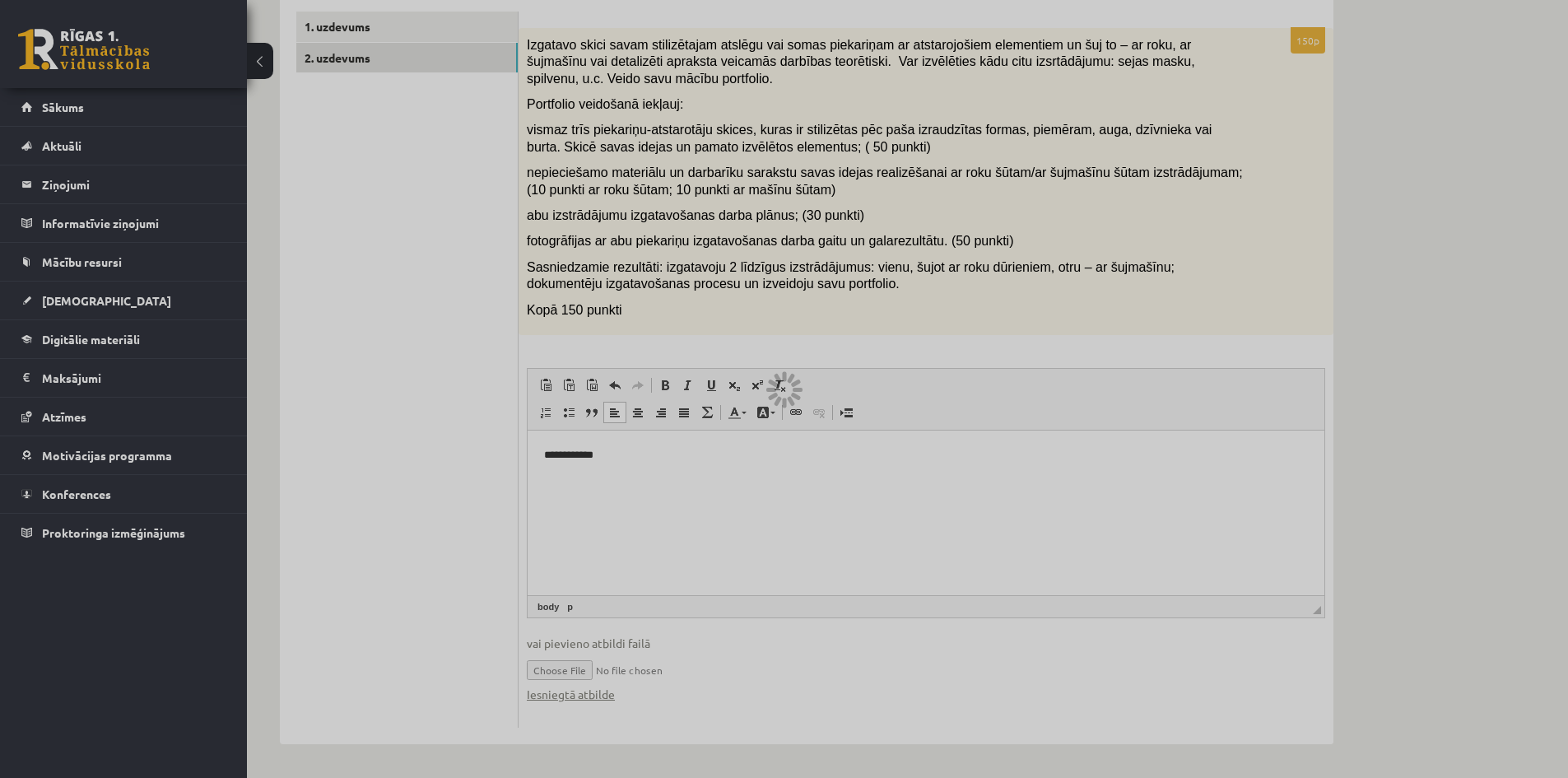
scroll to position [35, 0]
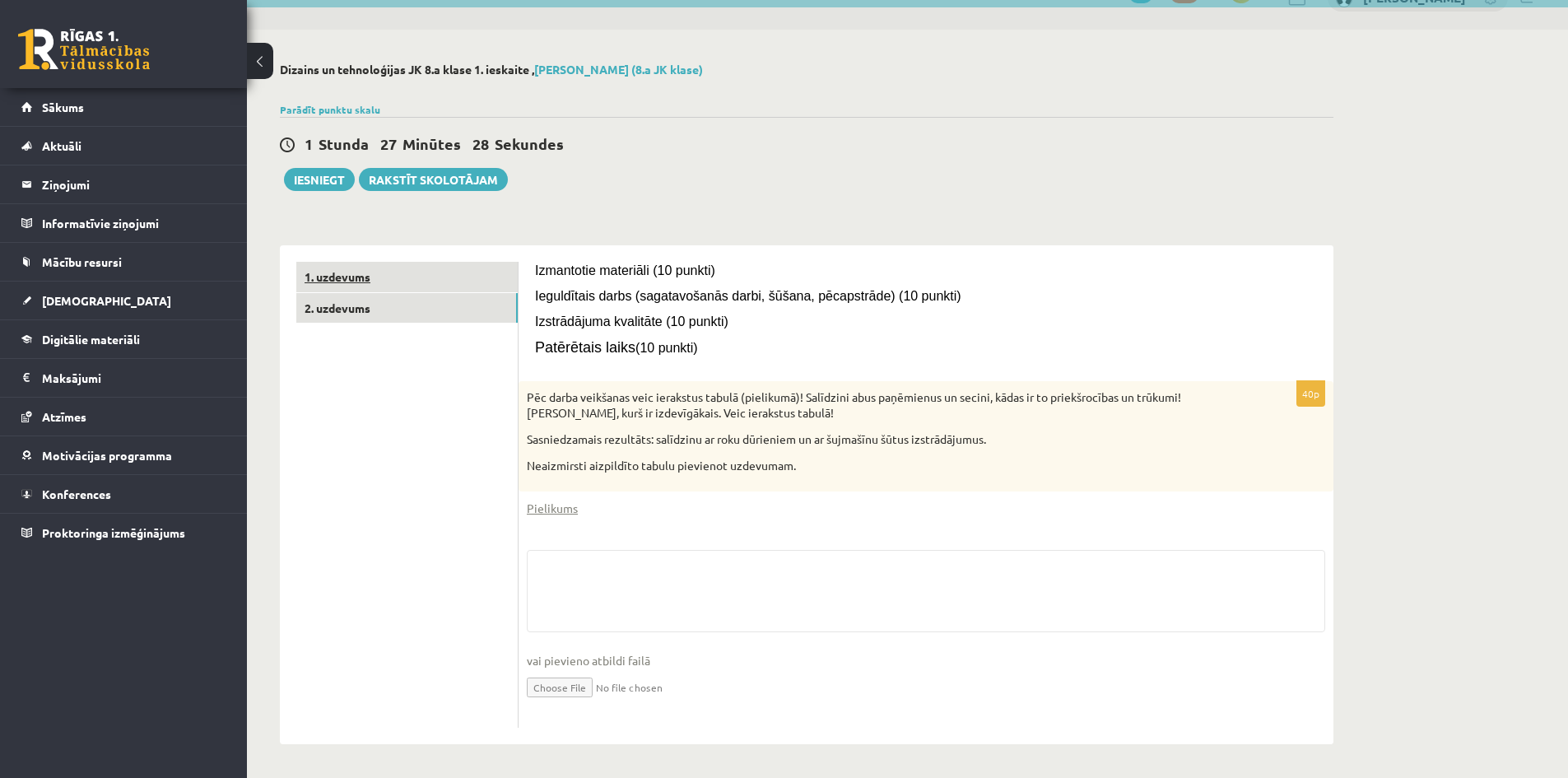
click at [302, 265] on link "1. uzdevums" at bounding box center [407, 277] width 221 height 30
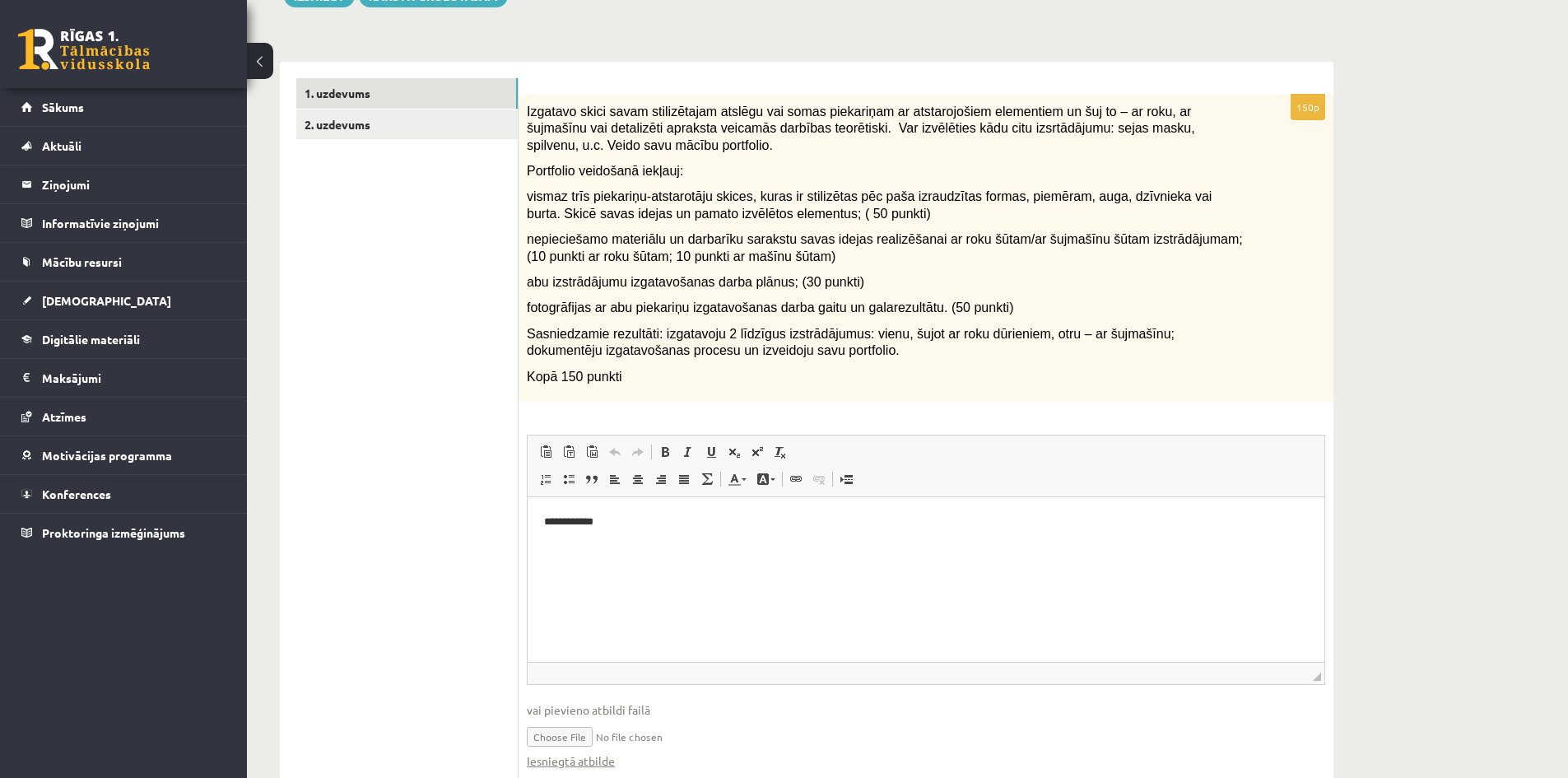
scroll to position [285, 0]
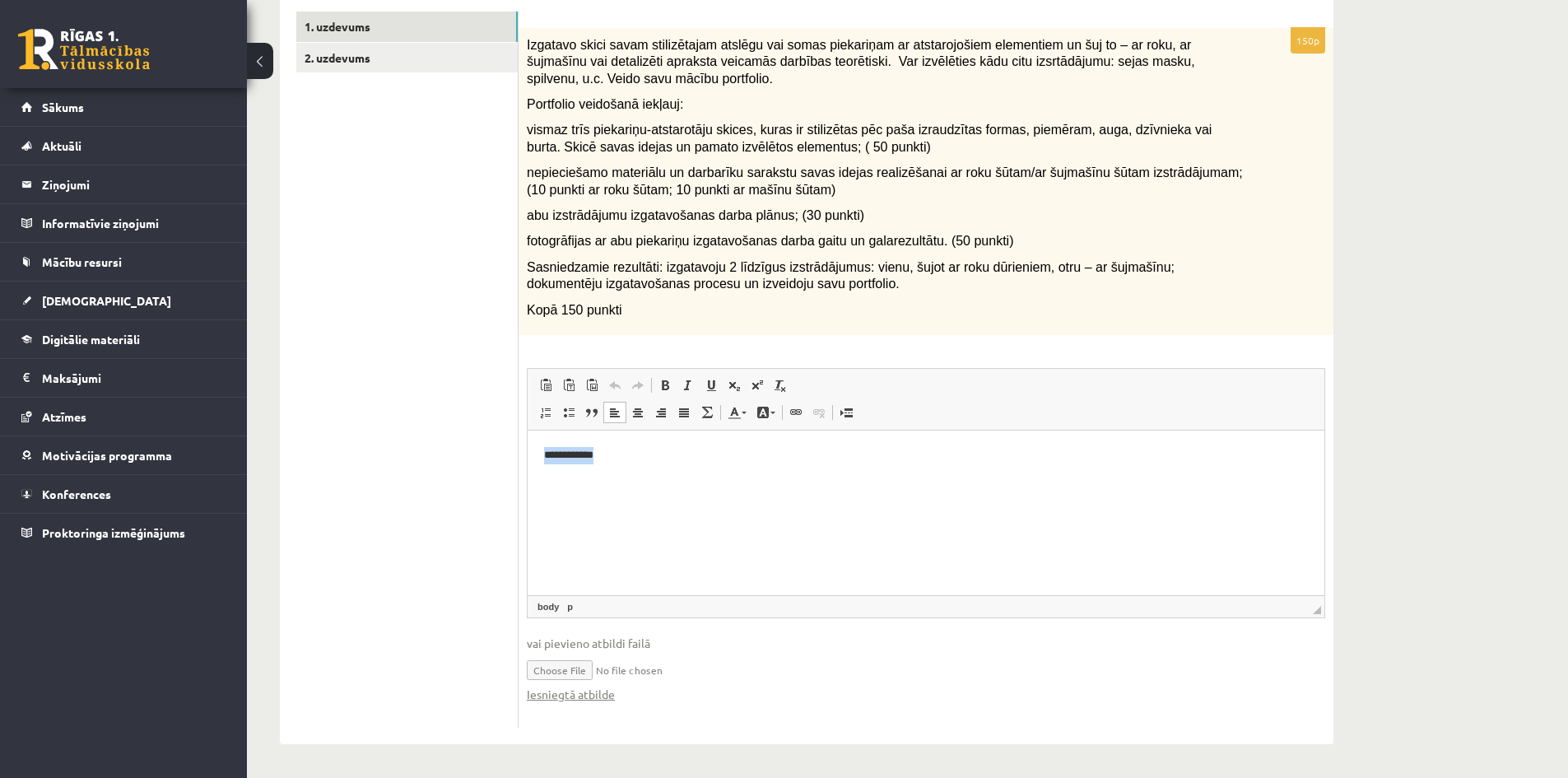
drag, startPoint x: 620, startPoint y: 454, endPoint x: 546, endPoint y: 459, distance: 74.2
click at [546, 459] on p "**********" at bounding box center [925, 455] width 764 height 17
click at [590, 686] on link "Iesniegtā atbilde" at bounding box center [570, 694] width 88 height 17
click at [588, 473] on html at bounding box center [925, 455] width 797 height 50
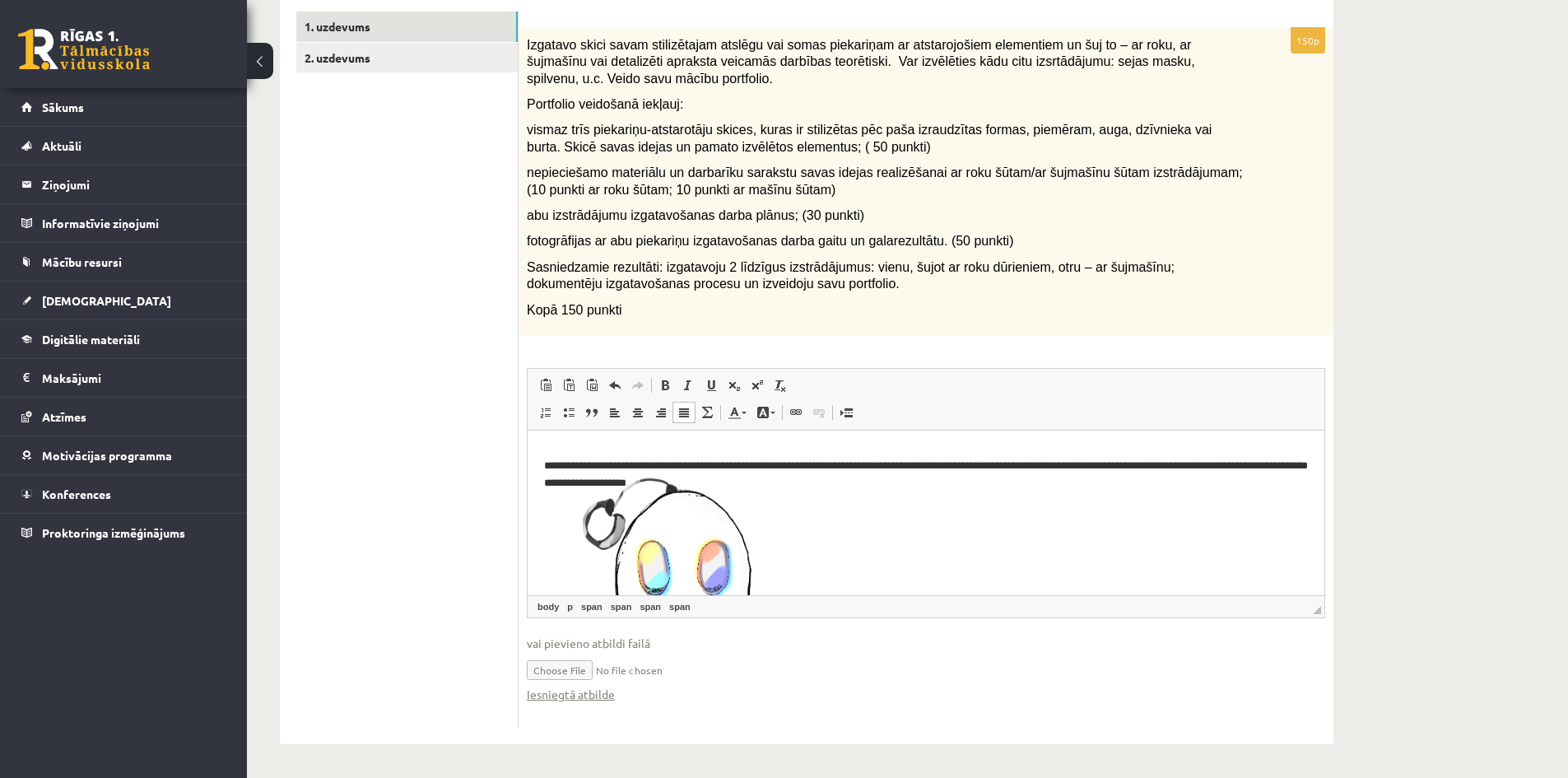
scroll to position [1043, 0]
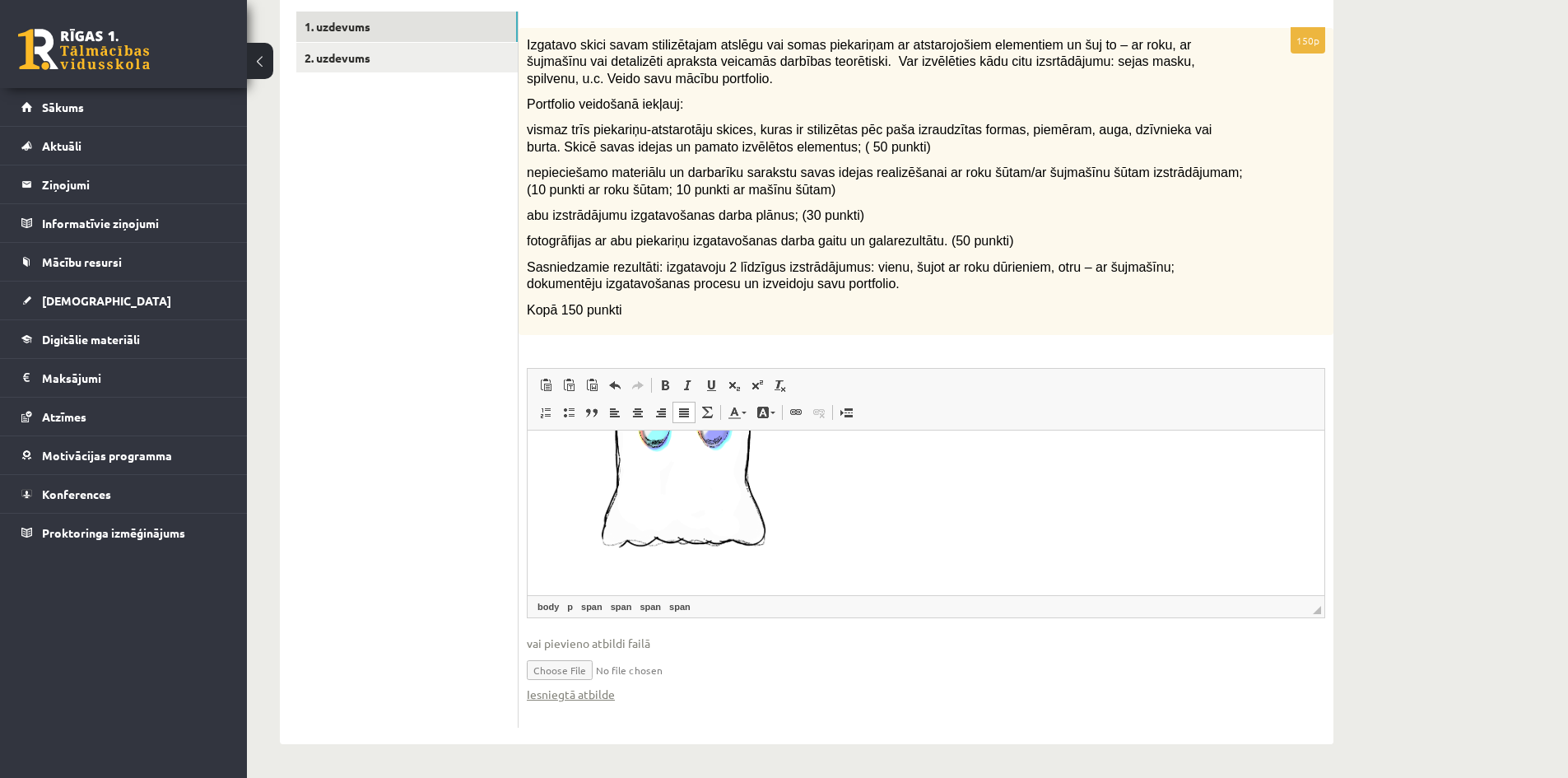
click at [726, 466] on img "Визуальный текстовый редактор, wiswyg-editor-user-answer-47433935200520" at bounding box center [683, 448] width 279 height 279
click at [600, 665] on input "file" at bounding box center [925, 669] width 799 height 34
type input "**********"
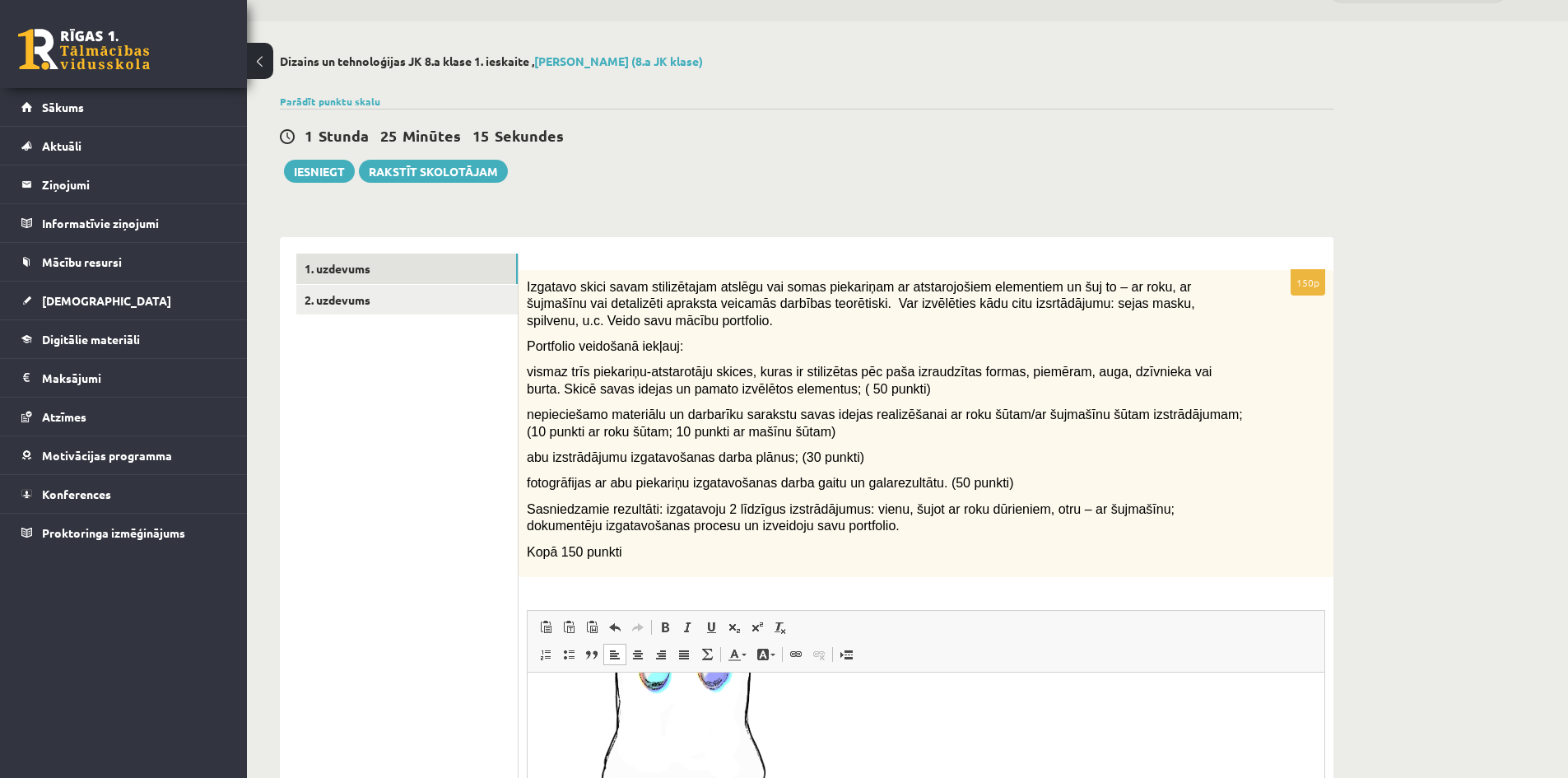
scroll to position [83, 0]
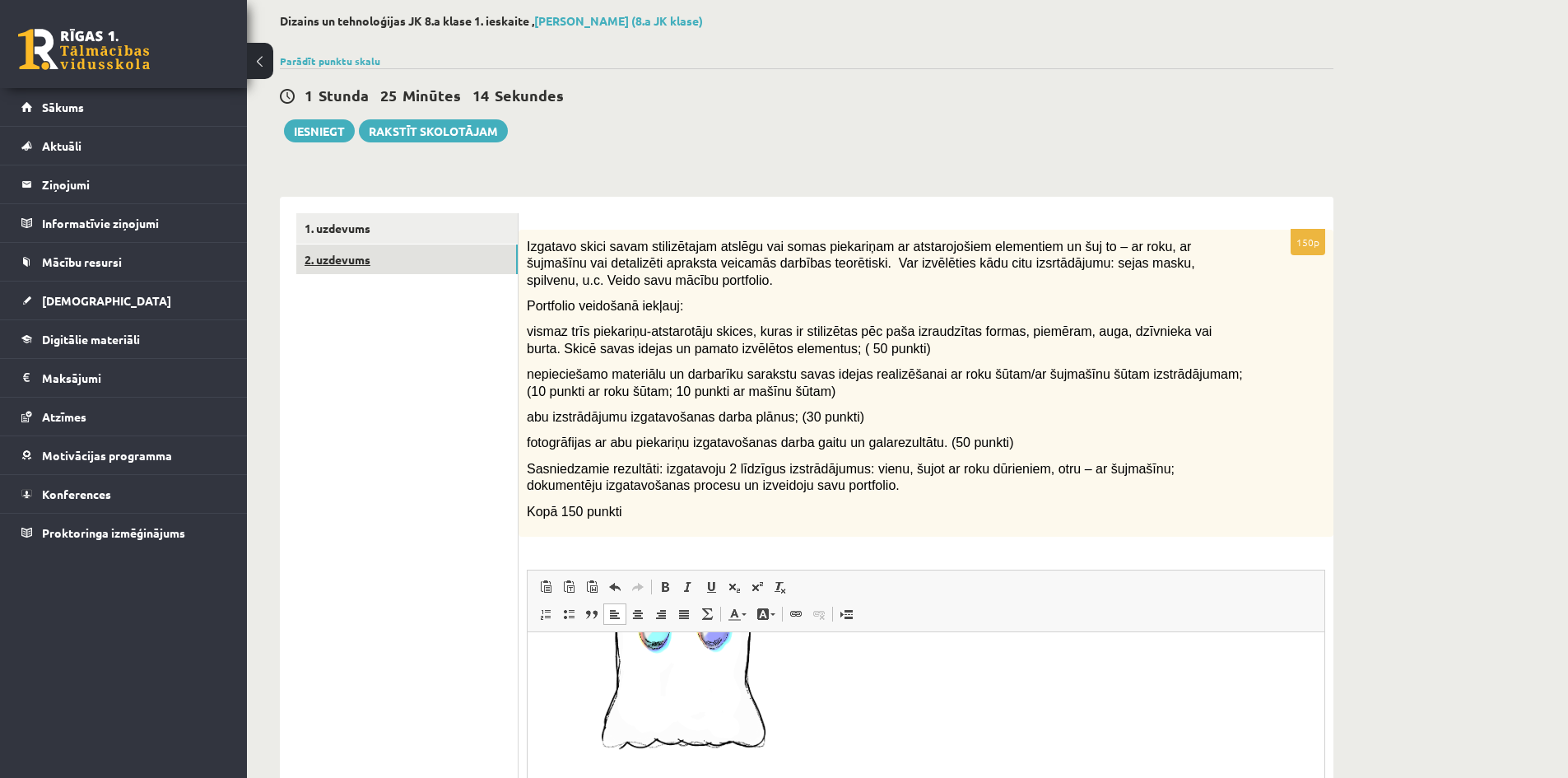
click at [395, 257] on link "2. uzdevums" at bounding box center [407, 259] width 221 height 30
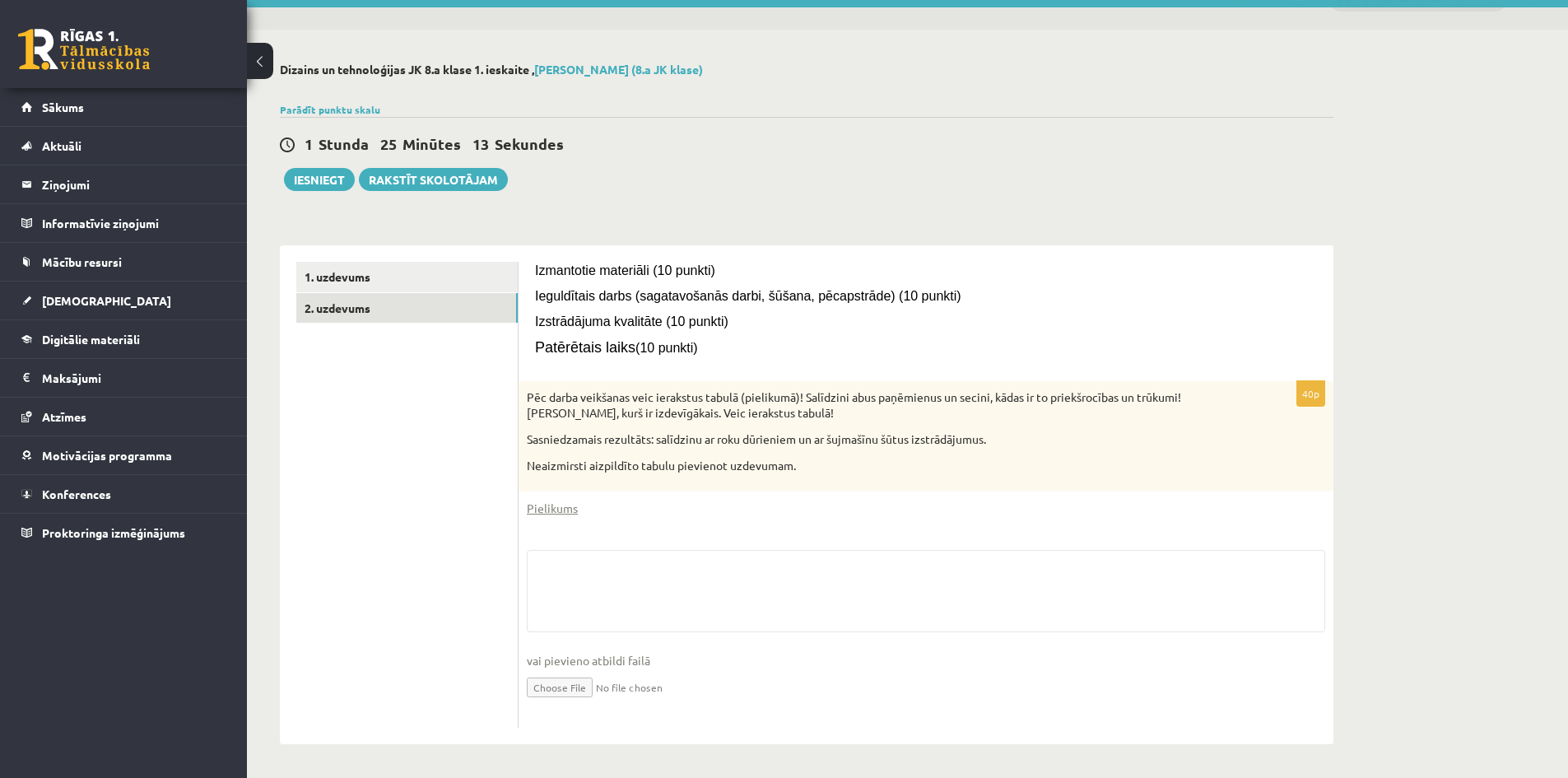
scroll to position [35, 0]
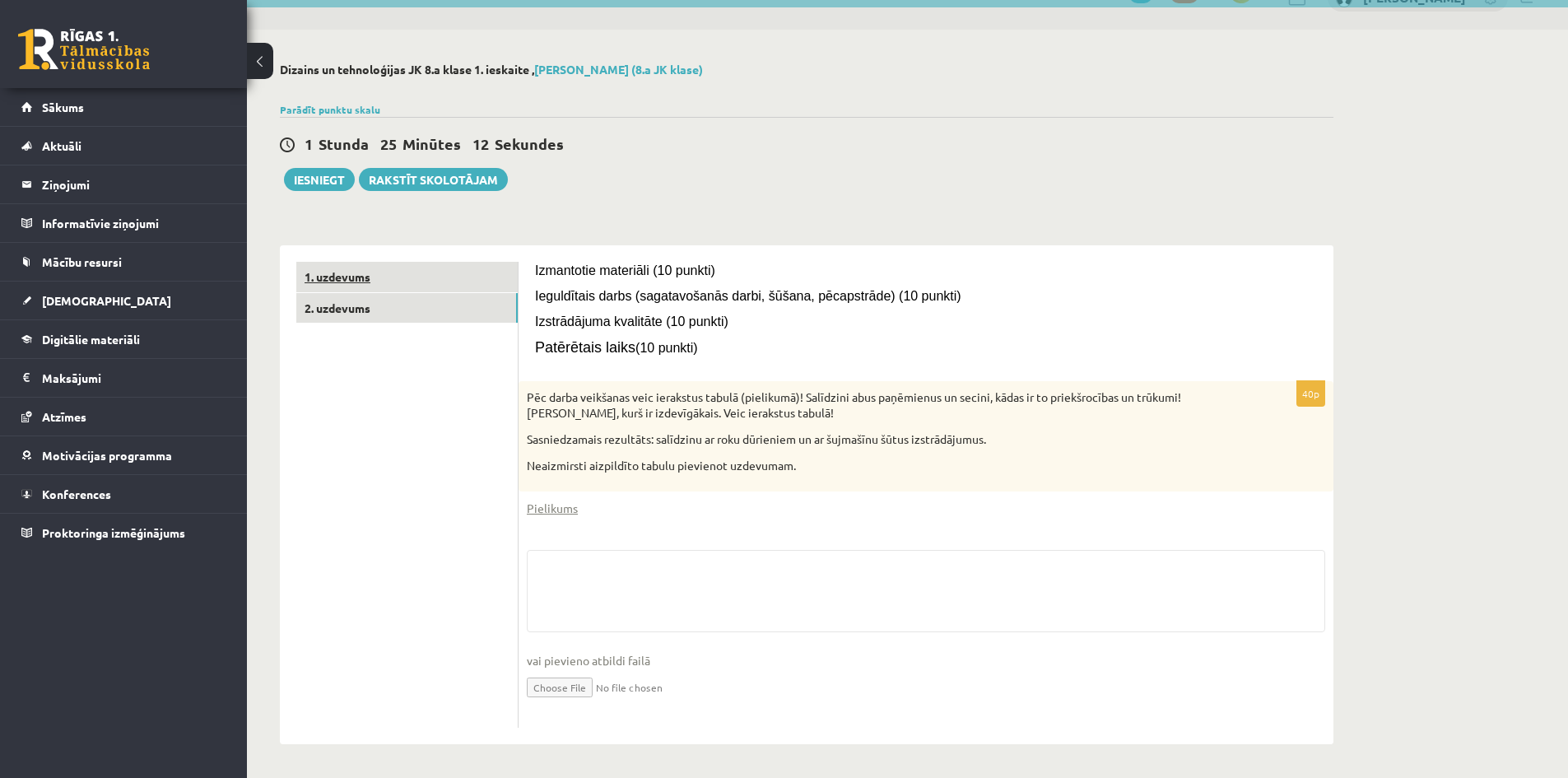
drag, startPoint x: 450, startPoint y: 273, endPoint x: 464, endPoint y: 276, distance: 14.3
click at [449, 273] on link "1. uzdevums" at bounding box center [407, 277] width 221 height 30
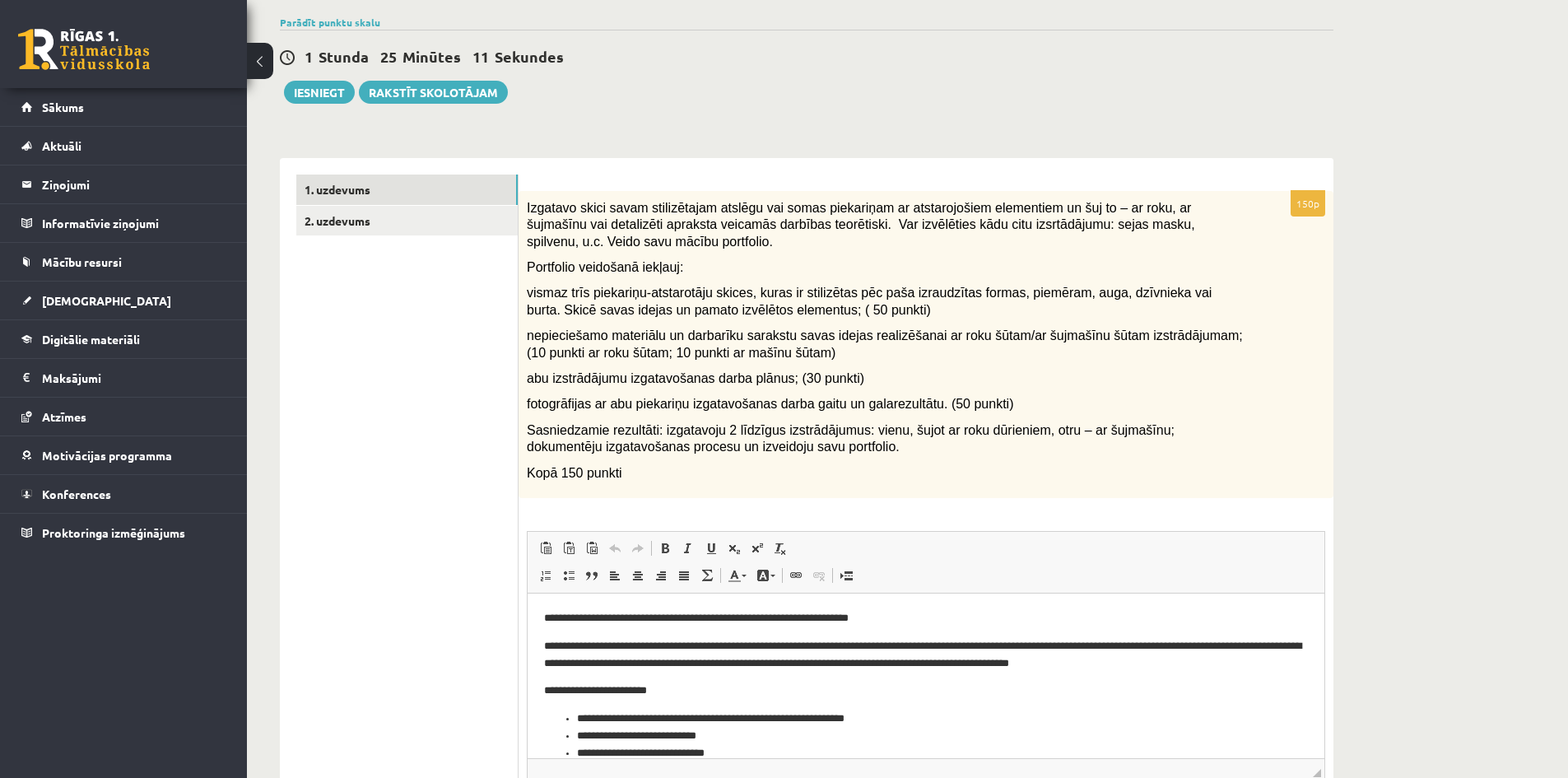
scroll to position [0, 0]
click at [394, 216] on link "2. uzdevums" at bounding box center [407, 221] width 221 height 30
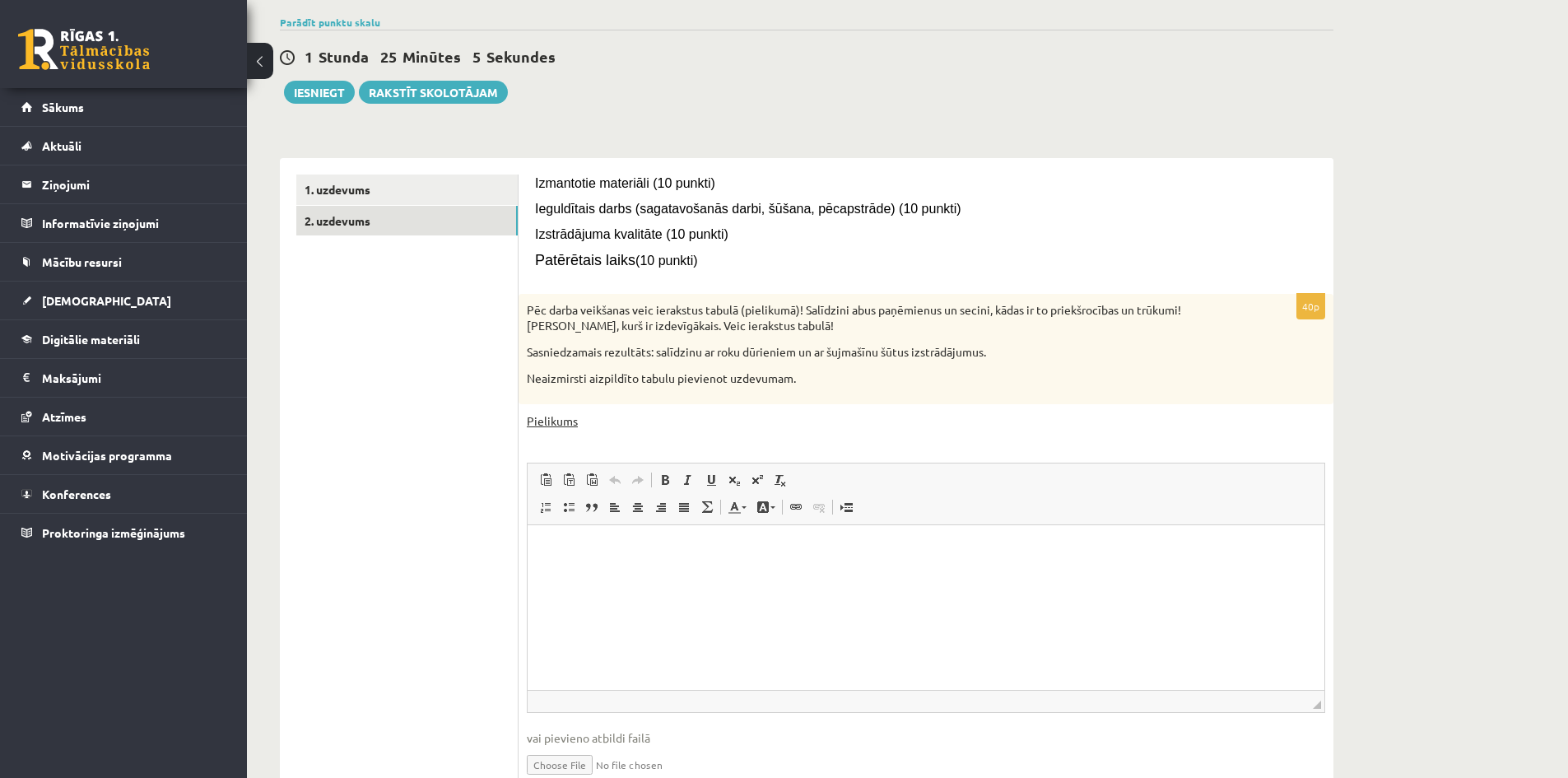
click at [569, 417] on link "Pielikums" at bounding box center [551, 421] width 51 height 17
drag, startPoint x: 1280, startPoint y: 95, endPoint x: 1467, endPoint y: 137, distance: 191.7
click at [1467, 137] on div "**********" at bounding box center [907, 398] width 1321 height 912
click at [429, 396] on ul "1. uzdevums 2. uzdevums" at bounding box center [408, 490] width 222 height 631
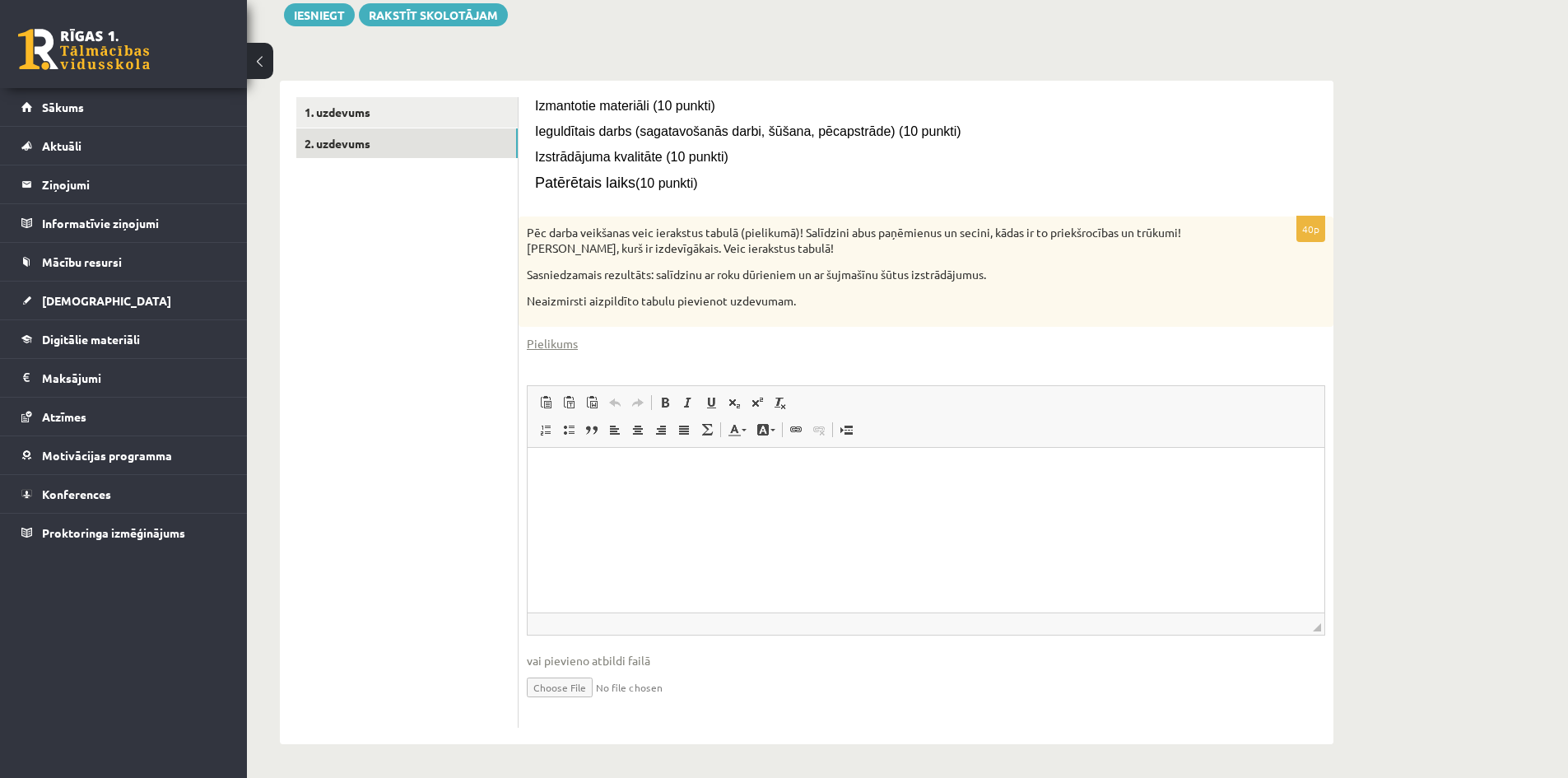
click at [607, 685] on input "file" at bounding box center [925, 686] width 799 height 34
type input "**********"
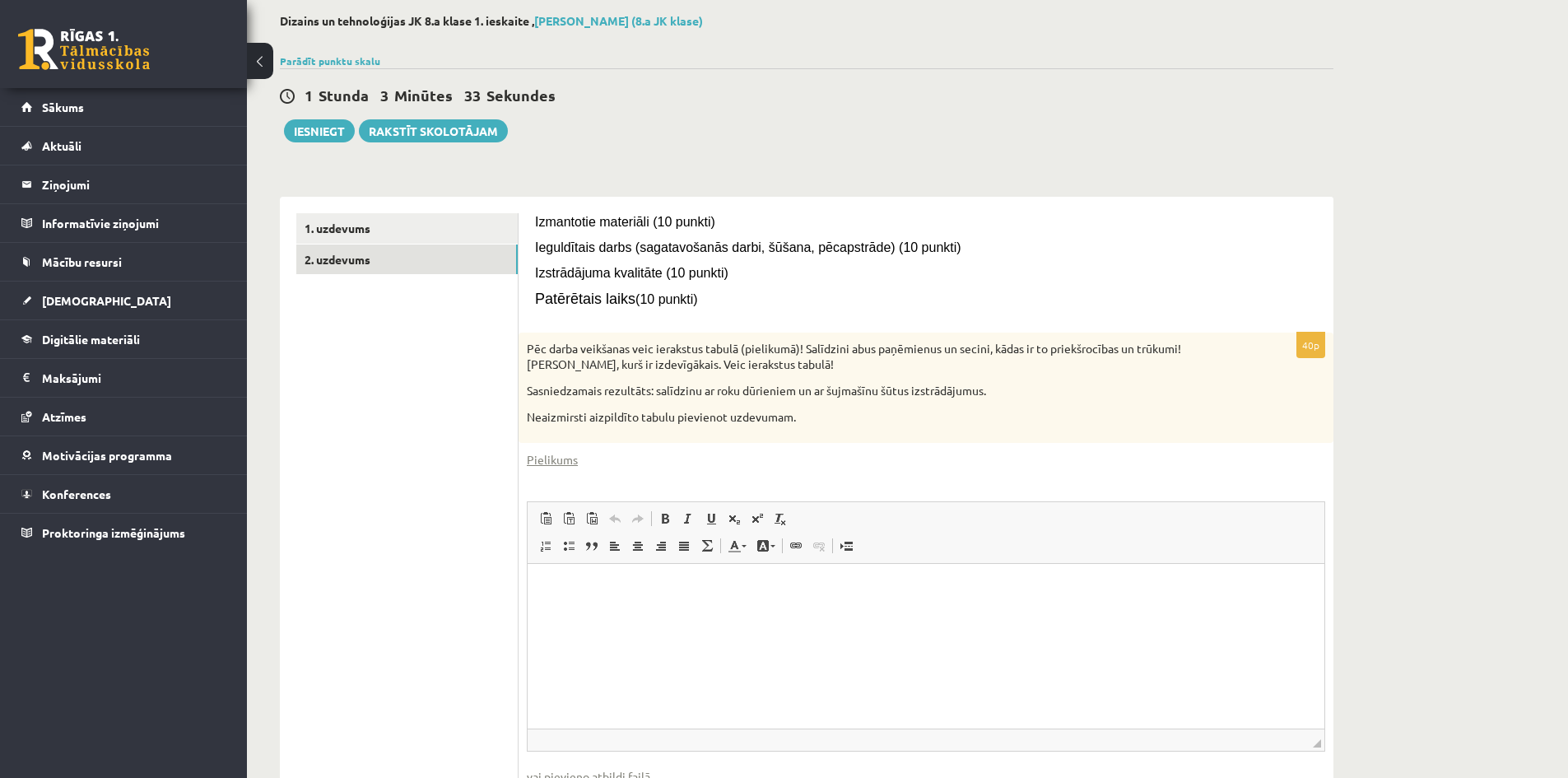
scroll to position [165, 0]
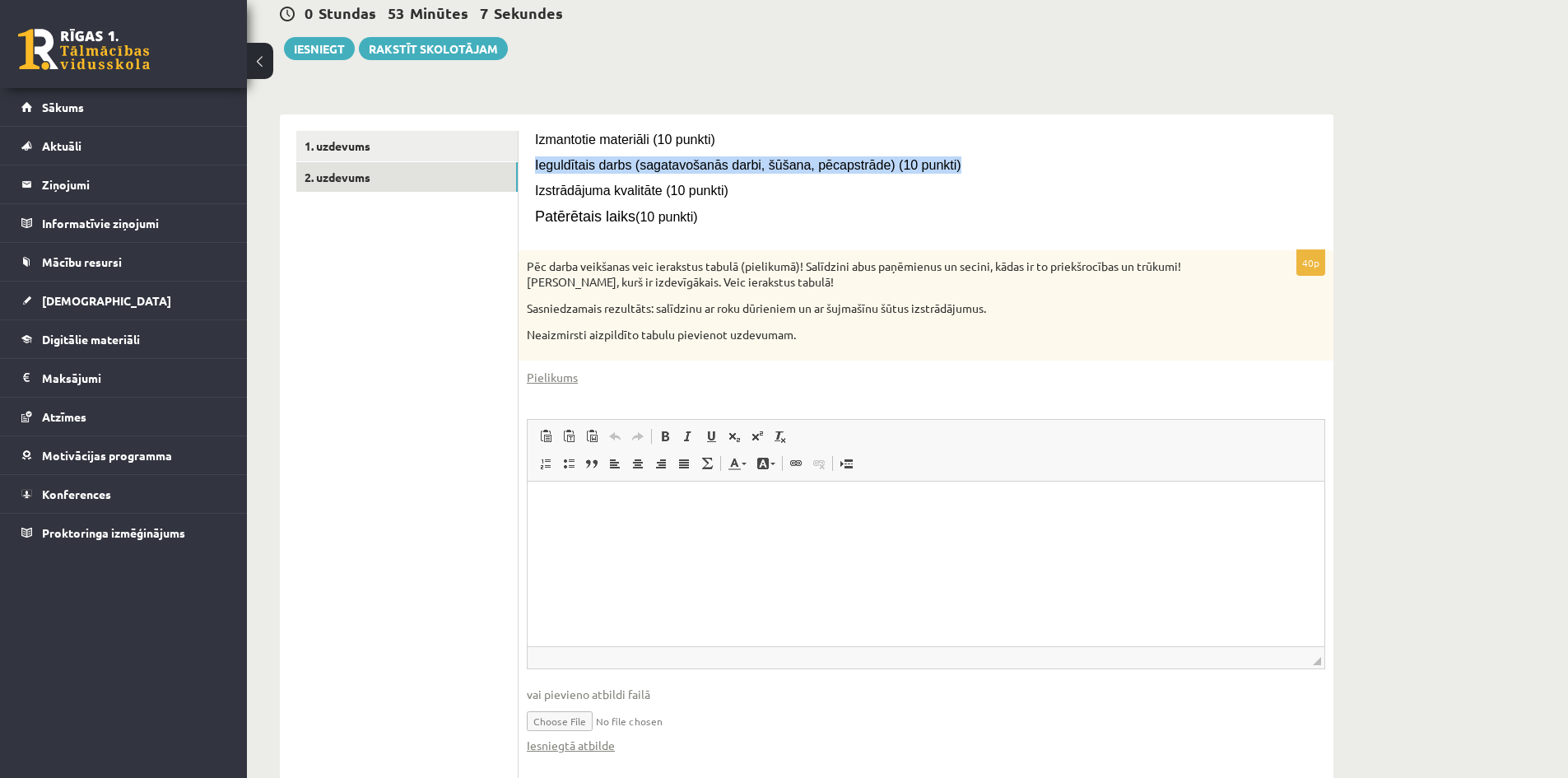
drag, startPoint x: 831, startPoint y: 129, endPoint x: 978, endPoint y: 160, distance: 150.2
click at [978, 160] on div "Izmantotie materiāli (10 punkti) Ieguldītais darbs (sagatavošanās darbi, šūšana…" at bounding box center [926, 455] width 815 height 681
click at [978, 160] on p "Ieguldītais darbs (sagatavošanās darbi, šūšana, pēcapstrāde) (10 punkti)" at bounding box center [926, 165] width 782 height 17
click at [333, 47] on button "Iesniegt" at bounding box center [320, 48] width 71 height 23
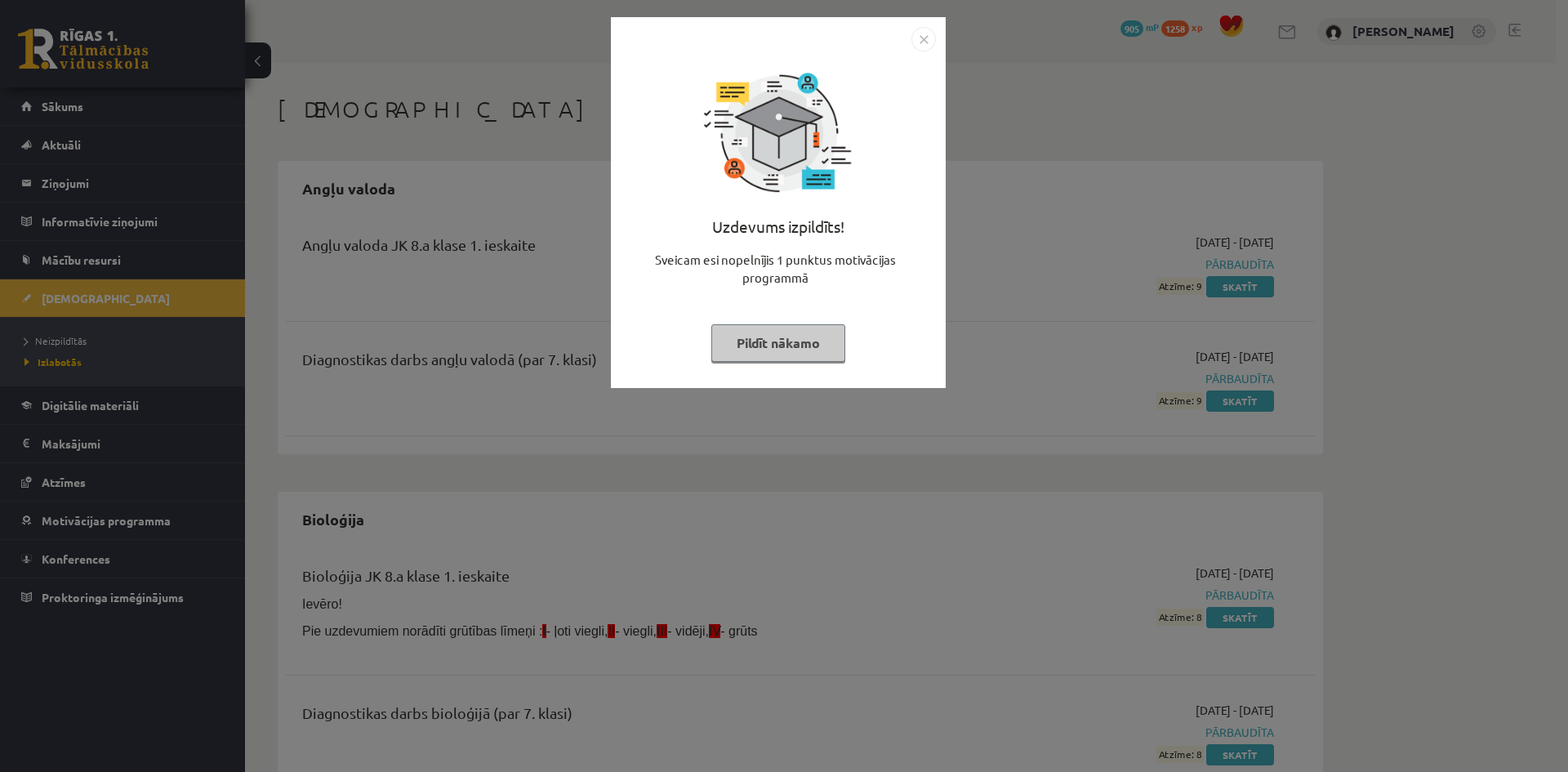
click at [779, 355] on button "Pildīt nākamo" at bounding box center [778, 343] width 134 height 38
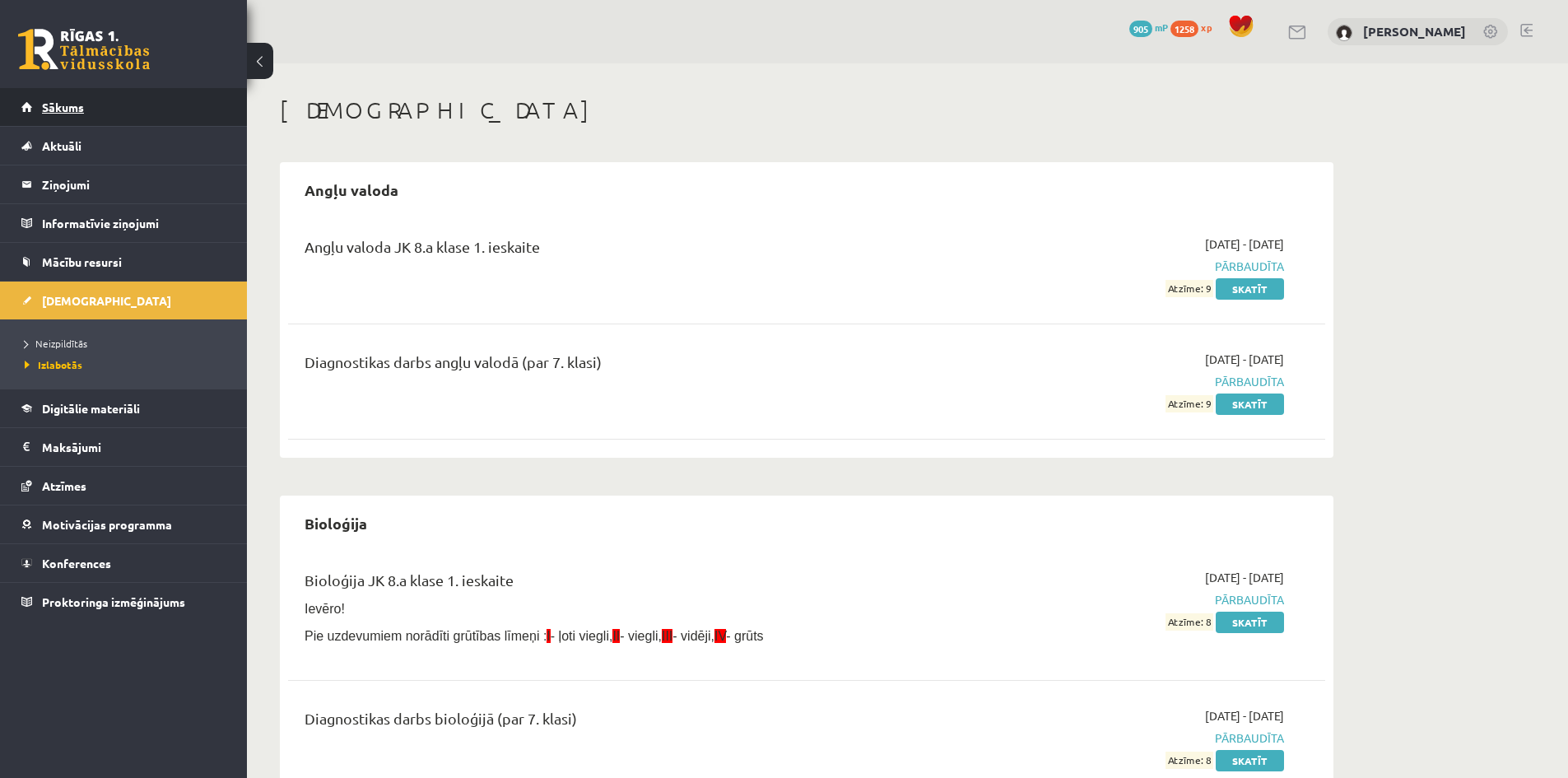
click at [148, 99] on link "Sākums" at bounding box center [124, 107] width 205 height 38
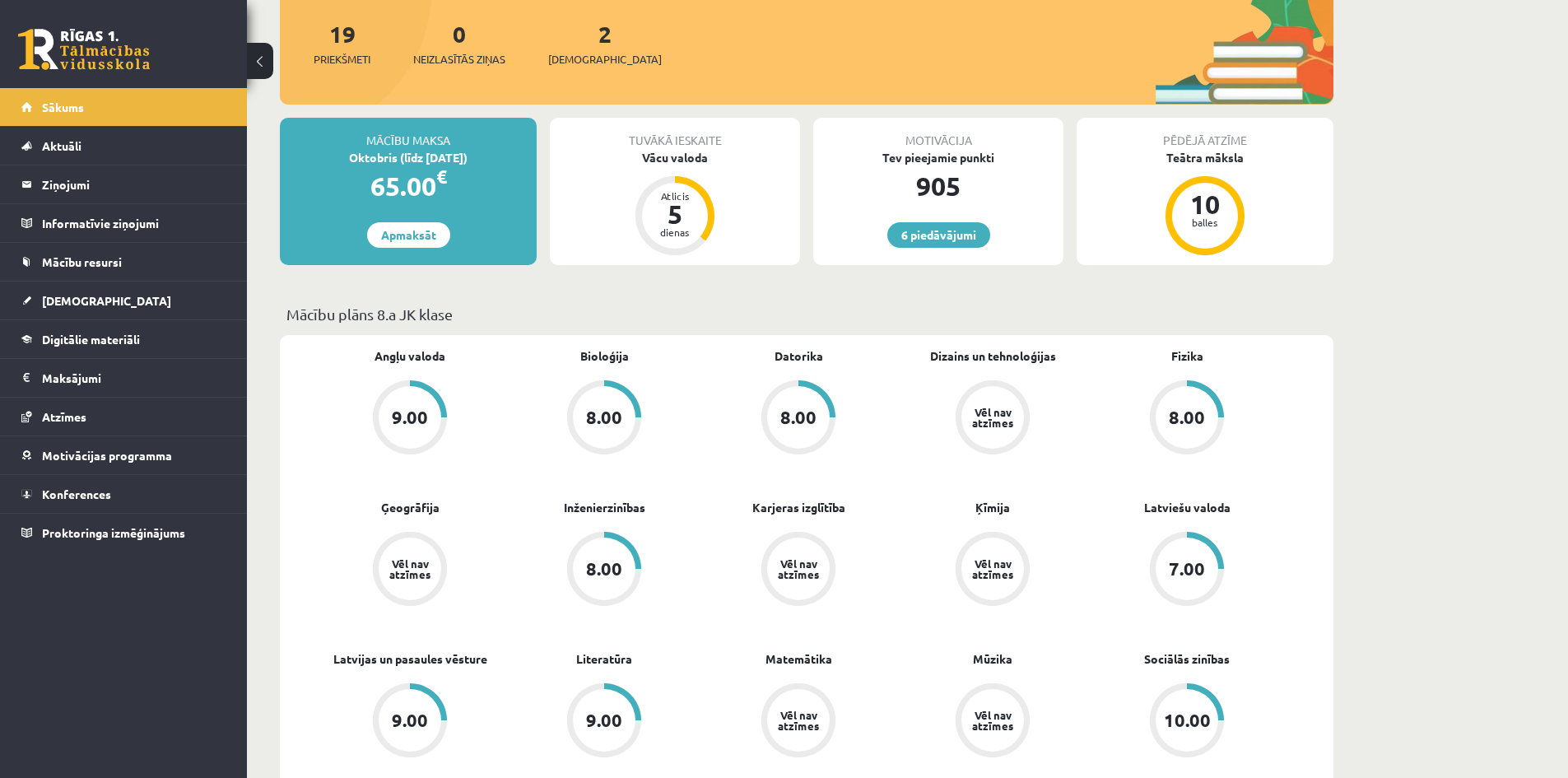
scroll to position [83, 0]
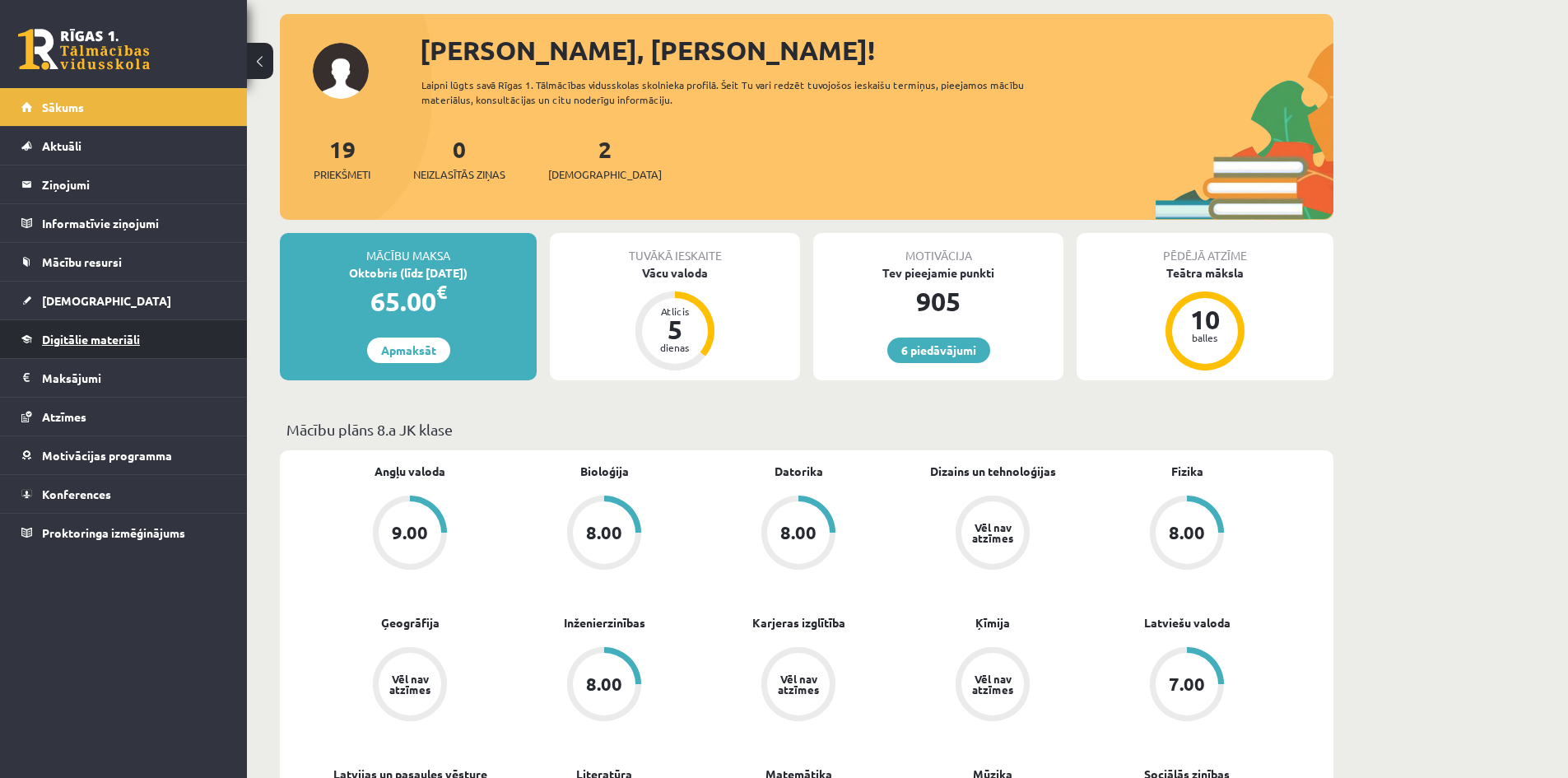
click at [87, 332] on link "Digitālie materiāli" at bounding box center [124, 339] width 205 height 38
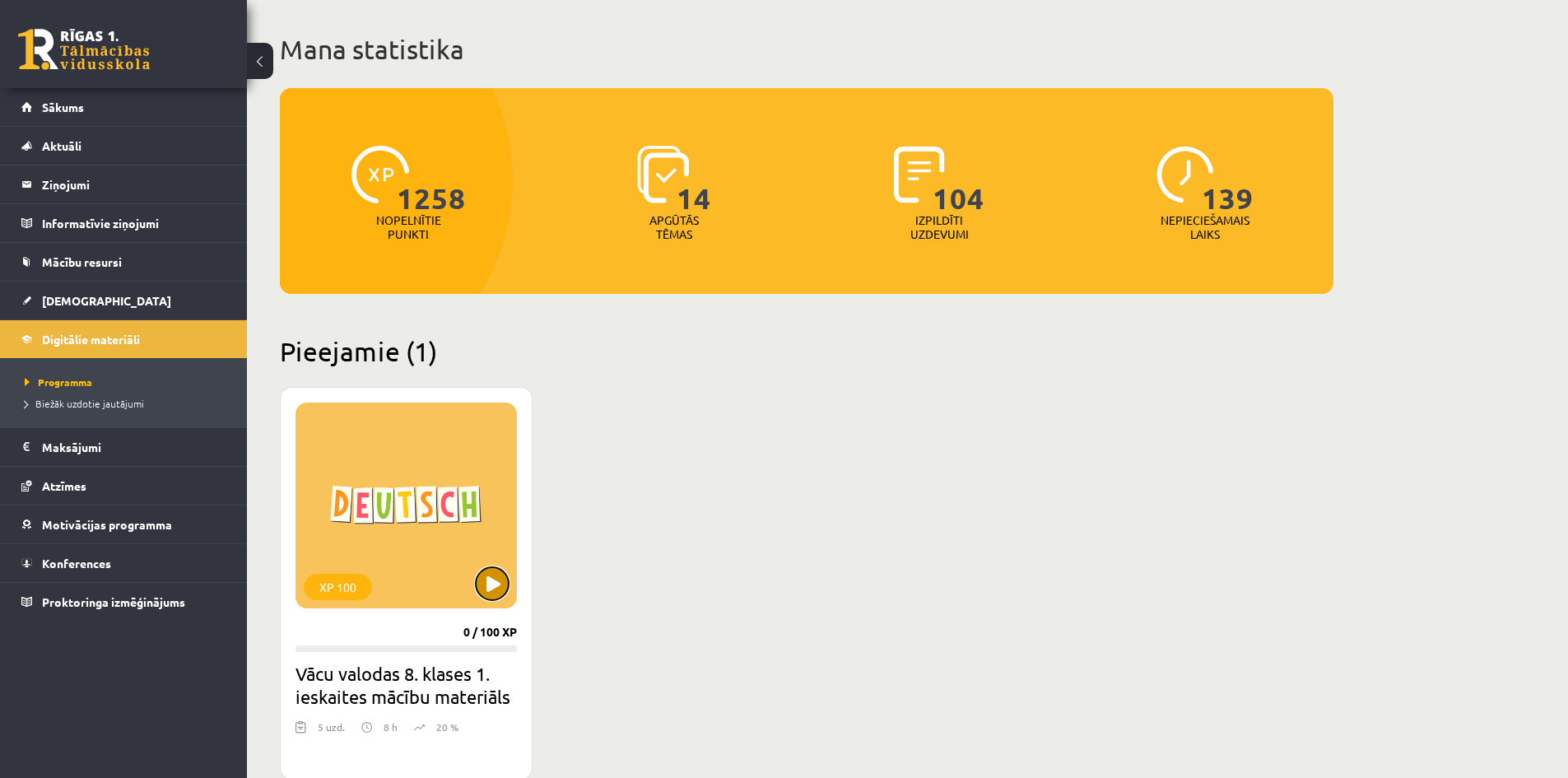
click at [477, 589] on button at bounding box center [492, 583] width 33 height 33
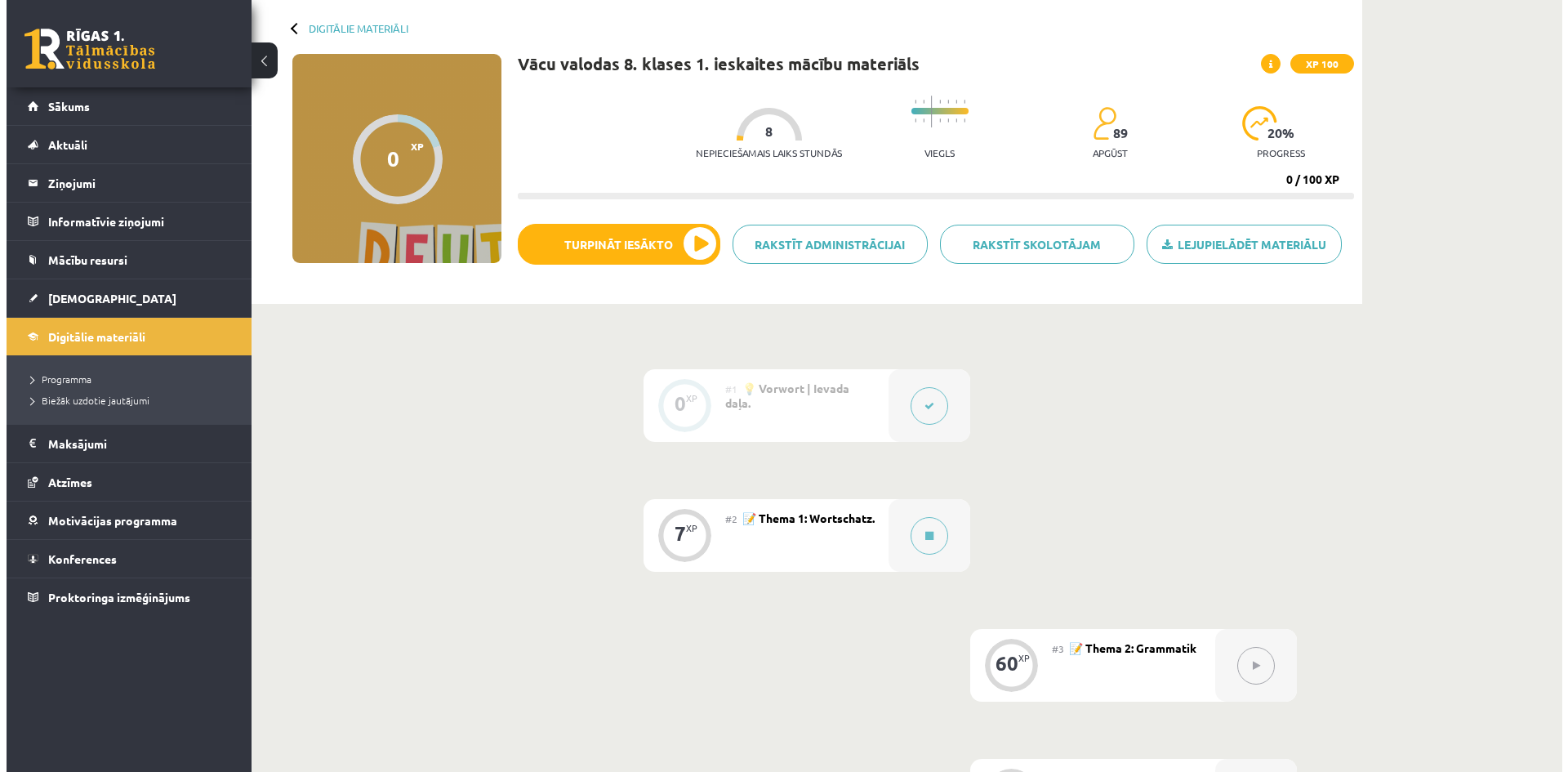
scroll to position [163, 0]
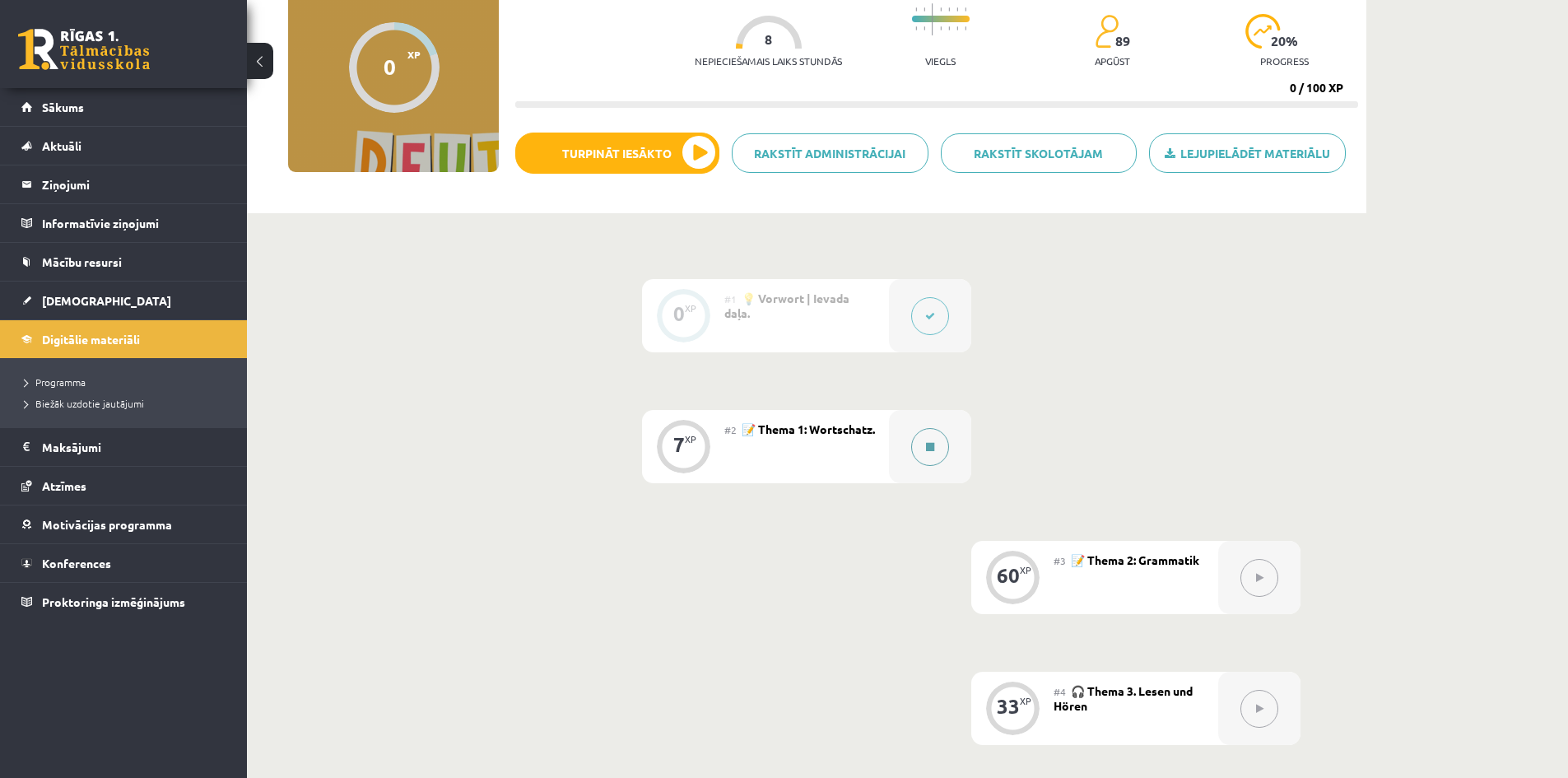
click at [930, 454] on button at bounding box center [930, 447] width 38 height 38
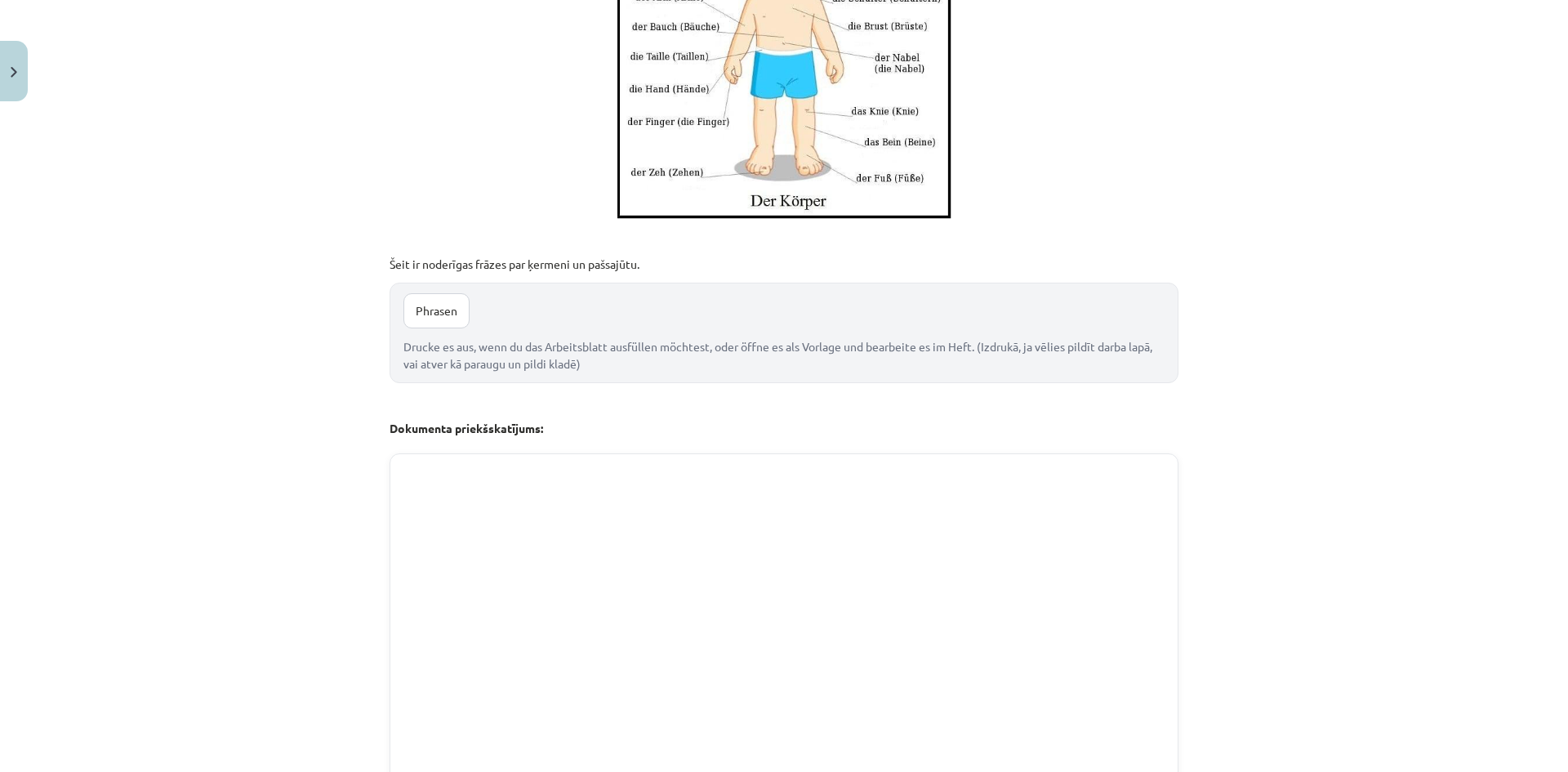
scroll to position [1062, 0]
